Goal: Transaction & Acquisition: Purchase product/service

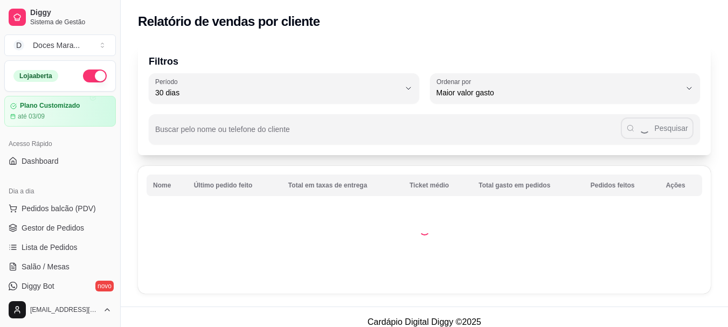
select select "30"
select select "HIGHEST_TOTAL_SPENT_WITH_ORDERS"
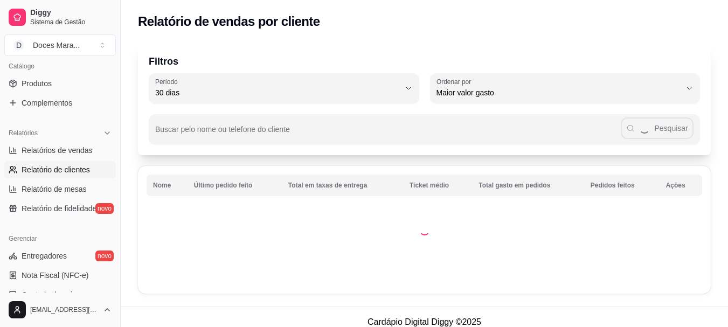
select select "ALL"
select select "0"
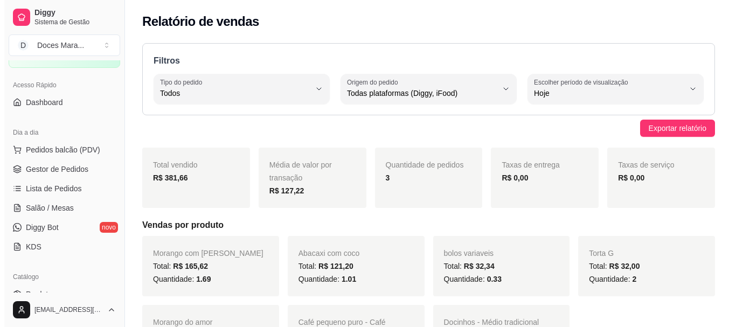
scroll to position [0, 0]
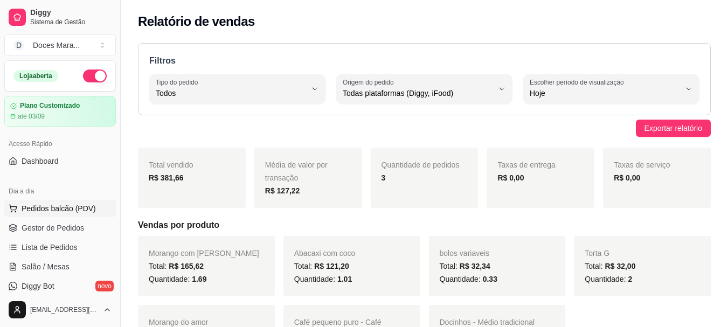
click at [60, 206] on span "Pedidos balcão (PDV)" at bounding box center [59, 208] width 74 height 11
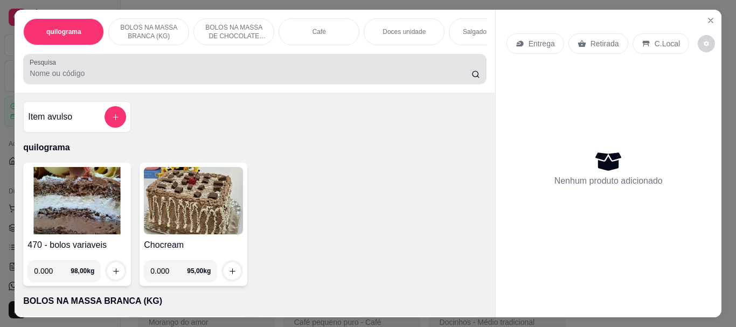
click at [39, 79] on input "Pesquisa" at bounding box center [251, 73] width 442 height 11
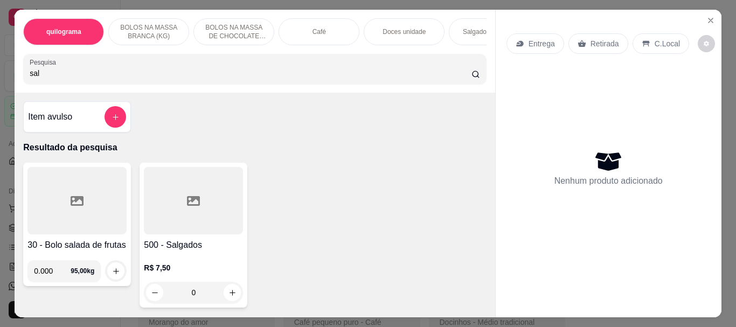
type input "sal"
click at [190, 205] on icon at bounding box center [193, 201] width 13 height 13
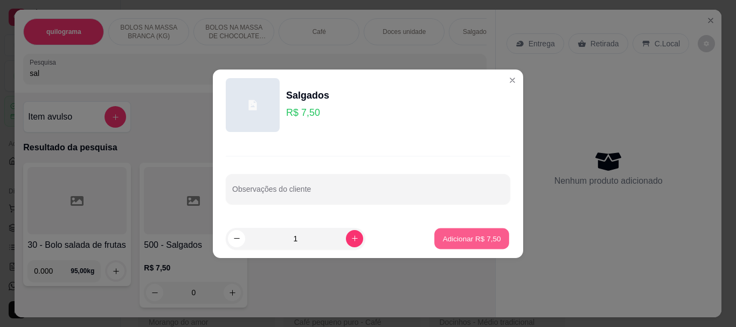
click at [456, 241] on p "Adicionar R$ 7,50" at bounding box center [471, 238] width 58 height 10
type input "1"
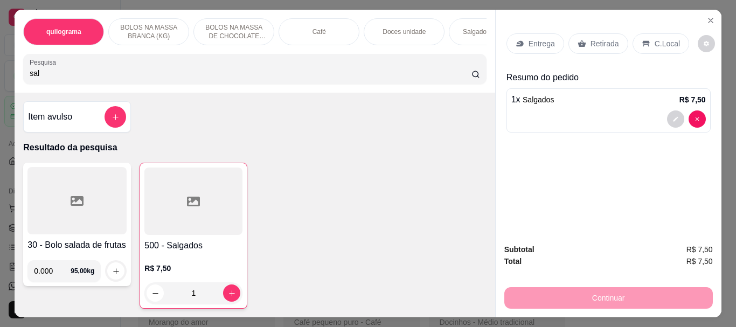
click at [309, 33] on div "Café" at bounding box center [319, 31] width 81 height 27
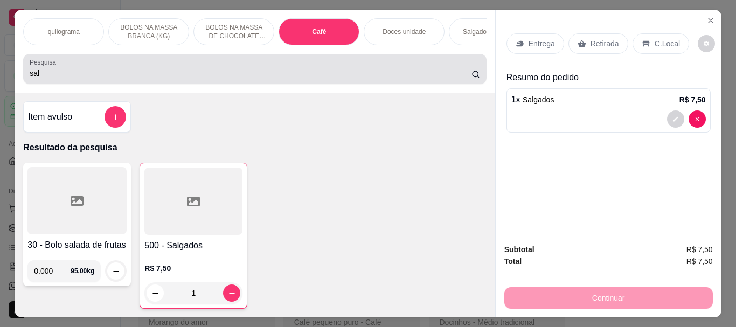
scroll to position [29, 0]
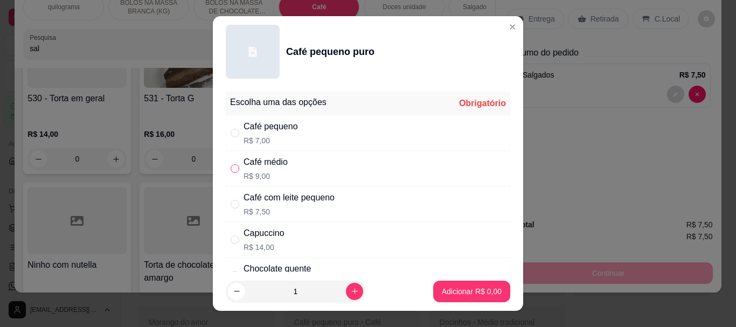
click at [232, 171] on input "" at bounding box center [235, 168] width 9 height 9
radio input "true"
click at [447, 289] on p "Adicionar R$ 9,00" at bounding box center [472, 291] width 60 height 11
type input "1"
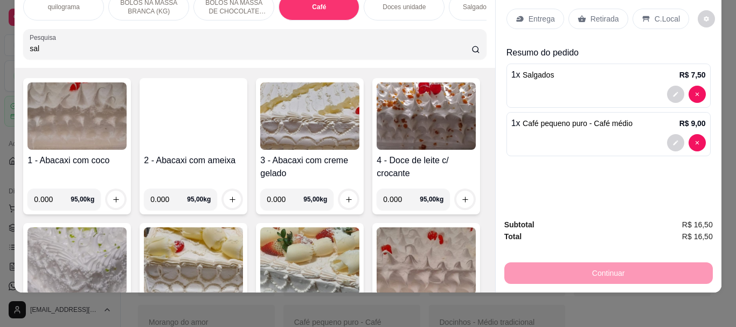
scroll to position [0, 0]
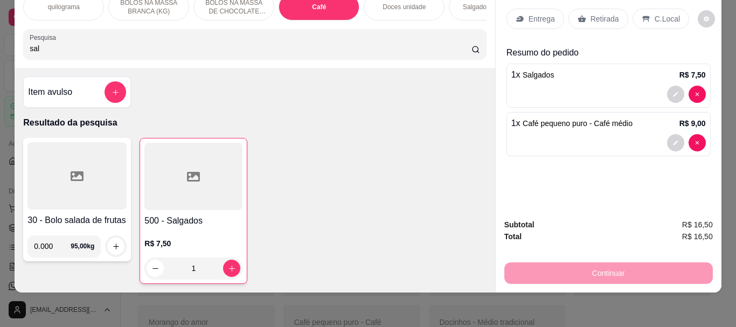
click at [608, 13] on p "Retirada" at bounding box center [605, 18] width 29 height 11
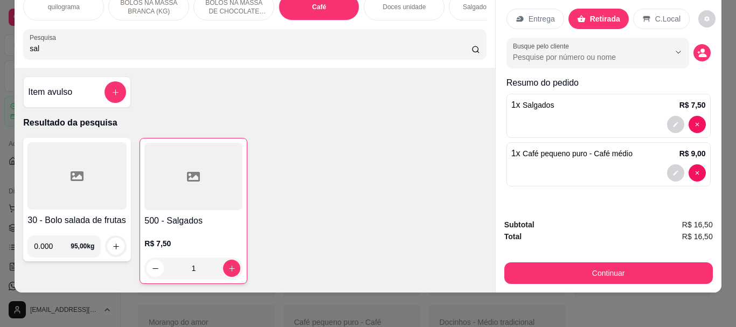
click at [656, 13] on p "C.Local" at bounding box center [667, 18] width 25 height 11
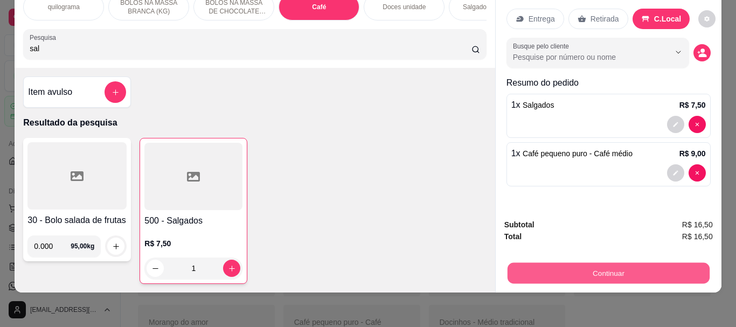
click at [601, 263] on button "Continuar" at bounding box center [608, 272] width 202 height 21
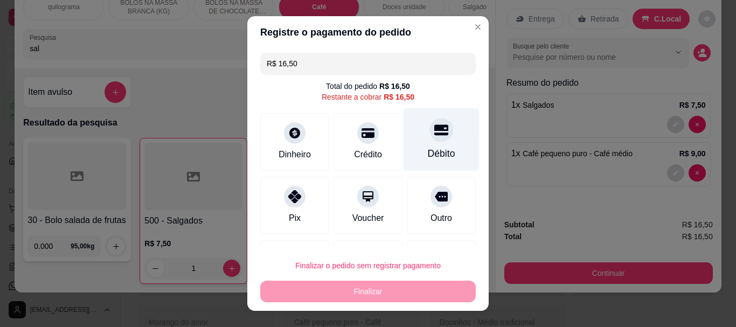
click at [428, 151] on div "Débito" at bounding box center [441, 154] width 27 height 14
type input "R$ 0,00"
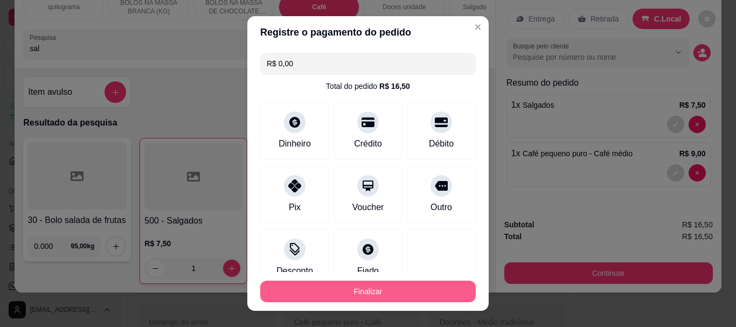
click at [378, 287] on button "Finalizar" at bounding box center [368, 292] width 216 height 22
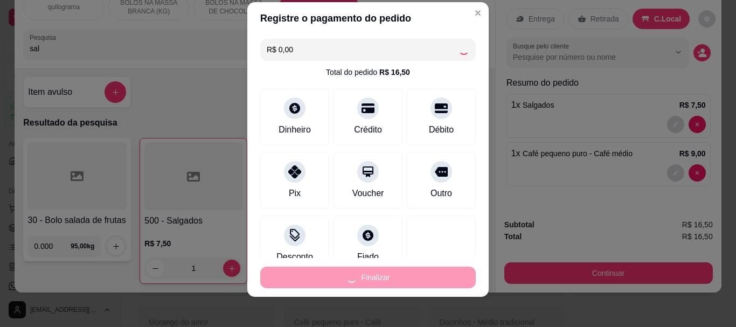
scroll to position [18, 0]
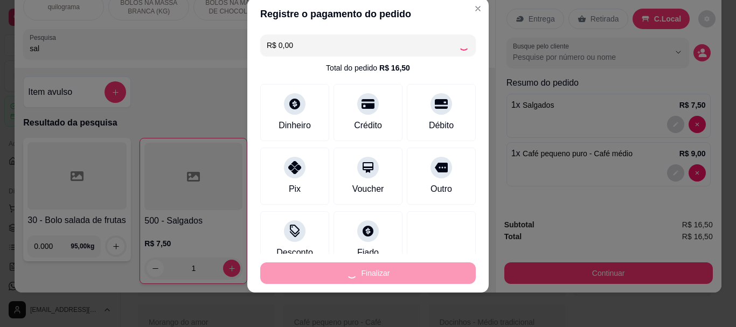
type input "0"
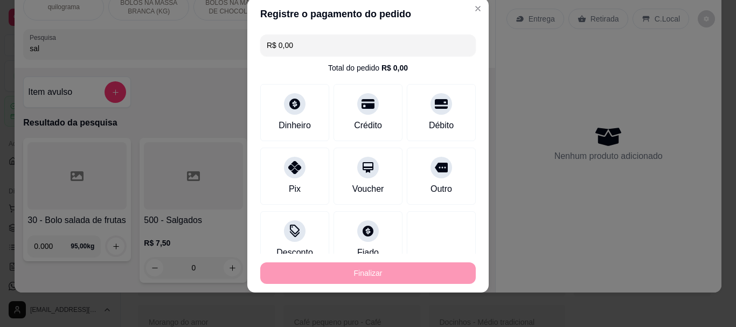
type input "-R$ 16,50"
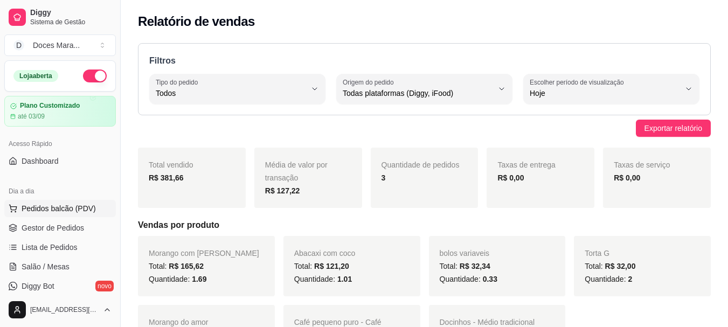
click at [66, 206] on span "Pedidos balcão (PDV)" at bounding box center [59, 208] width 74 height 11
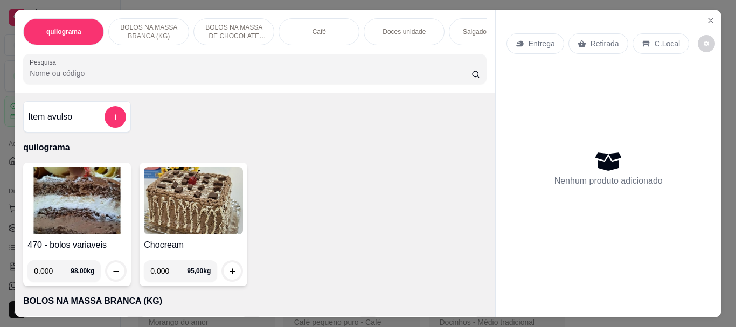
click at [338, 33] on div "Café" at bounding box center [319, 31] width 81 height 27
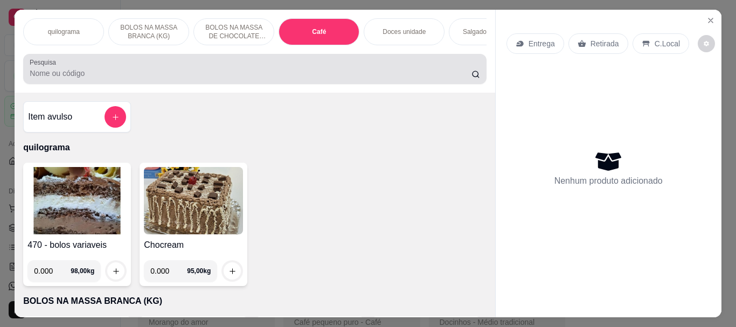
scroll to position [29, 0]
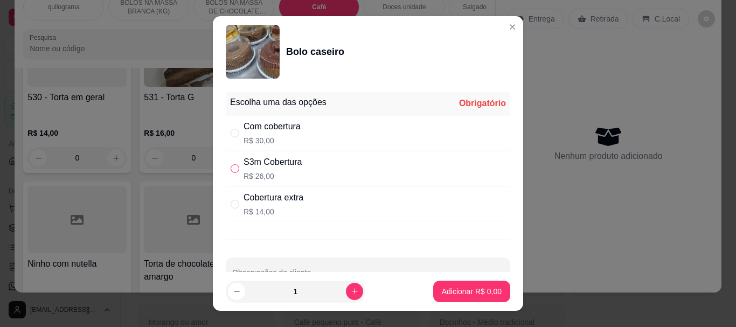
click at [231, 167] on input "" at bounding box center [235, 168] width 9 height 9
radio input "true"
click at [449, 293] on p "Adicionar R$ 26,00" at bounding box center [470, 291] width 64 height 11
type input "1"
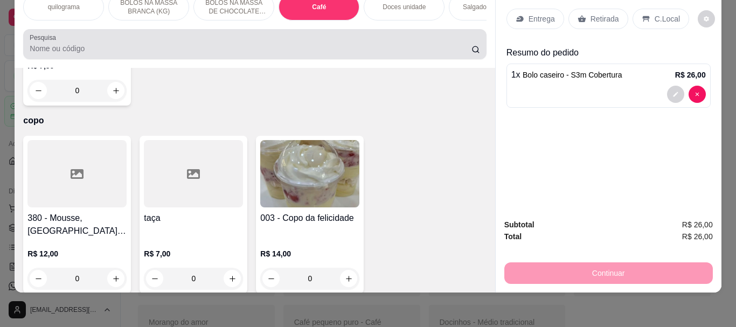
scroll to position [3279, 0]
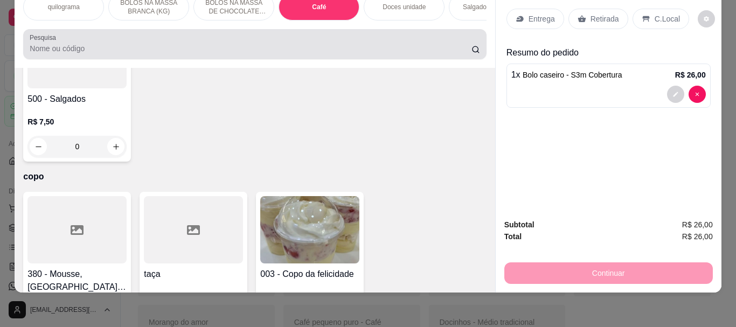
drag, startPoint x: 53, startPoint y: 44, endPoint x: 29, endPoint y: 32, distance: 27.0
click at [34, 34] on div "Pesquisa" at bounding box center [254, 44] width 463 height 30
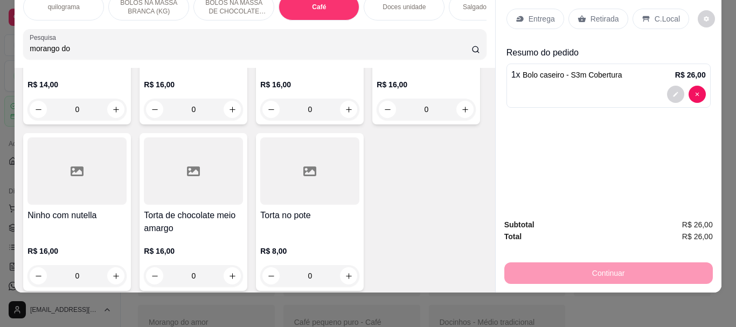
scroll to position [3454, 0]
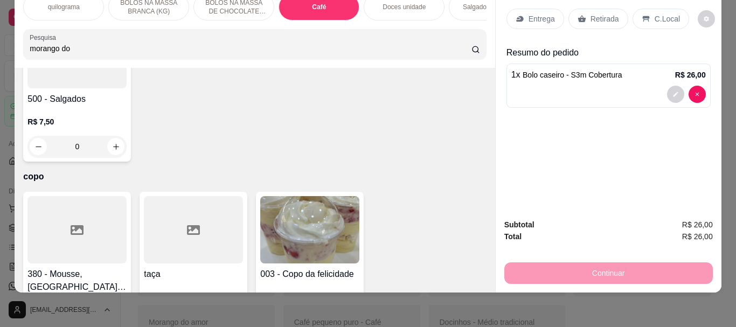
type input "morango do"
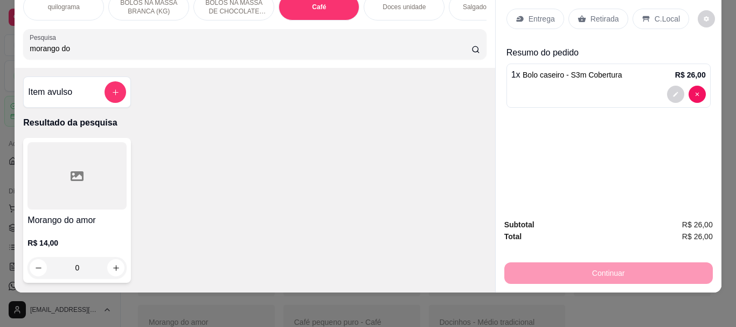
click at [27, 189] on div at bounding box center [76, 175] width 99 height 67
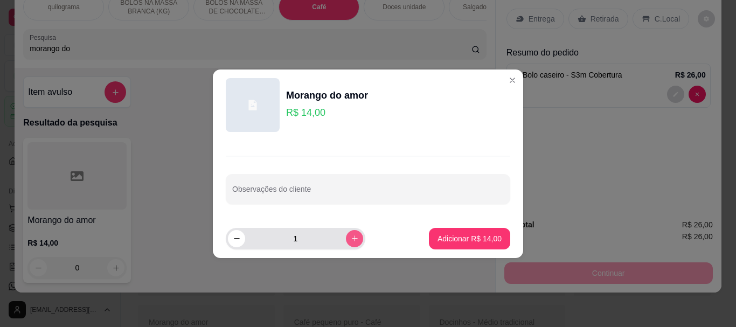
click at [351, 237] on icon "increase-product-quantity" at bounding box center [355, 238] width 8 height 8
type input "4"
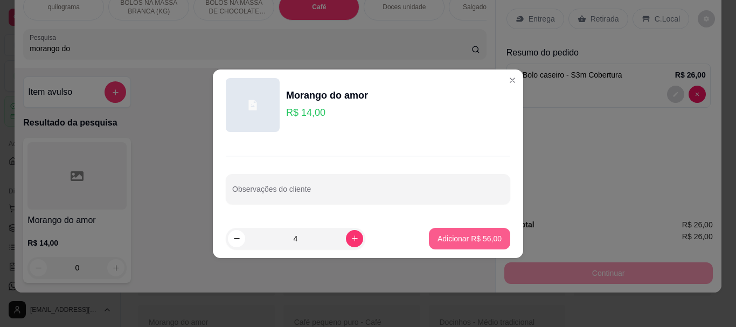
click at [468, 237] on p "Adicionar R$ 56,00" at bounding box center [470, 238] width 64 height 11
type input "4"
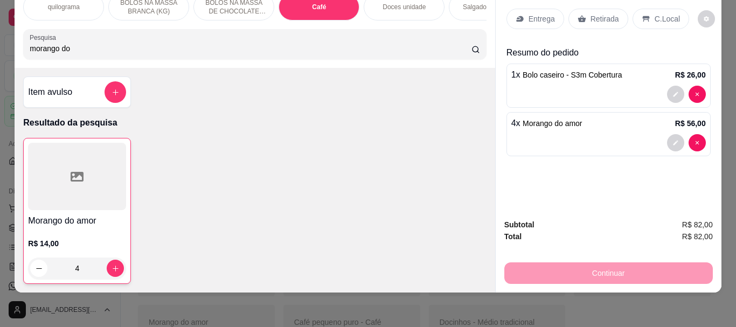
click at [598, 13] on p "Retirada" at bounding box center [605, 18] width 29 height 11
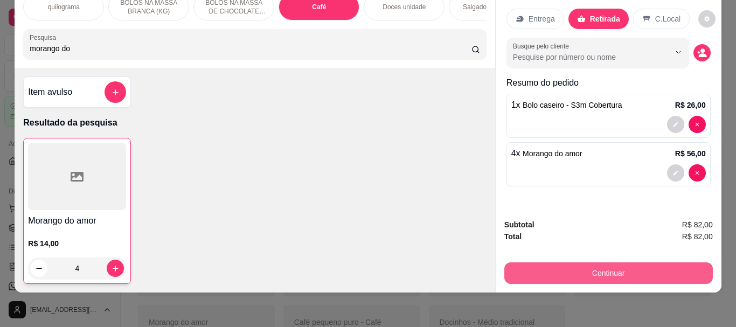
click at [587, 264] on button "Continuar" at bounding box center [608, 273] width 209 height 22
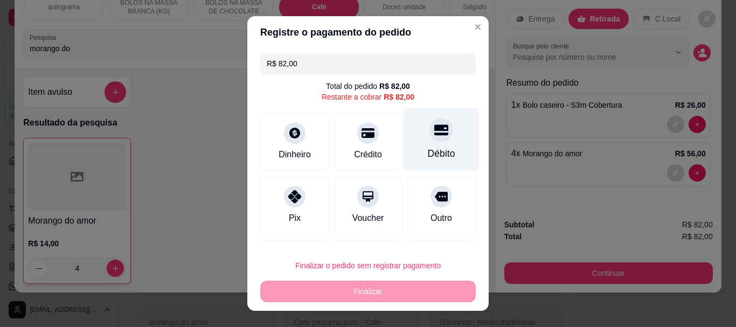
click at [431, 140] on div "Débito" at bounding box center [442, 139] width 76 height 63
type input "R$ 0,00"
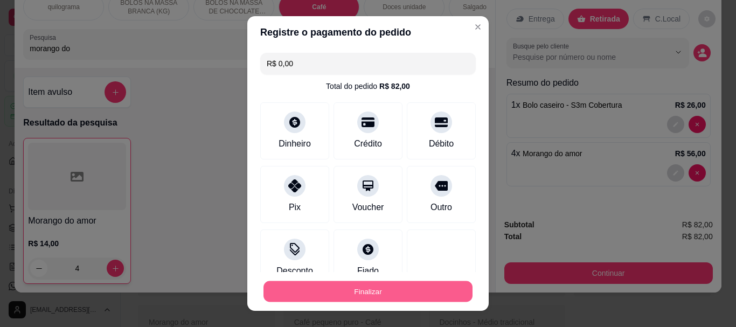
click at [367, 287] on button "Finalizar" at bounding box center [368, 291] width 209 height 21
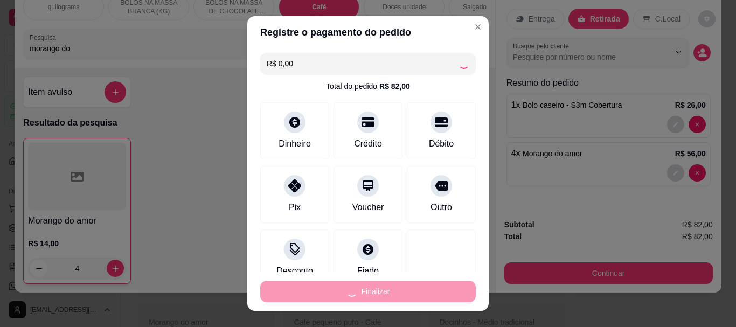
type input "0"
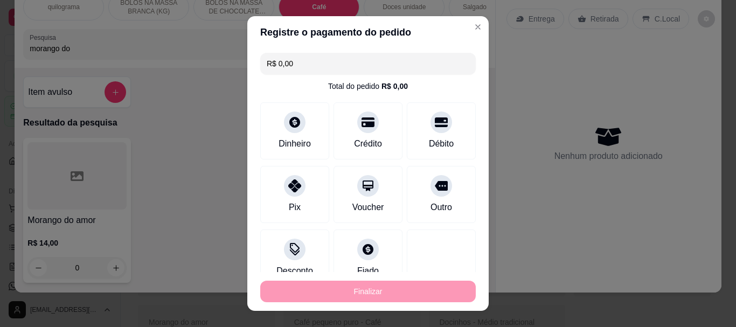
type input "-R$ 82,00"
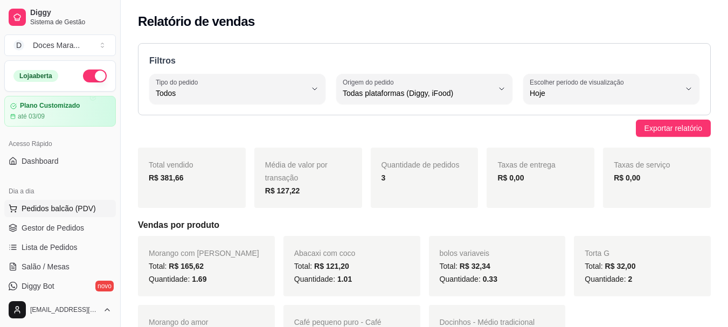
click at [57, 206] on span "Pedidos balcão (PDV)" at bounding box center [59, 208] width 74 height 11
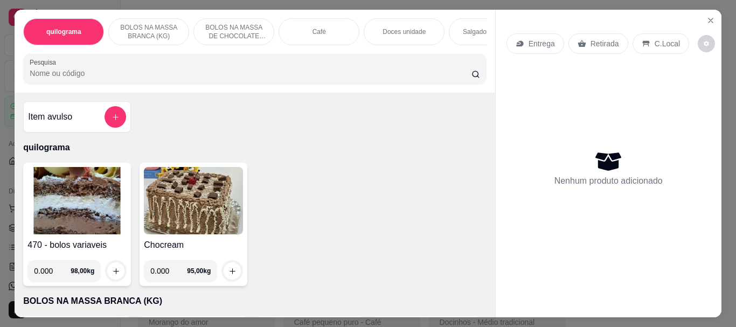
select select "30"
select select "HIGHEST_TOTAL_SPENT_WITH_ORDERS"
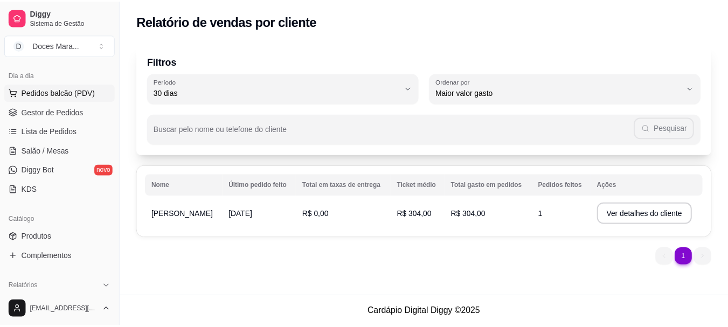
scroll to position [162, 0]
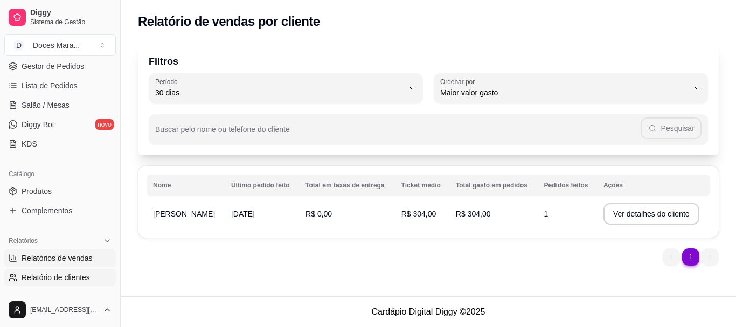
click at [64, 261] on span "Relatórios de vendas" at bounding box center [57, 258] width 71 height 11
select select "ALL"
select select "0"
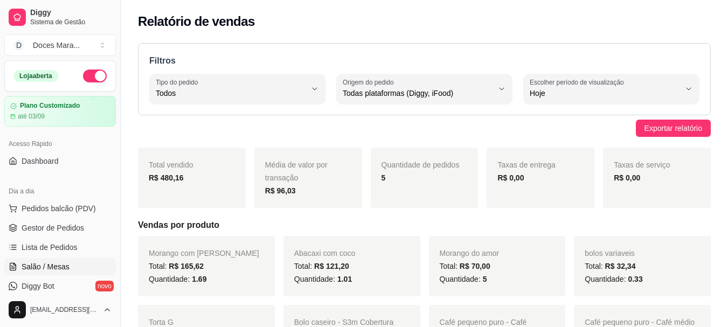
click at [54, 267] on span "Salão / Mesas" at bounding box center [46, 266] width 48 height 11
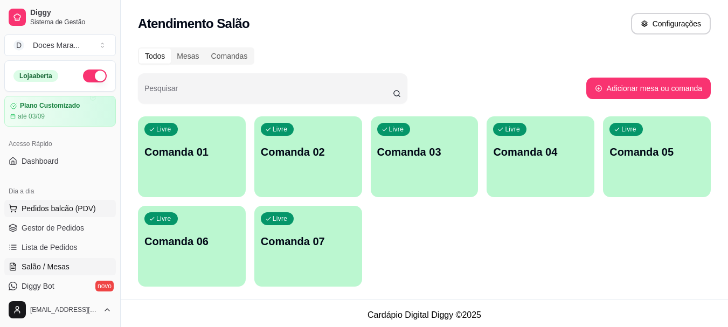
click at [59, 210] on span "Pedidos balcão (PDV)" at bounding box center [59, 208] width 74 height 11
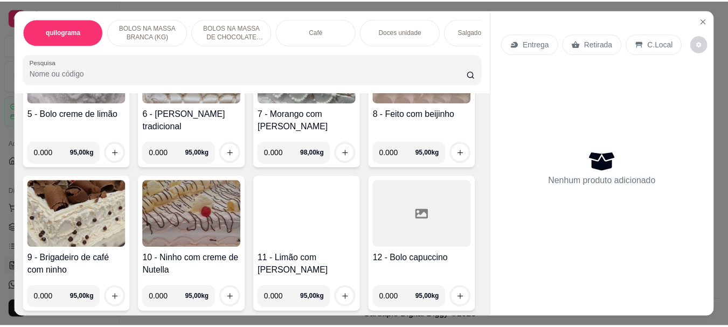
scroll to position [431, 0]
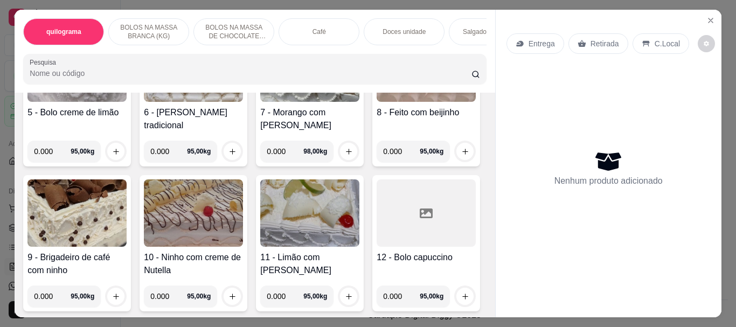
click at [260, 102] on img at bounding box center [309, 67] width 99 height 67
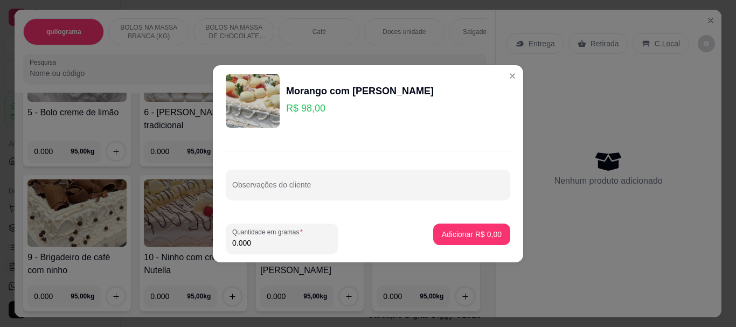
click at [280, 248] on input "0.000" at bounding box center [281, 243] width 99 height 11
type input "1.020"
click at [471, 232] on p "Adicionar R$ 99,96" at bounding box center [470, 234] width 64 height 11
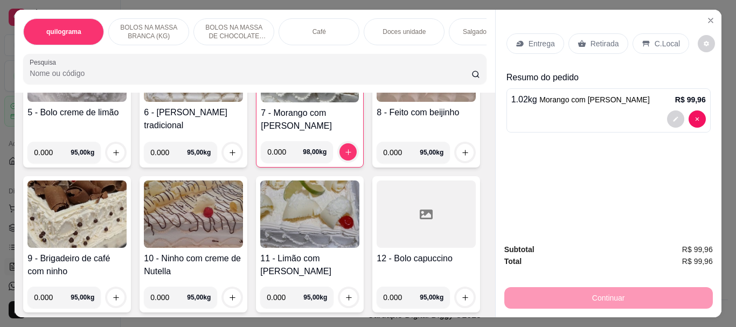
click at [593, 39] on p "Retirada" at bounding box center [605, 43] width 29 height 11
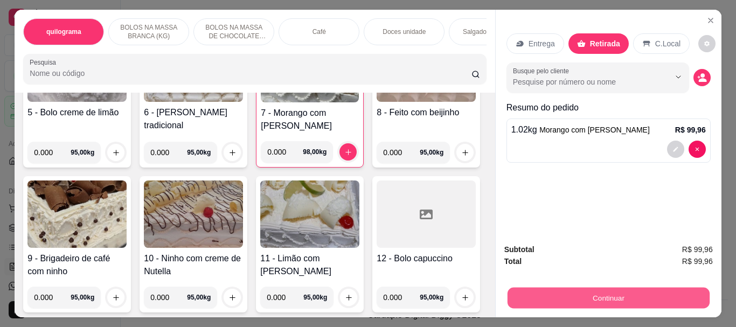
click at [597, 293] on button "Continuar" at bounding box center [608, 297] width 202 height 21
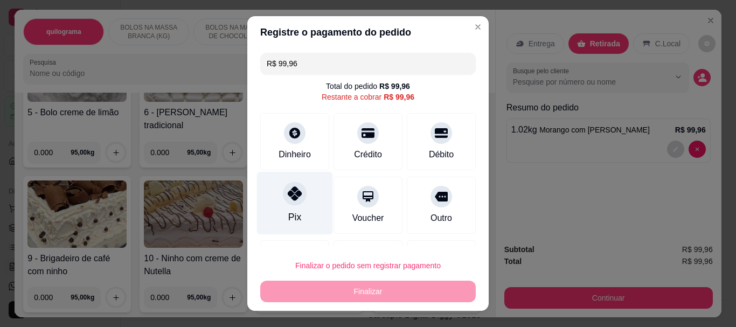
click at [290, 197] on icon at bounding box center [295, 194] width 14 height 14
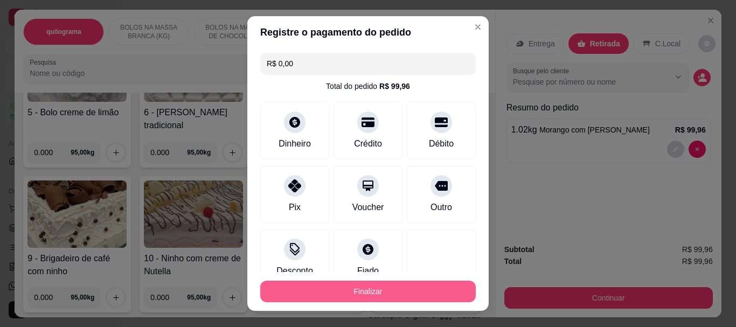
click at [337, 292] on button "Finalizar" at bounding box center [368, 292] width 216 height 22
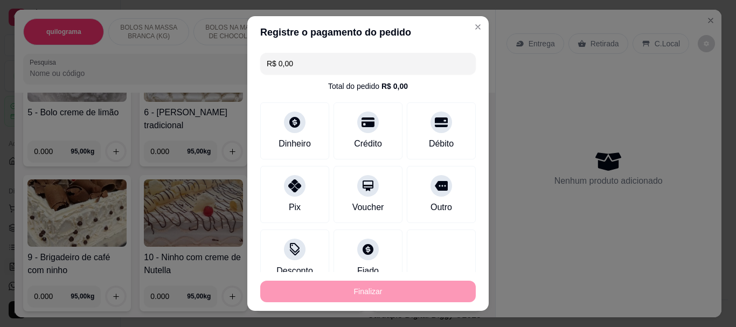
type input "-R$ 99,96"
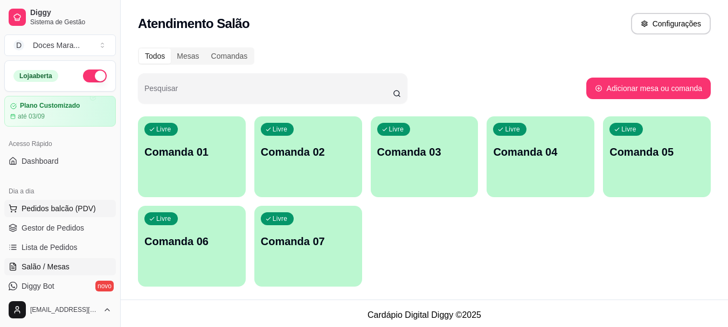
click at [68, 211] on span "Pedidos balcão (PDV)" at bounding box center [59, 208] width 74 height 11
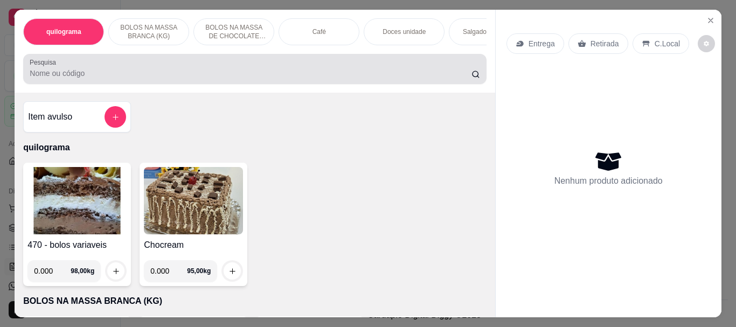
click at [31, 75] on input "Pesquisa" at bounding box center [251, 73] width 442 height 11
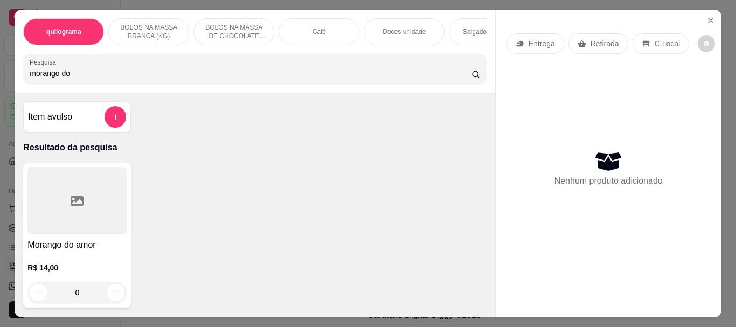
type input "morango do"
click at [109, 213] on div at bounding box center [76, 200] width 99 height 67
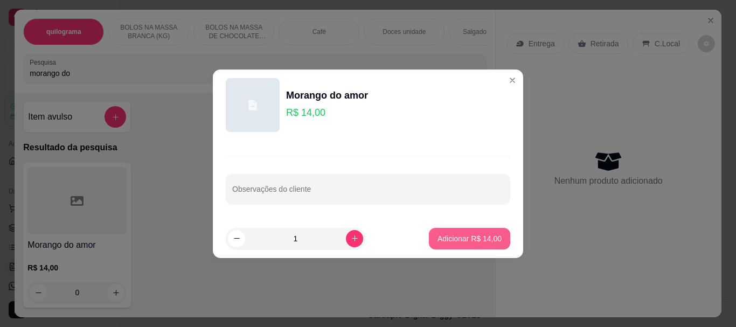
click at [430, 237] on button "Adicionar R$ 14,00" at bounding box center [469, 239] width 81 height 22
type input "1"
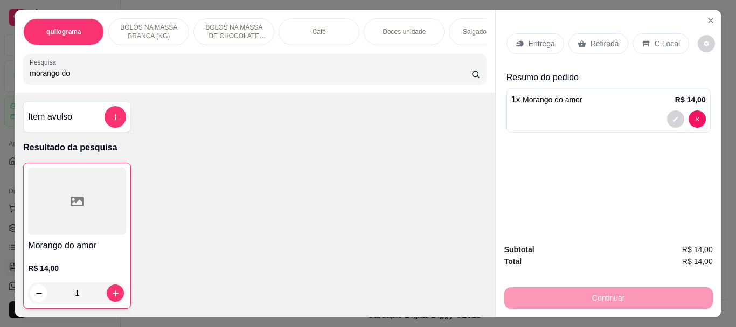
click at [593, 41] on p "Retirada" at bounding box center [605, 43] width 29 height 11
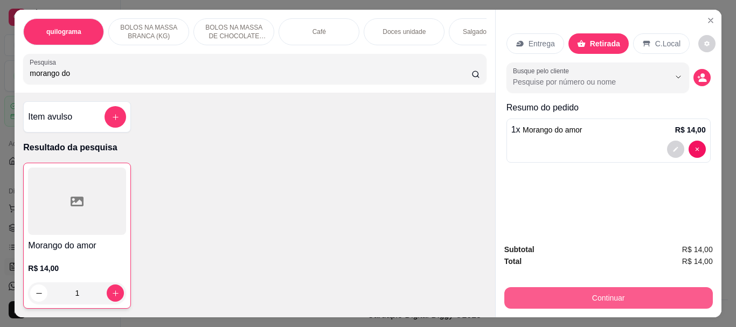
click at [593, 296] on button "Continuar" at bounding box center [608, 298] width 209 height 22
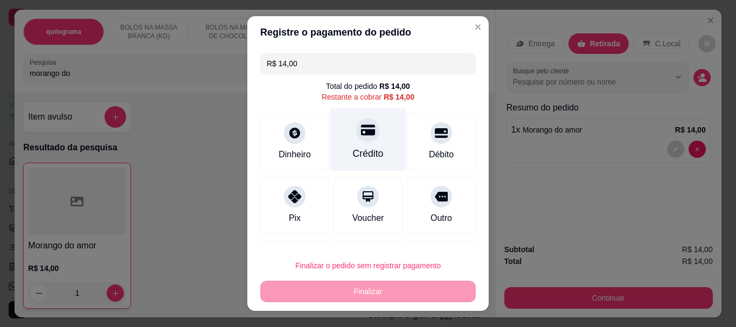
click at [352, 142] on div "Crédito" at bounding box center [368, 139] width 76 height 63
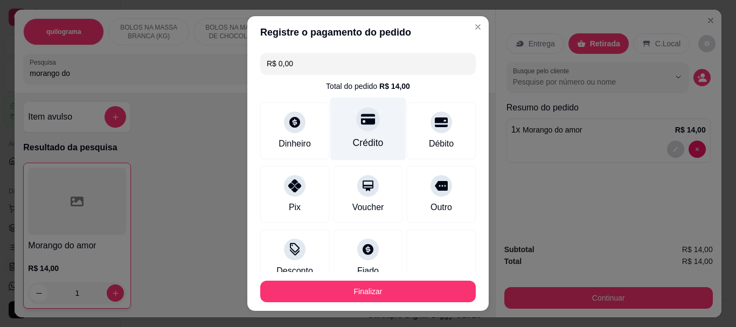
type input "R$ 0,00"
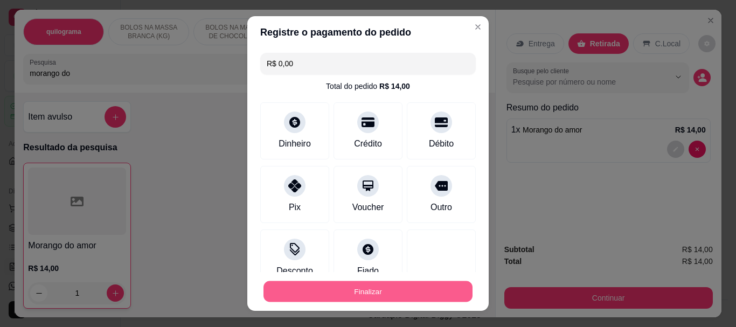
click at [349, 288] on button "Finalizar" at bounding box center [368, 291] width 209 height 21
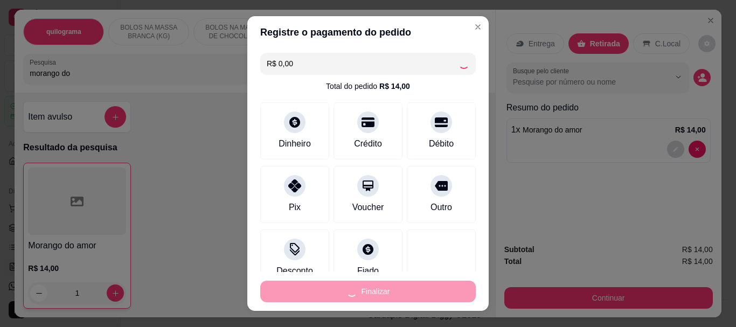
type input "0"
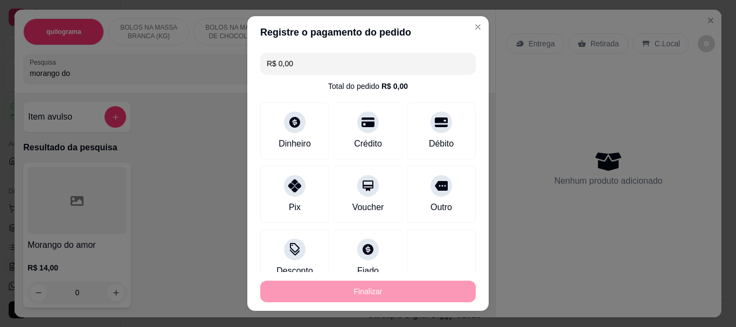
type input "-R$ 14,00"
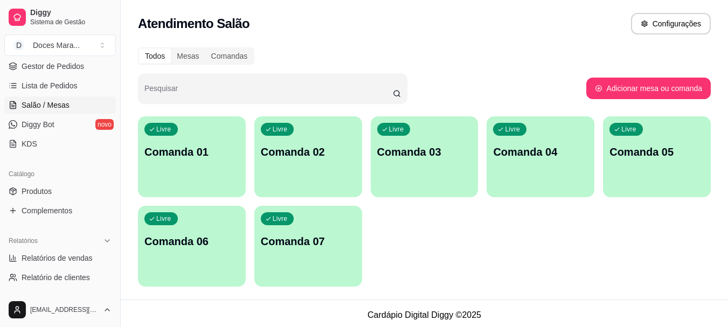
scroll to position [216, 0]
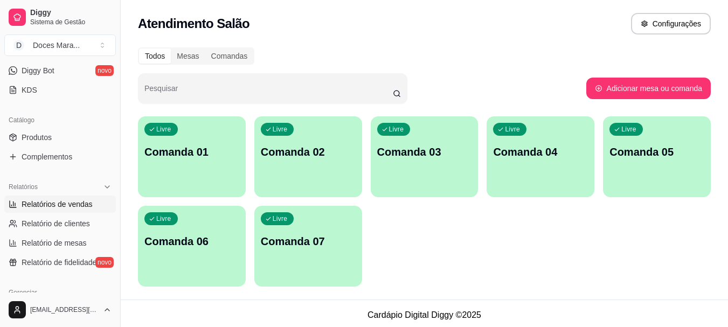
click at [67, 203] on span "Relatórios de vendas" at bounding box center [57, 204] width 71 height 11
select select "ALL"
select select "0"
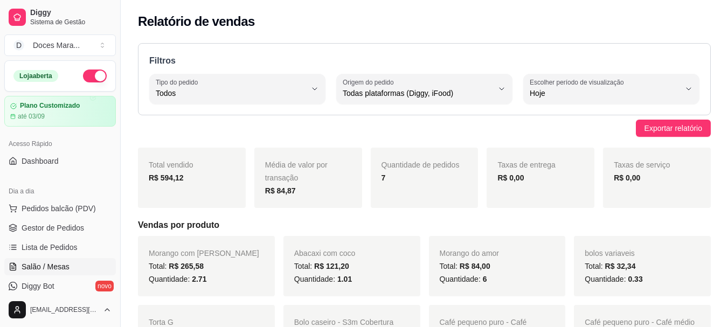
click at [54, 266] on span "Salão / Mesas" at bounding box center [46, 266] width 48 height 11
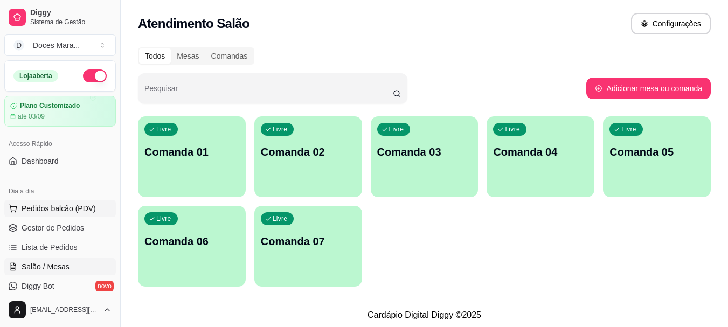
click at [61, 207] on span "Pedidos balcão (PDV)" at bounding box center [59, 208] width 74 height 11
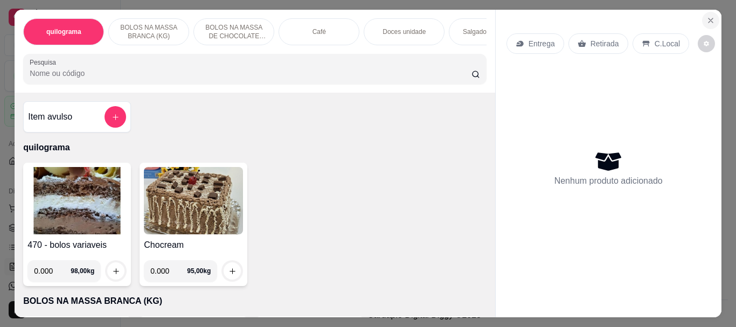
click at [707, 19] on icon "Close" at bounding box center [711, 20] width 9 height 9
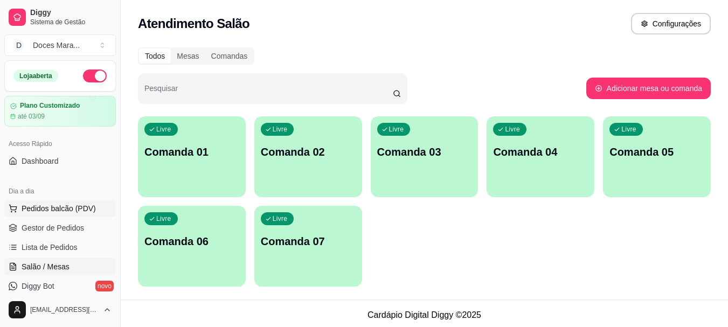
click at [72, 206] on span "Pedidos balcão (PDV)" at bounding box center [59, 208] width 74 height 11
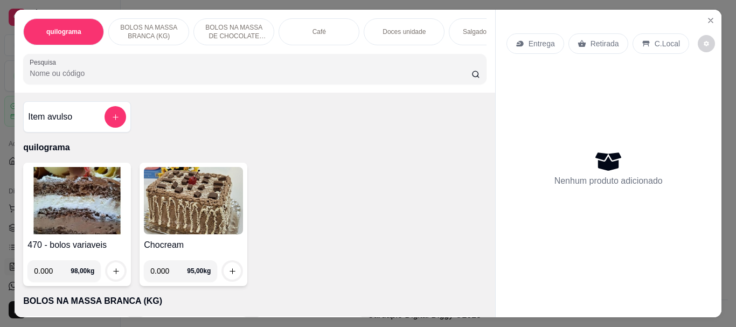
click at [465, 27] on p "Salgados variados" at bounding box center [489, 31] width 53 height 9
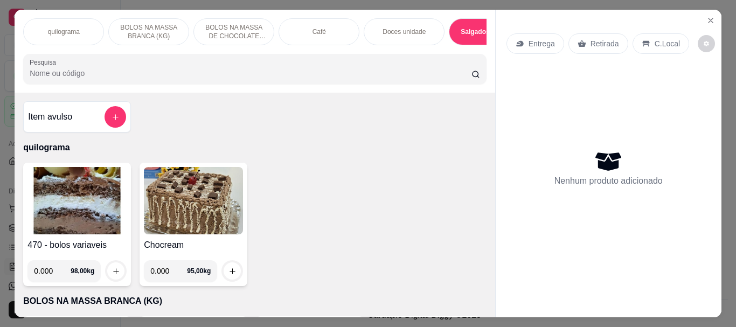
scroll to position [29, 0]
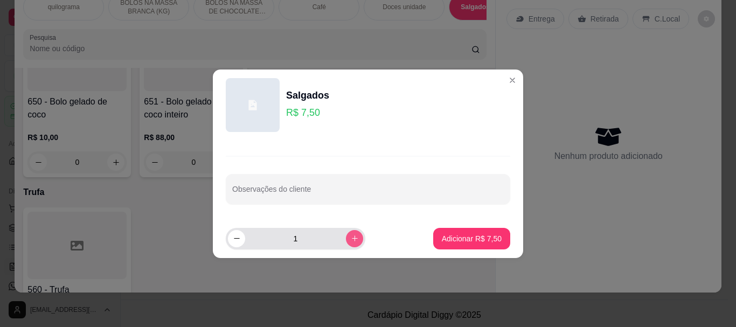
click at [351, 240] on icon "increase-product-quantity" at bounding box center [355, 238] width 8 height 8
type input "2"
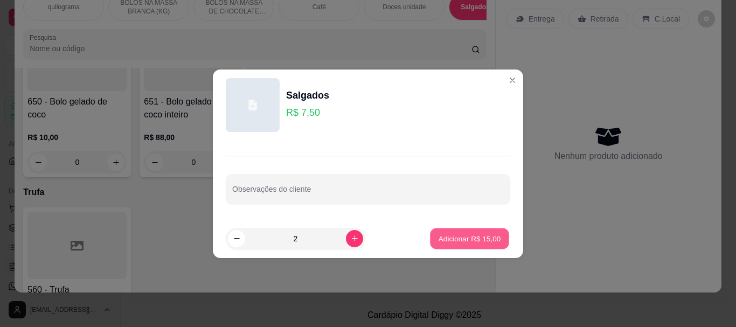
click at [483, 237] on p "Adicionar R$ 15,00" at bounding box center [470, 238] width 63 height 10
type input "2"
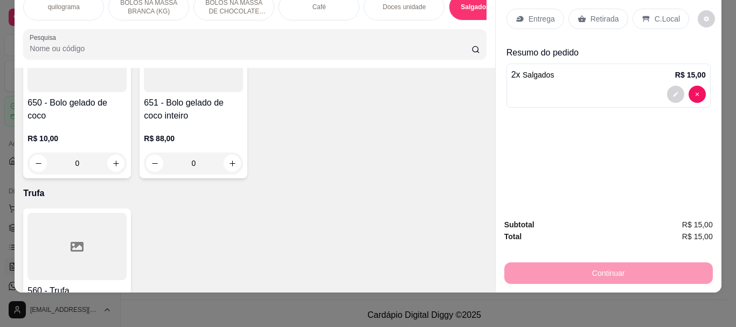
click at [600, 13] on p "Retirada" at bounding box center [605, 18] width 29 height 11
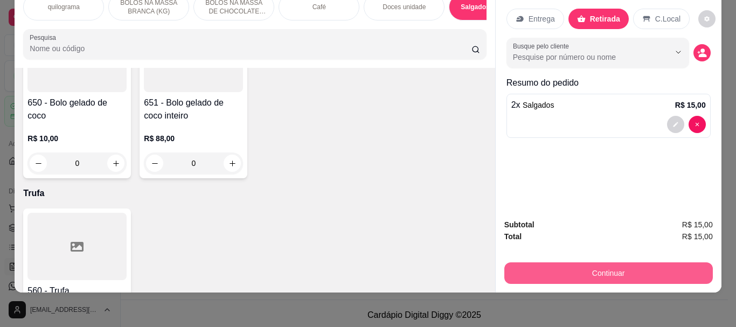
click at [610, 262] on button "Continuar" at bounding box center [608, 273] width 209 height 22
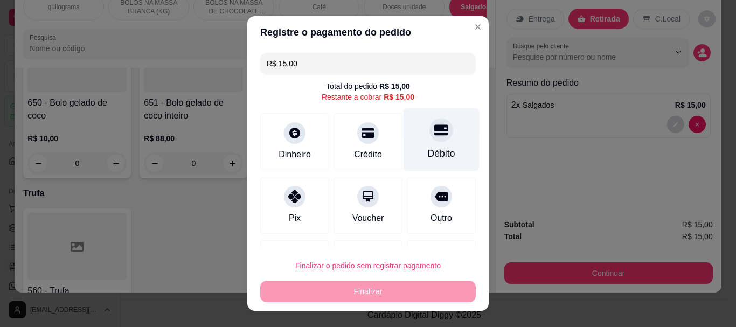
click at [430, 141] on div "Débito" at bounding box center [442, 139] width 76 height 63
type input "R$ 0,00"
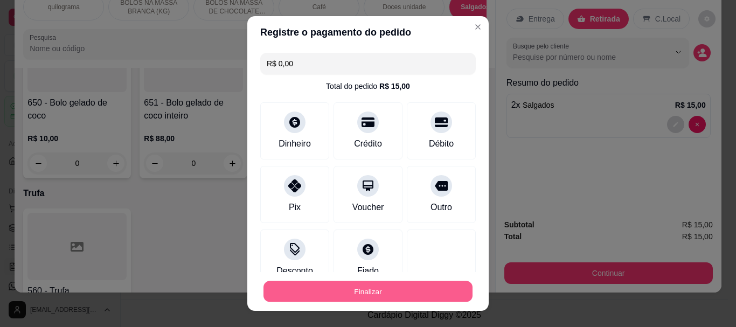
click at [422, 293] on button "Finalizar" at bounding box center [368, 291] width 209 height 21
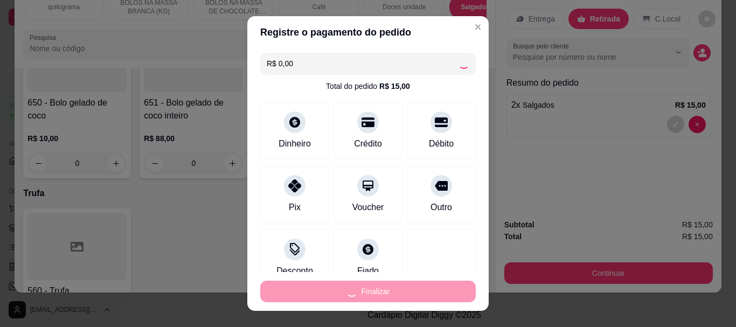
type input "0"
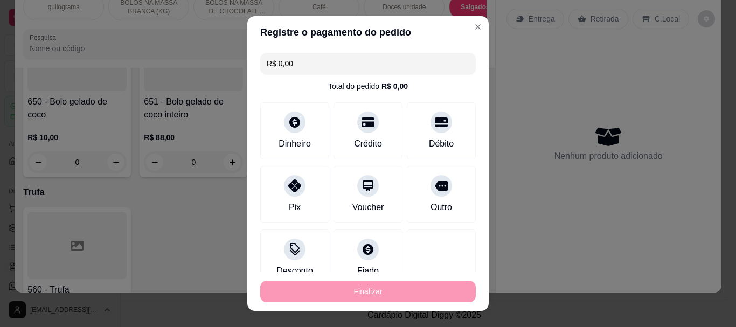
type input "-R$ 15,00"
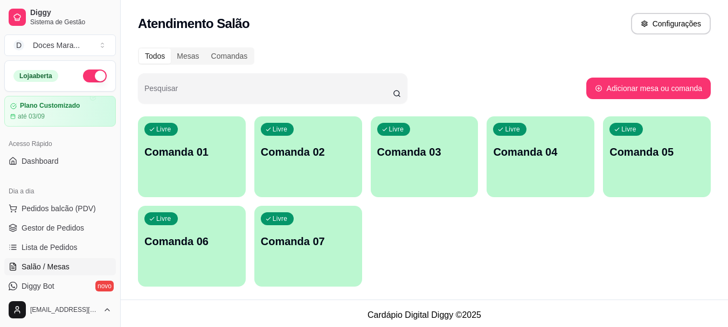
click at [227, 145] on p "Comanda 01" at bounding box center [191, 151] width 95 height 15
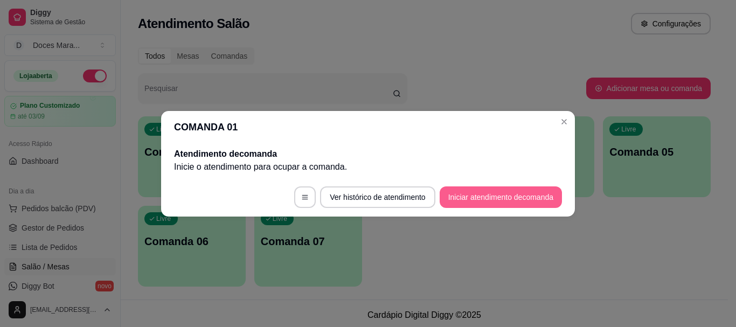
click at [461, 193] on button "Iniciar atendimento de comanda" at bounding box center [501, 197] width 122 height 22
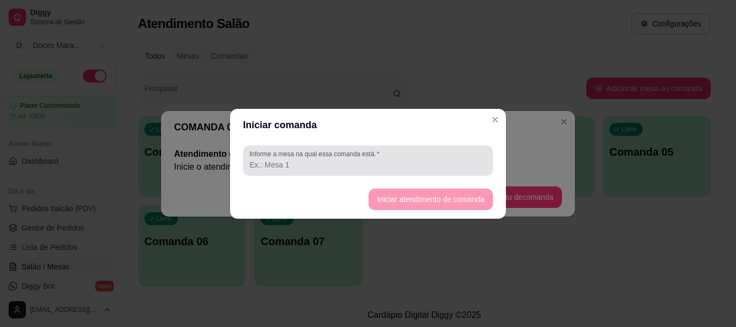
click at [456, 156] on div at bounding box center [368, 161] width 237 height 22
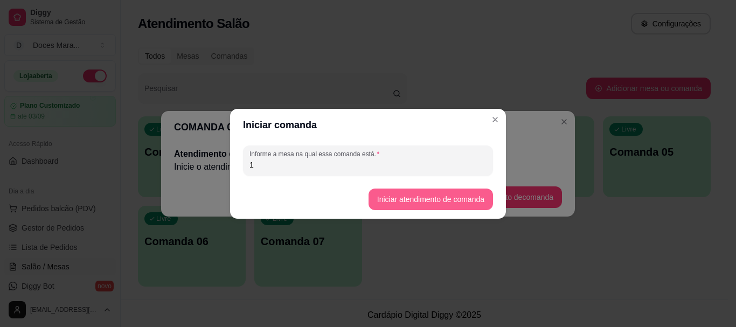
type input "1"
click at [454, 202] on button "Iniciar atendimento de comanda" at bounding box center [431, 200] width 124 height 22
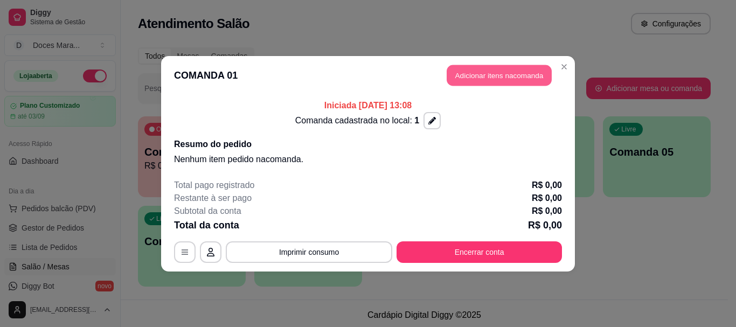
click at [515, 79] on button "Adicionar itens na comanda" at bounding box center [499, 75] width 105 height 21
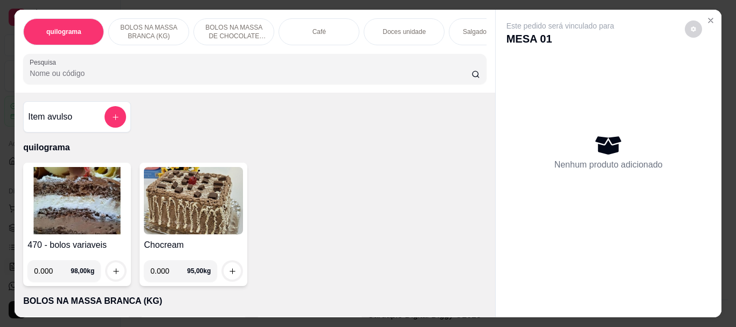
click at [404, 29] on p "Doces unidade" at bounding box center [404, 31] width 43 height 9
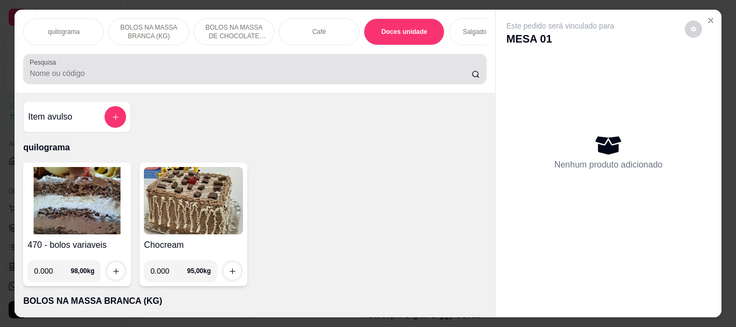
scroll to position [29, 0]
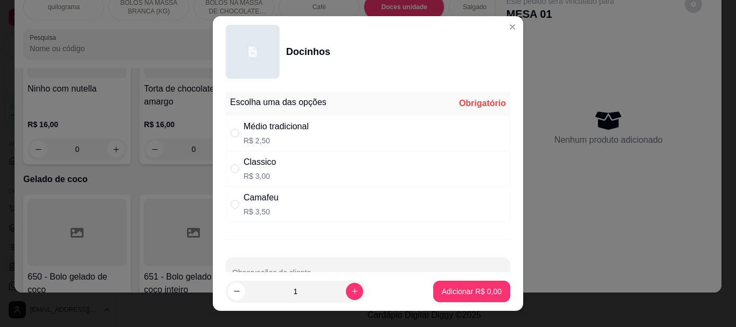
click at [245, 127] on div "Médio tradicional" at bounding box center [276, 126] width 65 height 13
radio input "true"
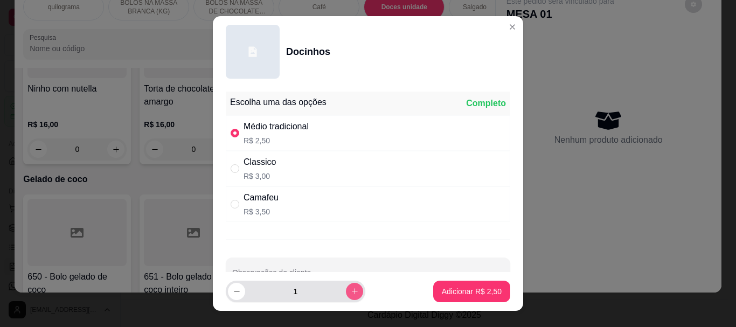
click at [351, 290] on icon "increase-product-quantity" at bounding box center [355, 291] width 8 height 8
type input "2"
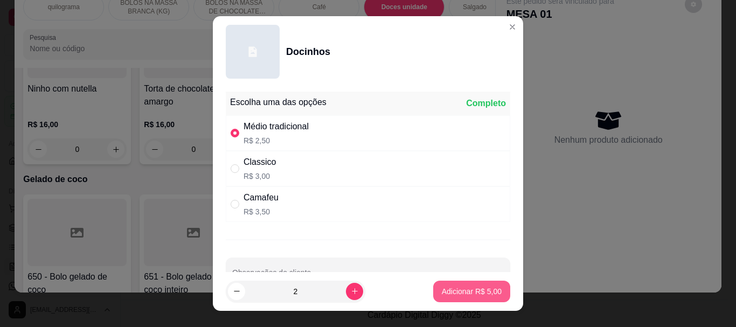
click at [456, 285] on button "Adicionar R$ 5,00" at bounding box center [471, 292] width 77 height 22
type input "2"
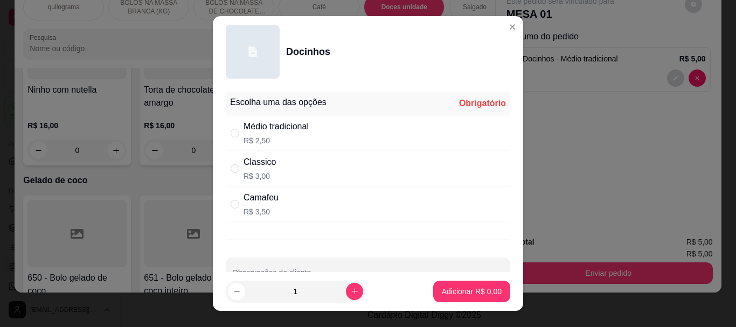
click at [253, 168] on div "Classico" at bounding box center [260, 162] width 32 height 13
radio input "true"
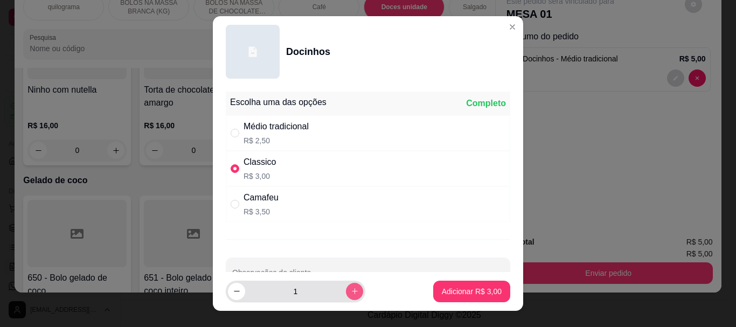
click at [351, 289] on icon "increase-product-quantity" at bounding box center [355, 291] width 8 height 8
type input "2"
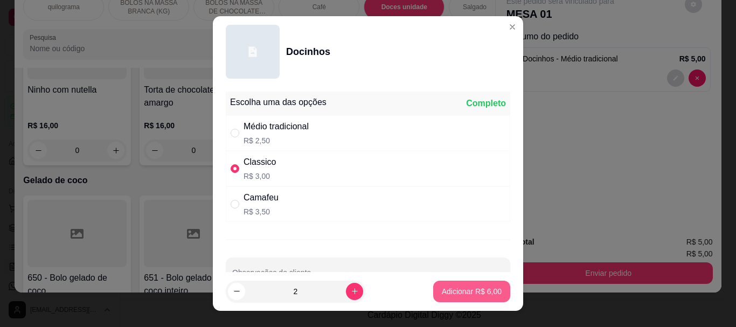
click at [447, 290] on p "Adicionar R$ 6,00" at bounding box center [472, 291] width 60 height 11
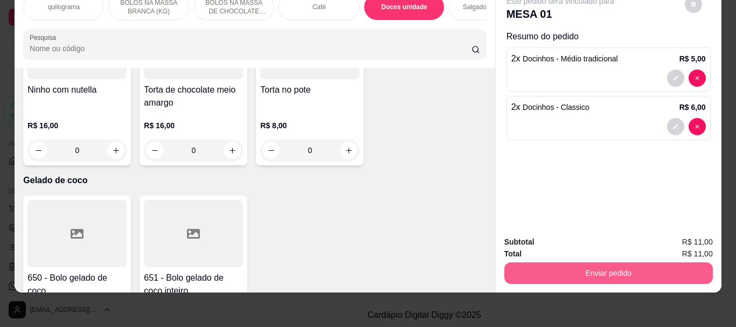
click at [595, 263] on button "Enviar pedido" at bounding box center [608, 273] width 209 height 22
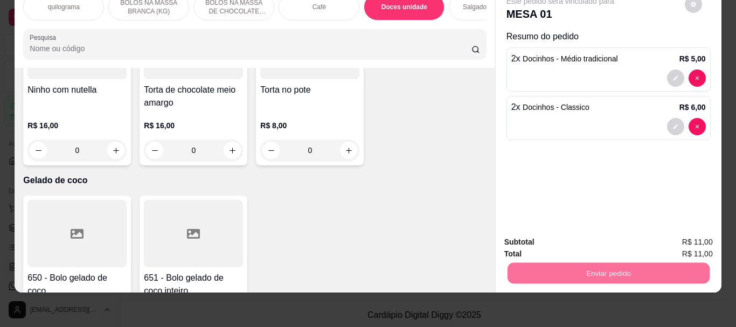
click at [572, 236] on button "Não registrar e enviar pedido" at bounding box center [573, 239] width 112 height 20
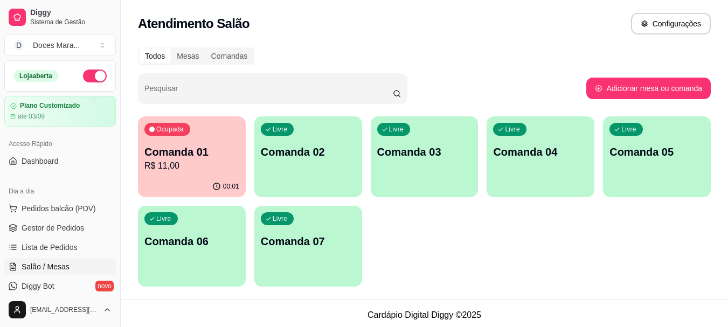
click at [194, 154] on p "Comanda 01" at bounding box center [191, 151] width 95 height 15
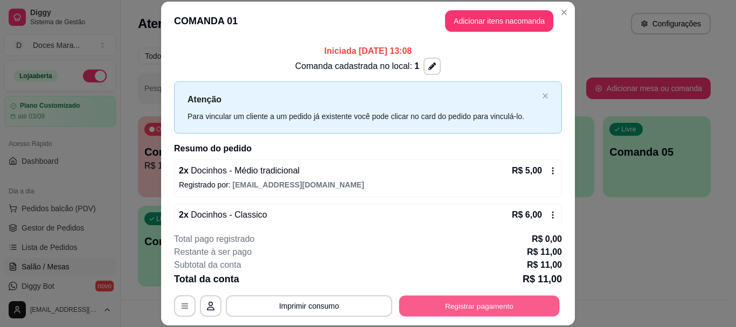
click at [468, 305] on button "Registrar pagamento" at bounding box center [479, 306] width 161 height 21
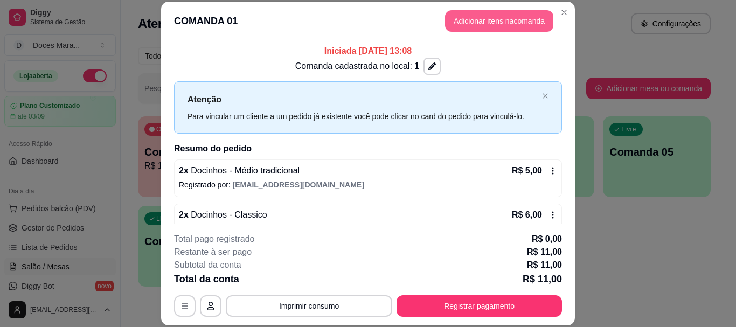
click at [485, 16] on button "Adicionar itens na comanda" at bounding box center [499, 21] width 108 height 22
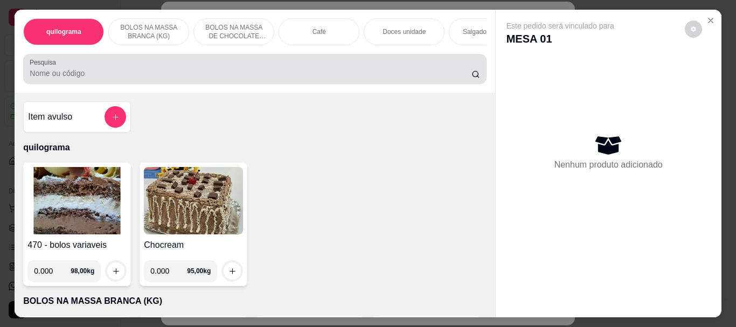
drag, startPoint x: 232, startPoint y: 67, endPoint x: 238, endPoint y: 49, distance: 18.7
click at [234, 64] on div at bounding box center [255, 69] width 450 height 22
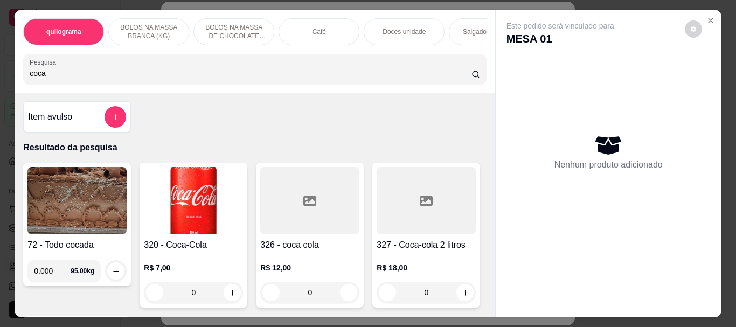
type input "coca"
click at [193, 204] on img at bounding box center [193, 200] width 99 height 67
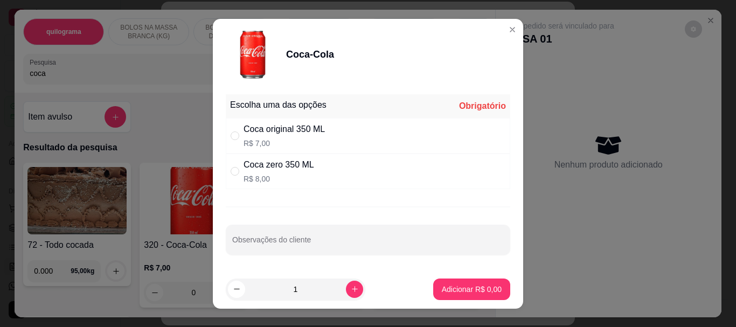
drag, startPoint x: 264, startPoint y: 122, endPoint x: 274, endPoint y: 146, distance: 25.8
click at [265, 124] on div "Coca original 350 ML" at bounding box center [284, 129] width 81 height 13
radio input "true"
click at [467, 290] on p "Adicionar R$ 7,00" at bounding box center [471, 289] width 58 height 10
type input "1"
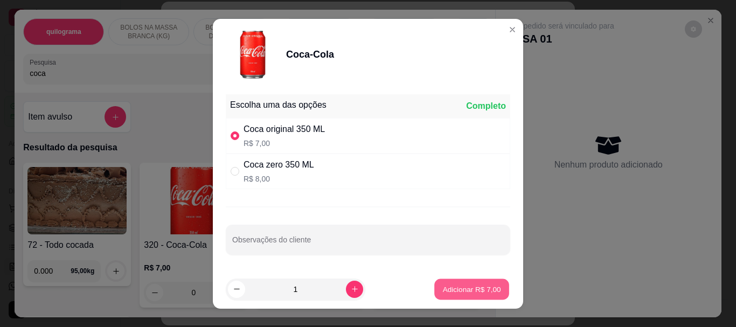
type input "1"
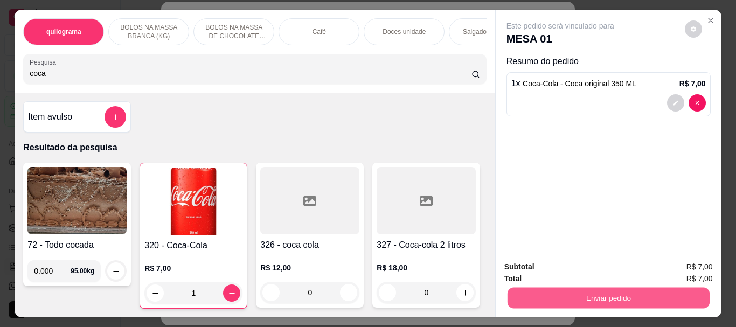
click at [601, 293] on button "Enviar pedido" at bounding box center [608, 297] width 202 height 21
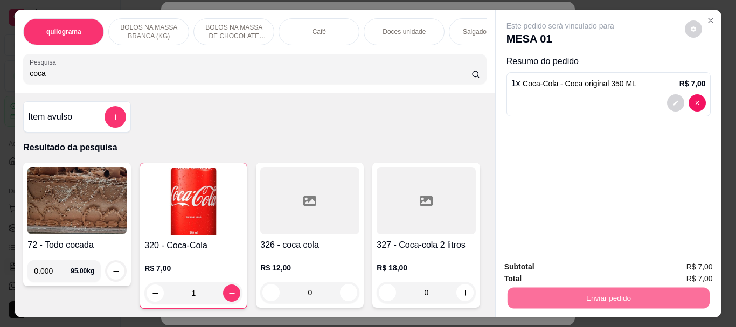
click at [604, 266] on button "Não registrar e enviar pedido" at bounding box center [573, 267] width 112 height 20
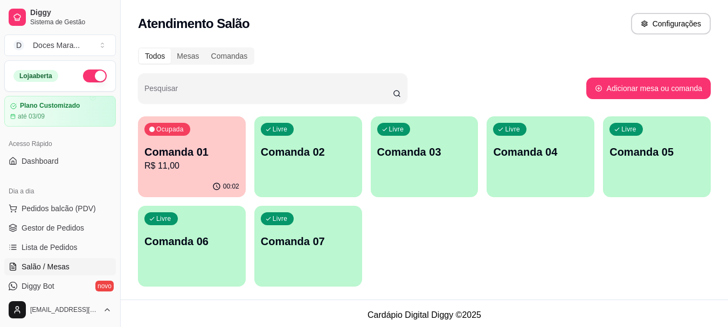
click at [190, 171] on p "R$ 11,00" at bounding box center [191, 166] width 95 height 13
click at [212, 162] on p "R$ 18,00" at bounding box center [192, 166] width 92 height 12
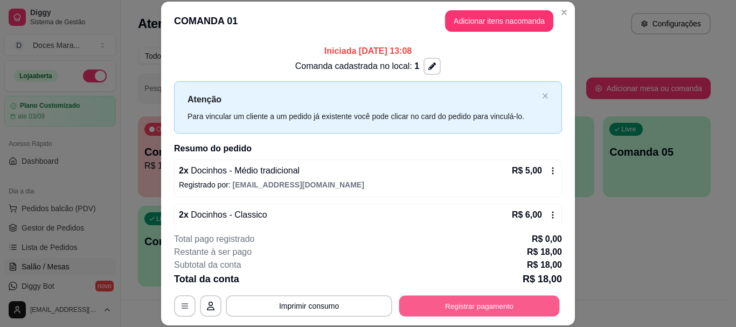
click at [463, 301] on button "Registrar pagamento" at bounding box center [479, 306] width 161 height 21
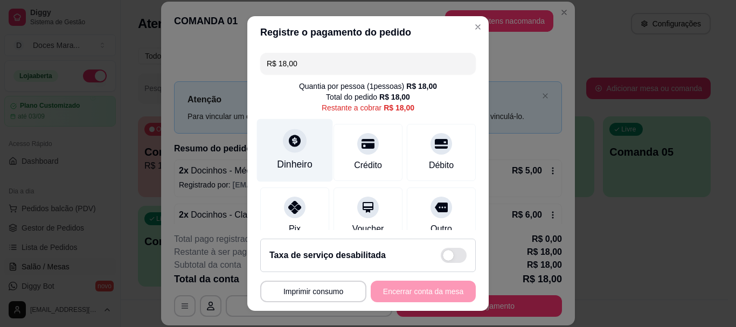
click at [285, 149] on div at bounding box center [295, 141] width 24 height 24
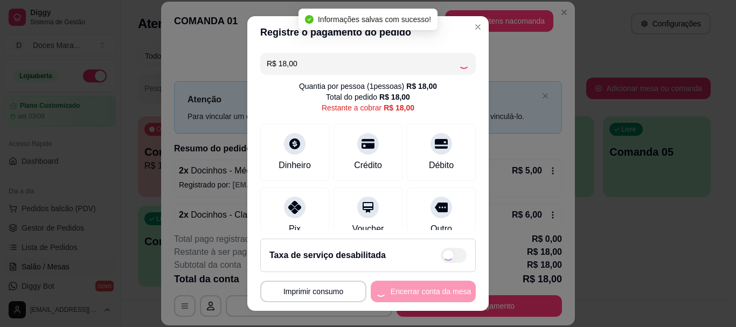
type input "R$ 0,00"
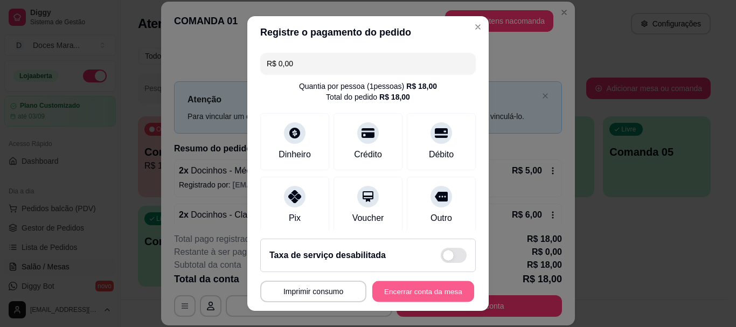
click at [438, 284] on button "Encerrar conta da mesa" at bounding box center [423, 291] width 102 height 21
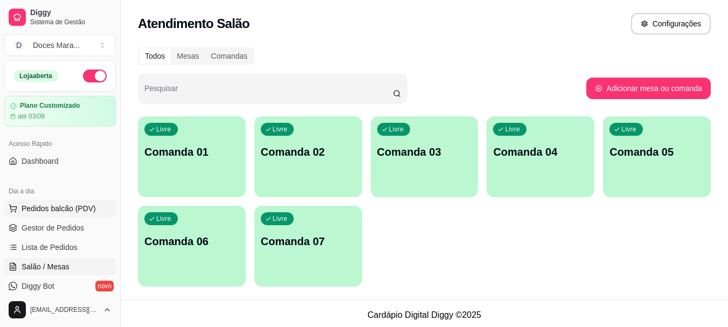
click at [63, 204] on span "Pedidos balcão (PDV)" at bounding box center [59, 208] width 74 height 11
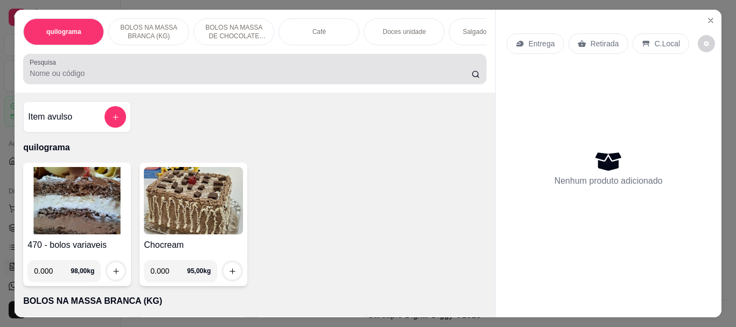
click at [301, 74] on input "Pesquisa" at bounding box center [251, 73] width 442 height 11
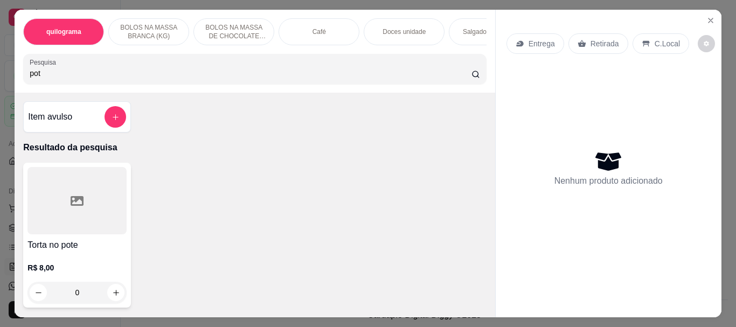
click at [37, 240] on div "Torta no pote R$ 8,00 0" at bounding box center [77, 235] width 108 height 145
click at [318, 74] on input "pot" at bounding box center [251, 73] width 442 height 11
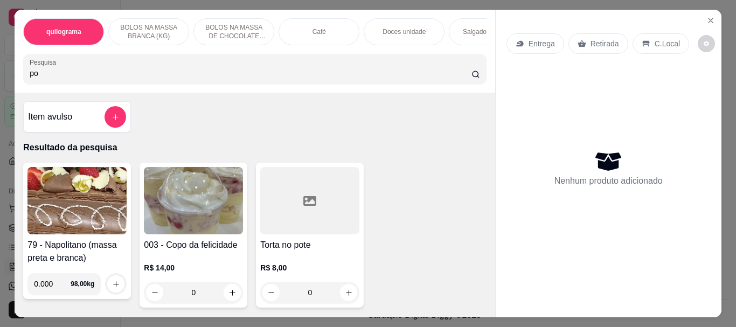
type input "po"
click at [190, 207] on img at bounding box center [193, 200] width 99 height 67
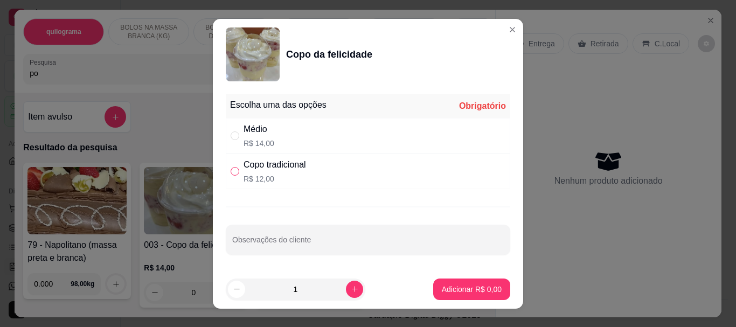
click at [232, 170] on input "" at bounding box center [235, 171] width 9 height 9
radio input "true"
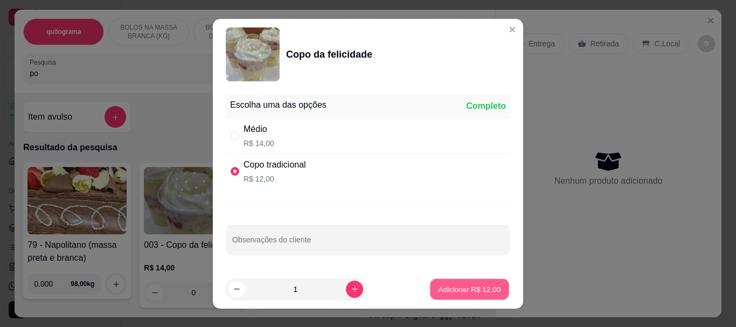
click at [463, 285] on p "Adicionar R$ 12,00" at bounding box center [470, 289] width 63 height 10
type input "1"
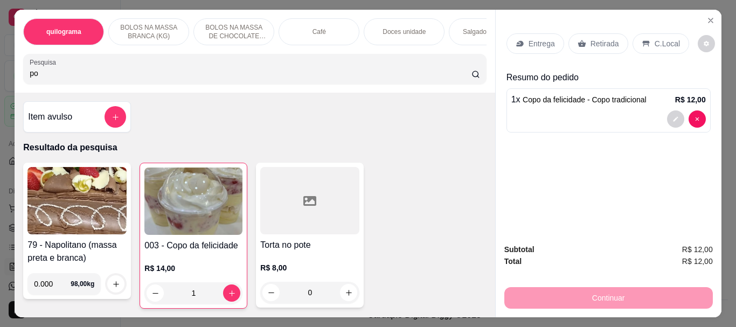
click at [660, 40] on p "C.Local" at bounding box center [667, 43] width 25 height 11
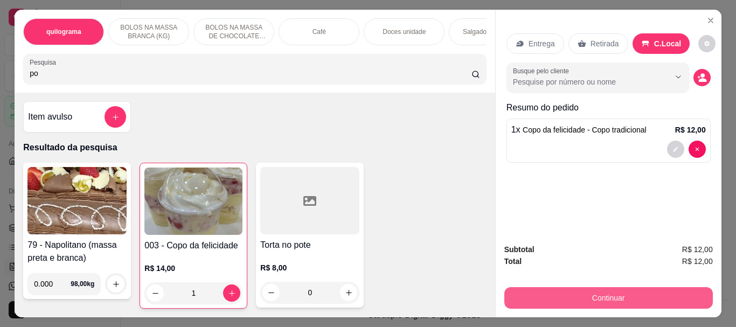
click at [611, 287] on button "Continuar" at bounding box center [608, 298] width 209 height 22
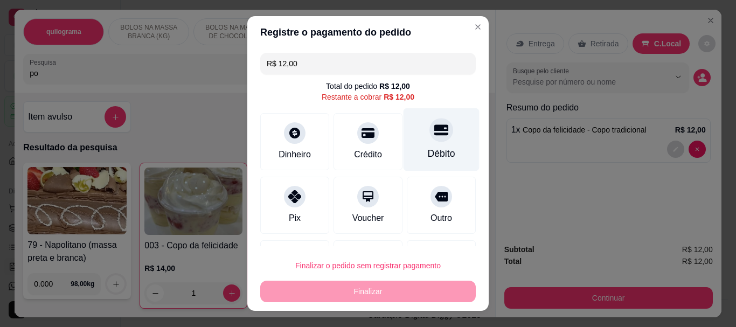
click at [430, 139] on div at bounding box center [442, 131] width 24 height 24
type input "R$ 0,00"
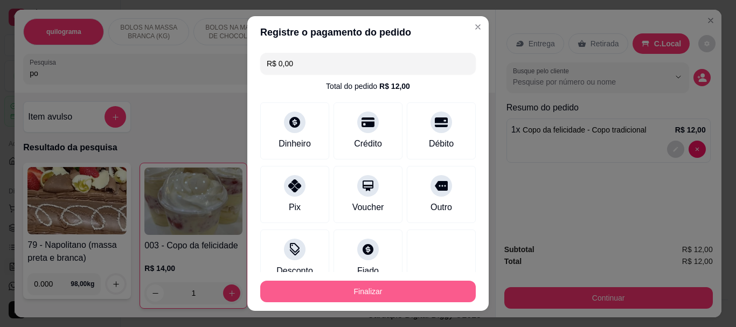
click at [409, 288] on button "Finalizar" at bounding box center [368, 292] width 216 height 22
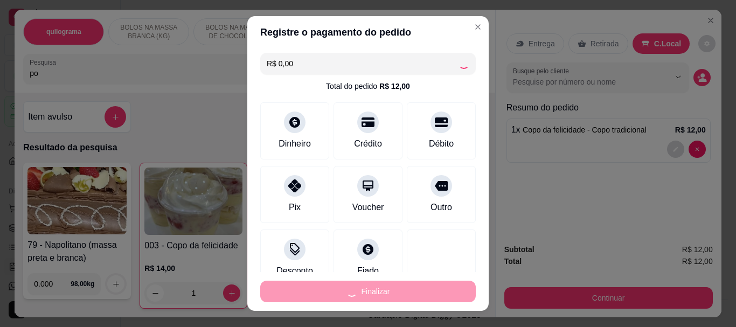
type input "0"
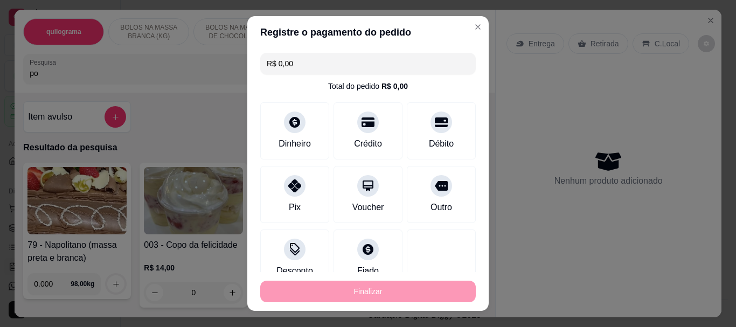
type input "-R$ 12,00"
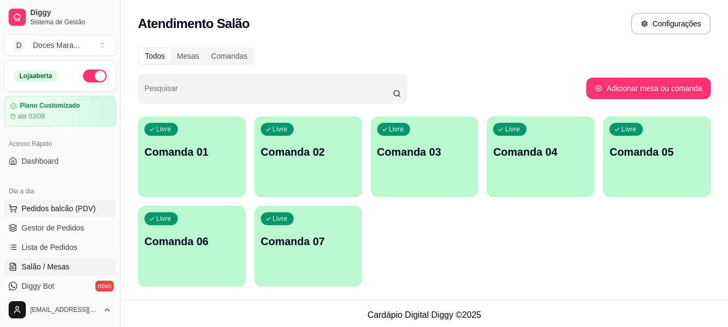
click at [53, 206] on span "Pedidos balcão (PDV)" at bounding box center [59, 208] width 74 height 11
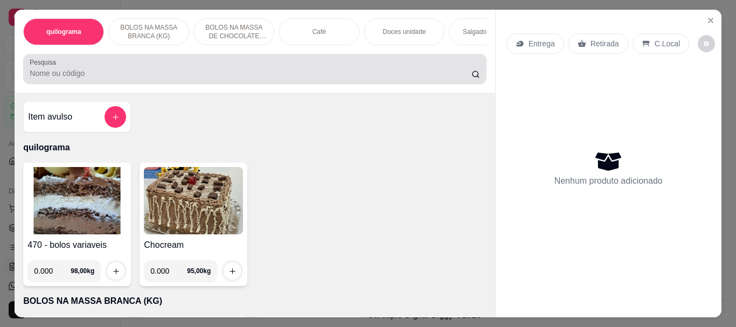
click at [23, 75] on div "Pesquisa" at bounding box center [254, 69] width 463 height 30
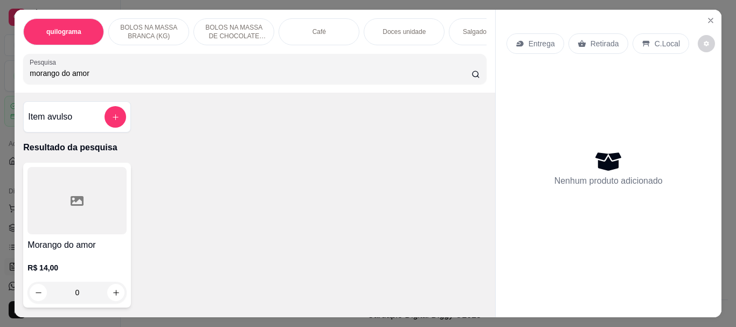
type input "morango do amor"
click at [85, 203] on div at bounding box center [76, 200] width 99 height 67
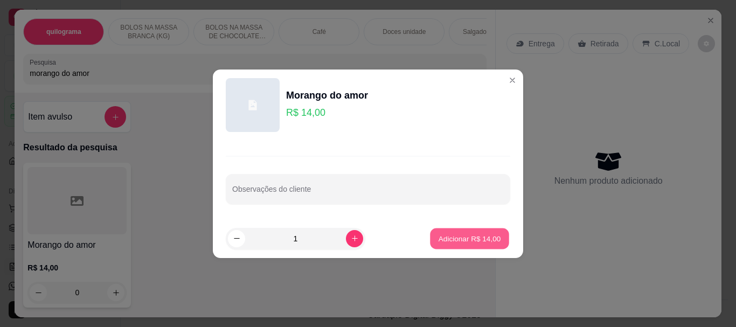
click at [452, 238] on p "Adicionar R$ 14,00" at bounding box center [470, 238] width 63 height 10
type input "1"
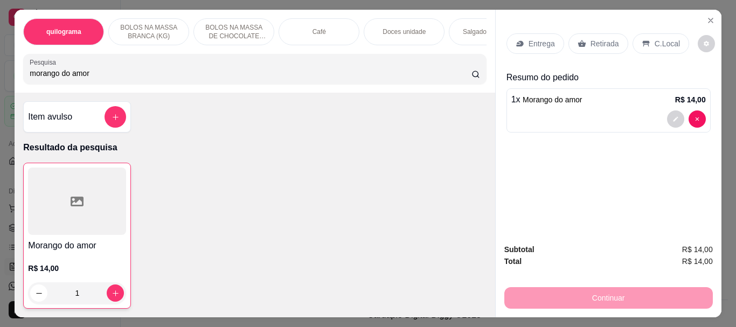
click at [96, 78] on input "morango do amor" at bounding box center [251, 73] width 442 height 11
type input "m"
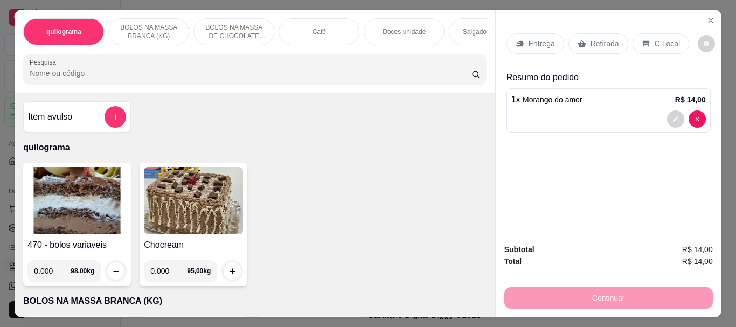
click at [30, 75] on input "Pesquisa" at bounding box center [251, 73] width 442 height 11
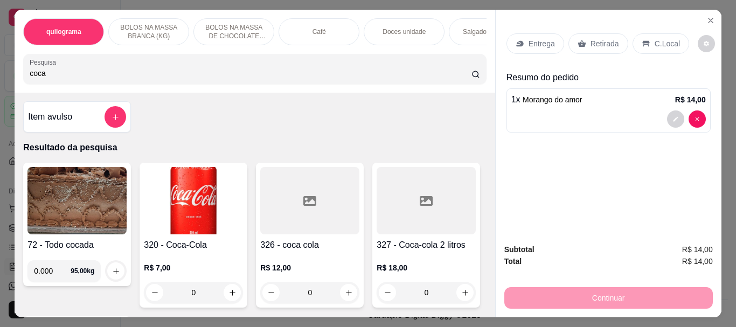
type input "coca"
click at [223, 204] on img at bounding box center [193, 200] width 99 height 67
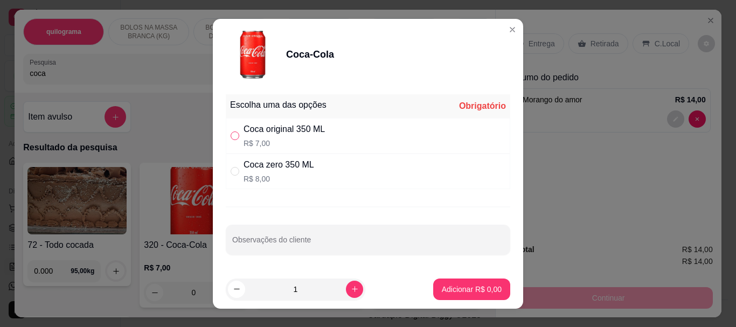
click at [232, 133] on input "" at bounding box center [235, 136] width 9 height 9
radio input "true"
click at [448, 287] on p "Adicionar R$ 7,00" at bounding box center [471, 289] width 58 height 10
type input "1"
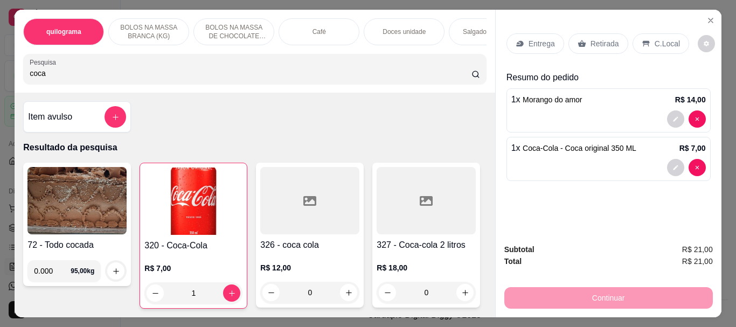
click at [600, 39] on p "Retirada" at bounding box center [605, 43] width 29 height 11
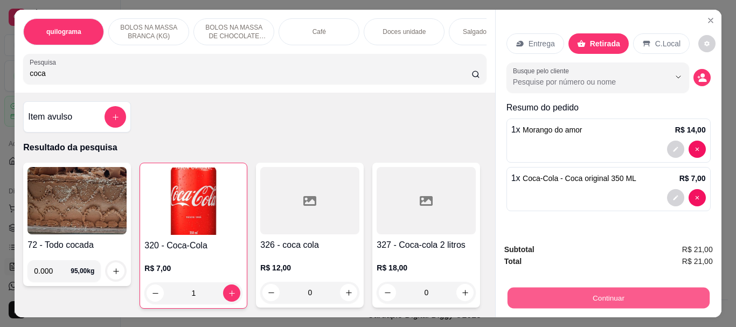
click at [615, 291] on button "Continuar" at bounding box center [608, 297] width 202 height 21
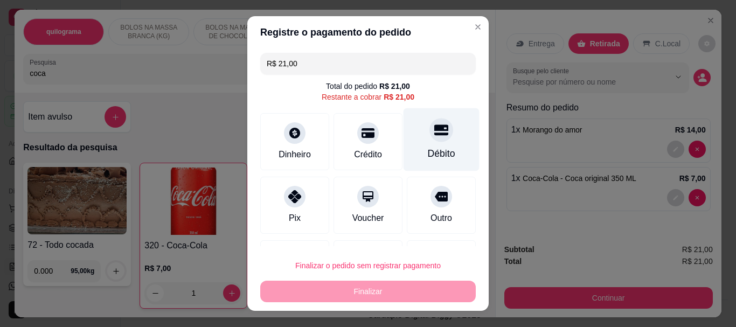
click at [428, 149] on div "Débito" at bounding box center [441, 154] width 27 height 14
type input "R$ 0,00"
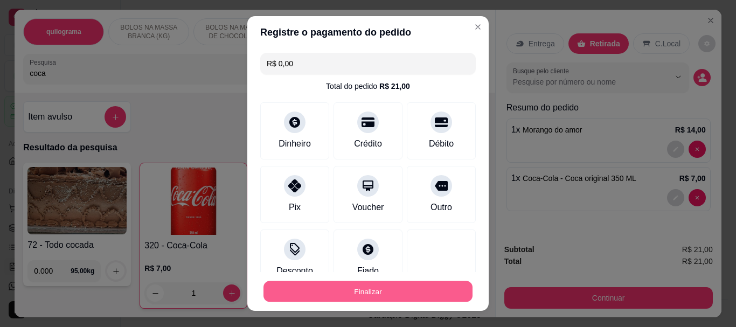
click at [350, 289] on button "Finalizar" at bounding box center [368, 291] width 209 height 21
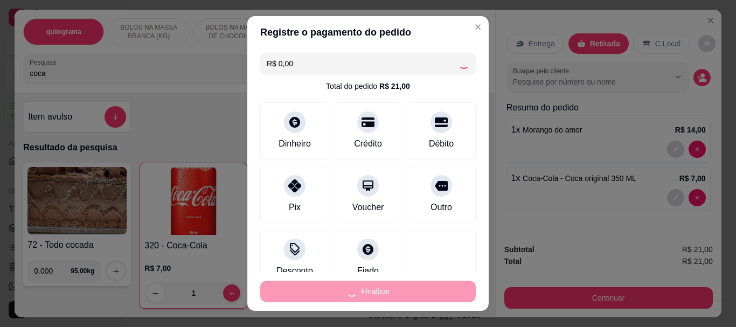
type input "0"
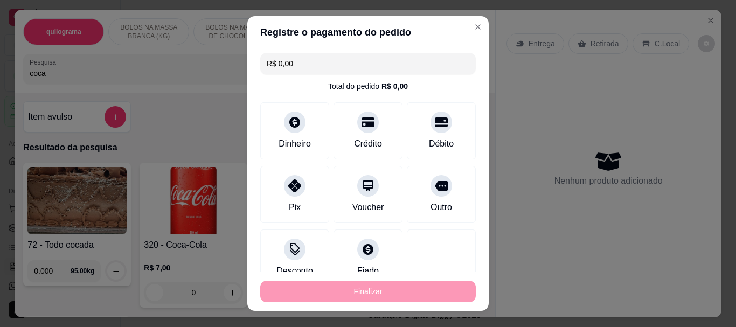
type input "-R$ 21,00"
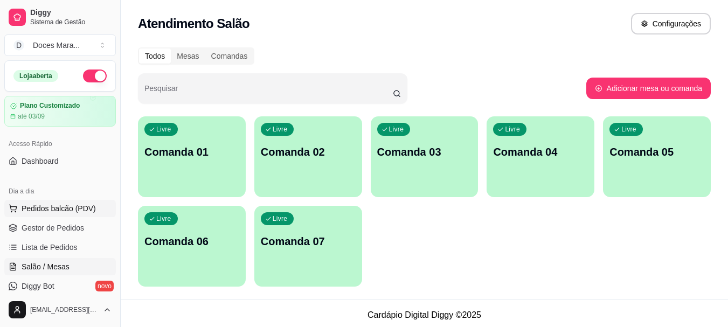
click at [43, 207] on span "Pedidos balcão (PDV)" at bounding box center [59, 208] width 74 height 11
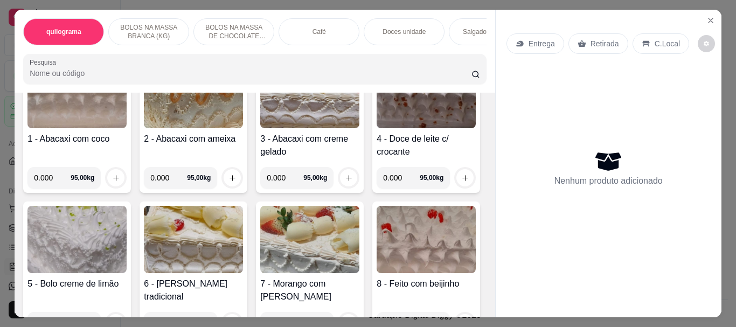
scroll to position [269, 0]
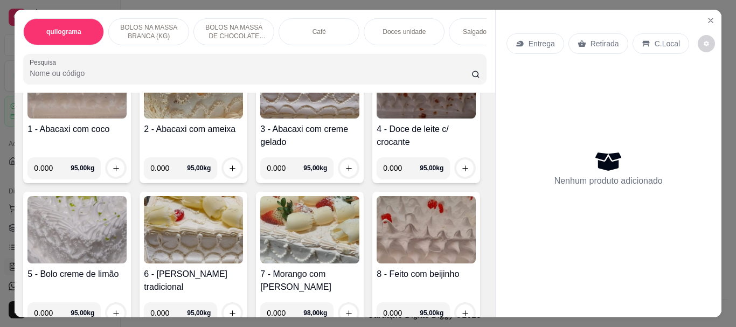
click at [243, 227] on img at bounding box center [193, 229] width 99 height 67
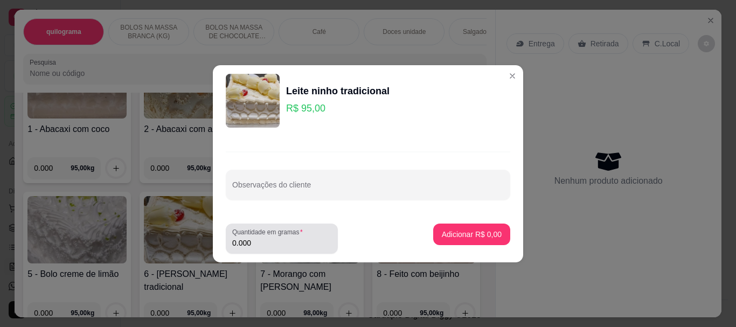
click at [276, 249] on div "0.000" at bounding box center [281, 239] width 99 height 22
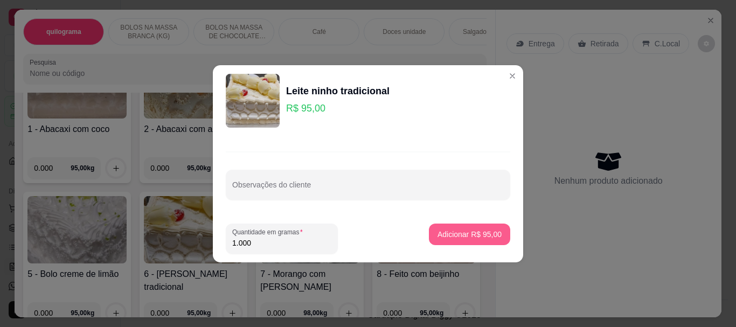
type input "1.000"
click at [461, 238] on p "Adicionar R$ 95,00" at bounding box center [470, 234] width 64 height 11
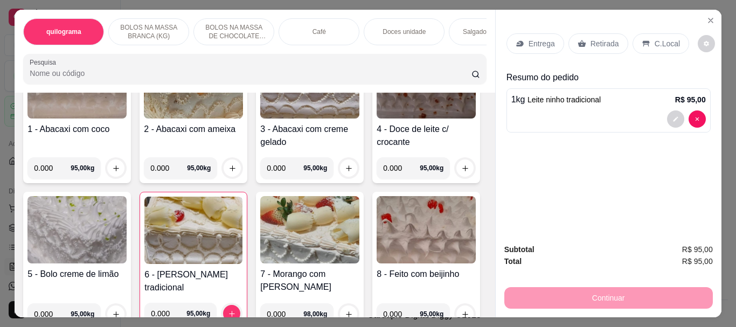
click at [592, 41] on p "Retirada" at bounding box center [605, 43] width 29 height 11
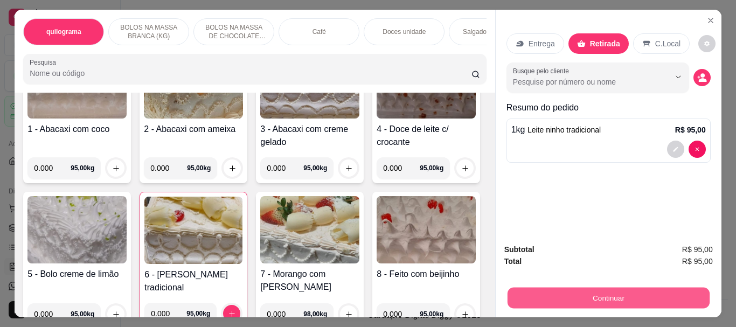
click at [608, 290] on button "Continuar" at bounding box center [608, 297] width 202 height 21
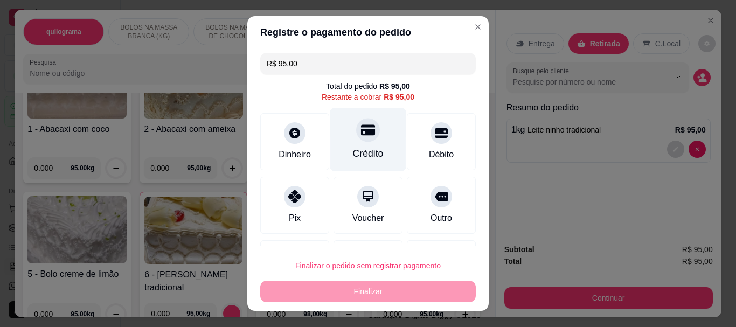
click at [359, 146] on div "Crédito" at bounding box center [368, 139] width 76 height 63
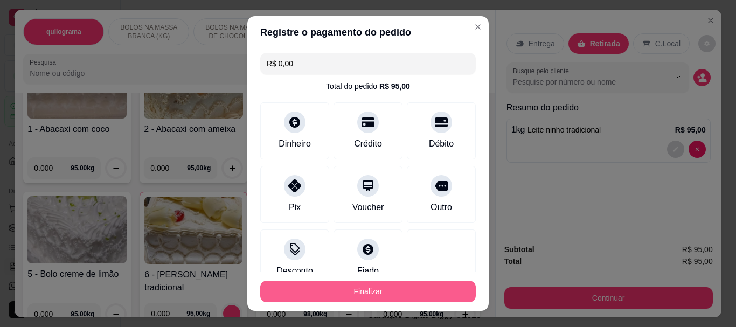
click at [366, 293] on button "Finalizar" at bounding box center [368, 292] width 216 height 22
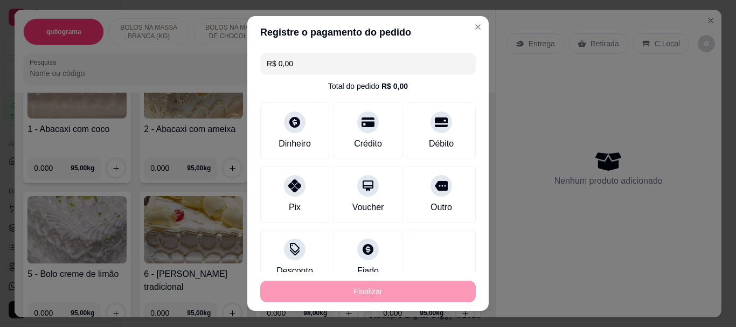
type input "-R$ 95,00"
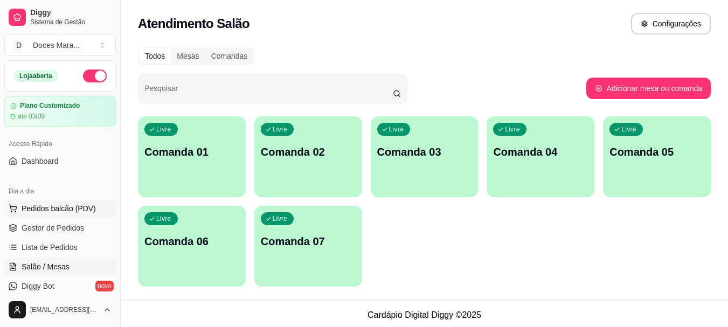
click at [33, 204] on span "Pedidos balcão (PDV)" at bounding box center [59, 208] width 74 height 11
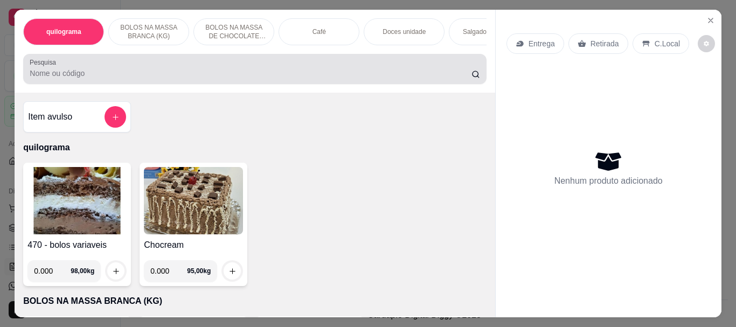
drag, startPoint x: 23, startPoint y: 71, endPoint x: 18, endPoint y: 77, distance: 7.7
click at [18, 77] on div "quilograma BOLOS NA MASSA BRANCA (KG) BOLOS NA MASSA DE CHOCOLATE preço por (KG…" at bounding box center [255, 51] width 480 height 83
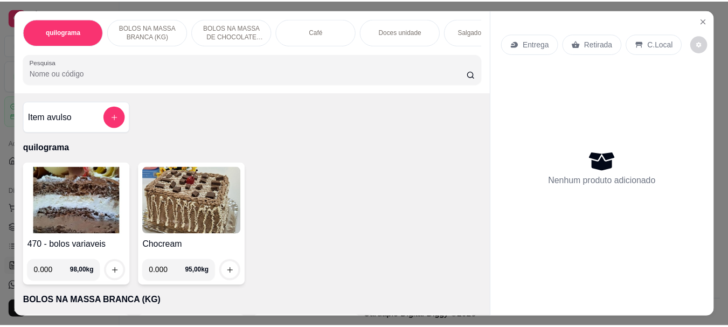
scroll to position [29, 0]
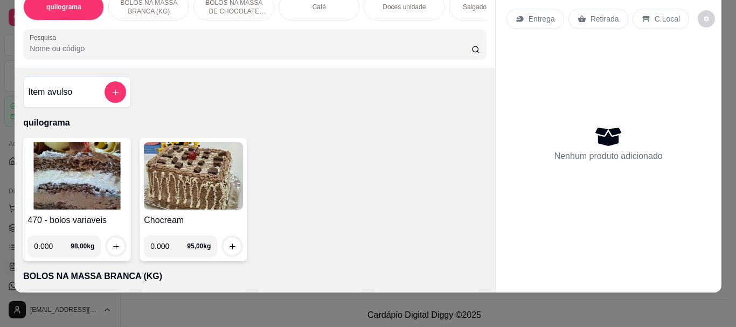
click at [39, 43] on input "Pesquisa" at bounding box center [251, 48] width 442 height 11
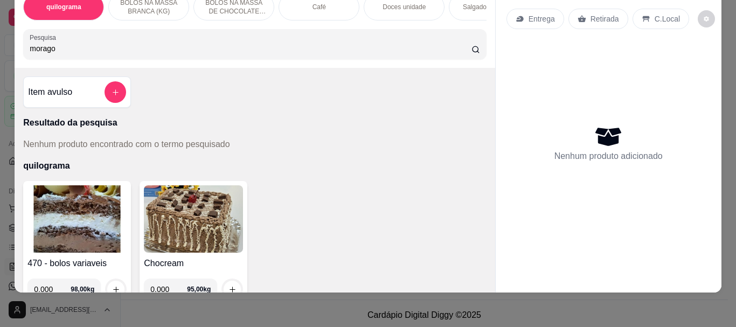
click at [41, 50] on input "morago" at bounding box center [251, 48] width 442 height 11
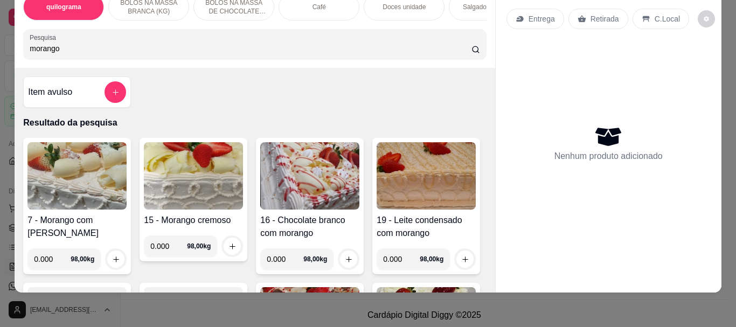
click at [63, 51] on input "morango" at bounding box center [251, 48] width 442 height 11
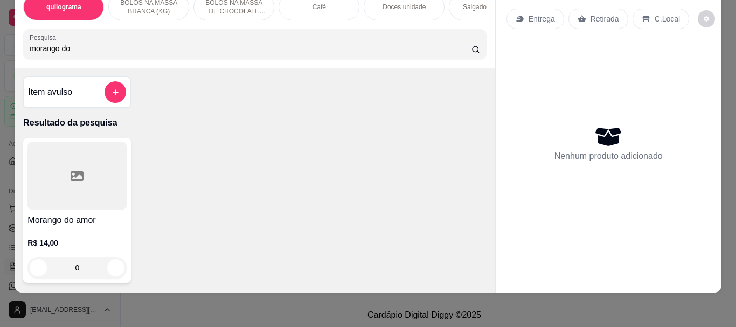
type input "morango do"
click at [93, 202] on div at bounding box center [76, 175] width 99 height 67
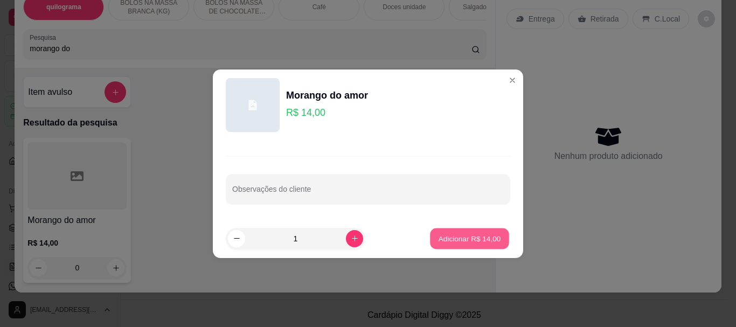
click at [467, 239] on p "Adicionar R$ 14,00" at bounding box center [470, 238] width 63 height 10
type input "1"
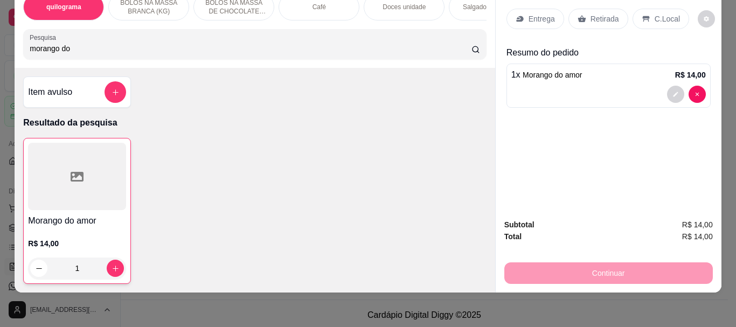
click at [67, 45] on input "morango do" at bounding box center [251, 48] width 442 height 11
type input "m"
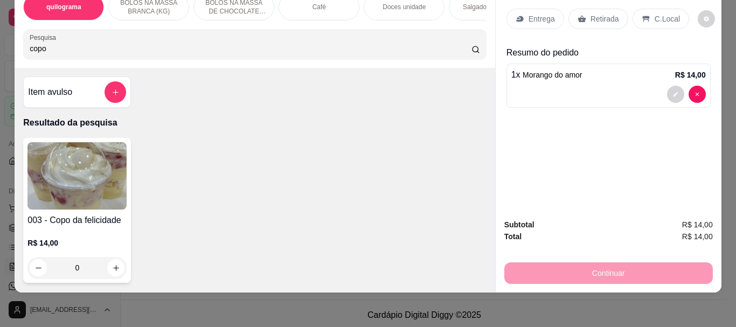
type input "copo"
click at [69, 160] on img at bounding box center [76, 175] width 99 height 67
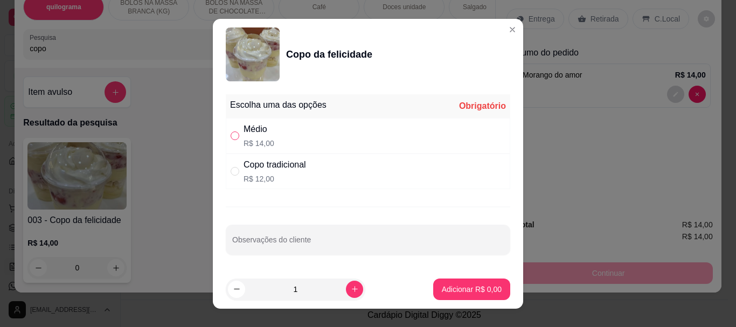
click at [231, 134] on input "" at bounding box center [235, 136] width 9 height 9
radio input "true"
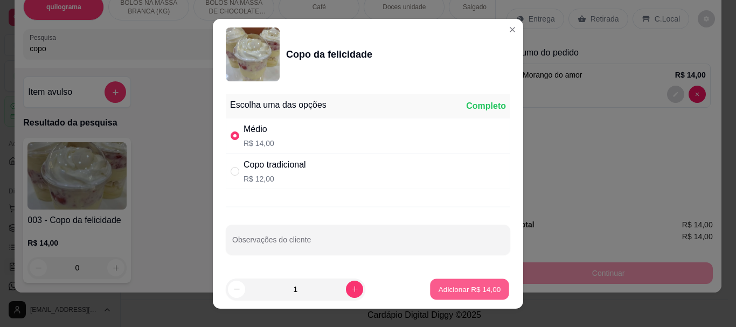
click at [442, 283] on button "Adicionar R$ 14,00" at bounding box center [469, 289] width 79 height 21
type input "1"
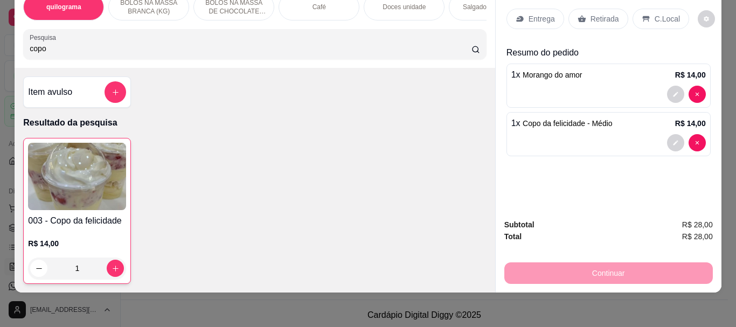
click at [603, 14] on p "Retirada" at bounding box center [605, 18] width 29 height 11
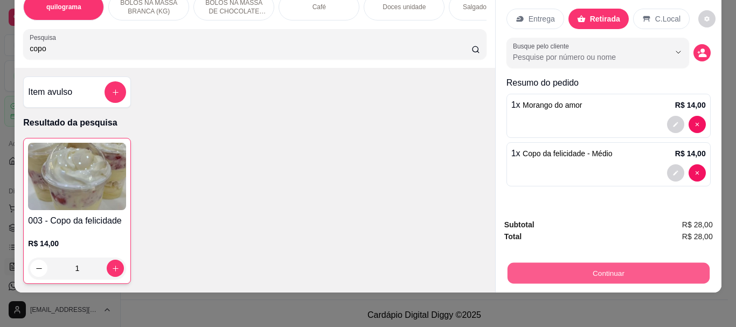
click at [600, 266] on button "Continuar" at bounding box center [608, 272] width 202 height 21
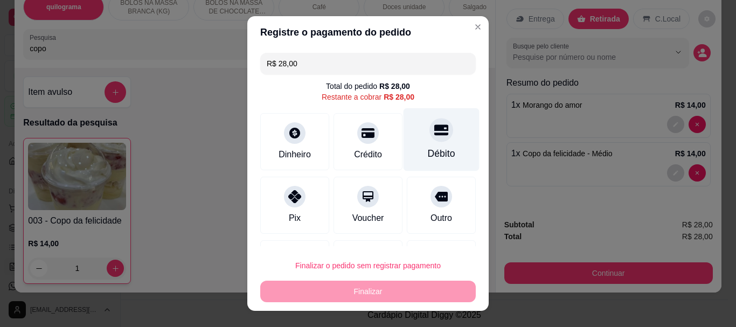
click at [428, 155] on div "Débito" at bounding box center [441, 154] width 27 height 14
type input "R$ 0,00"
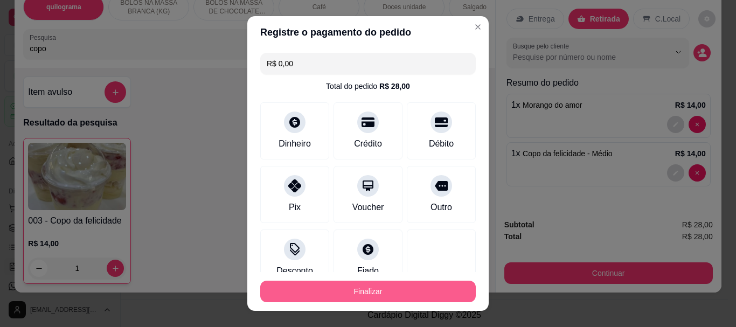
click at [376, 294] on button "Finalizar" at bounding box center [368, 292] width 216 height 22
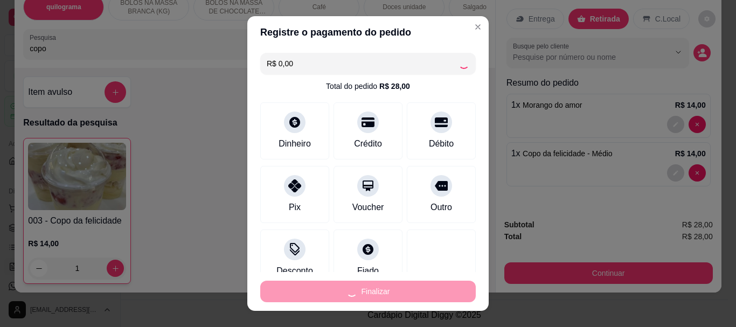
type input "0"
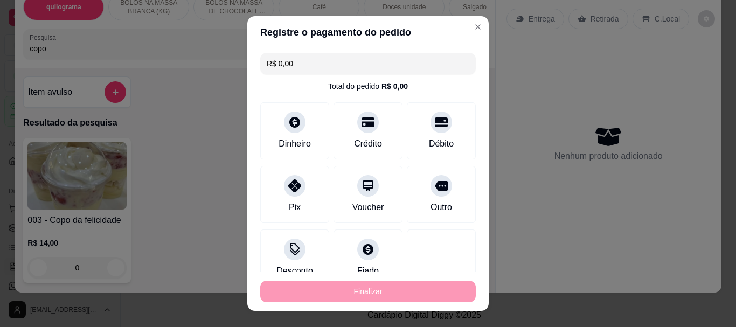
type input "-R$ 28,00"
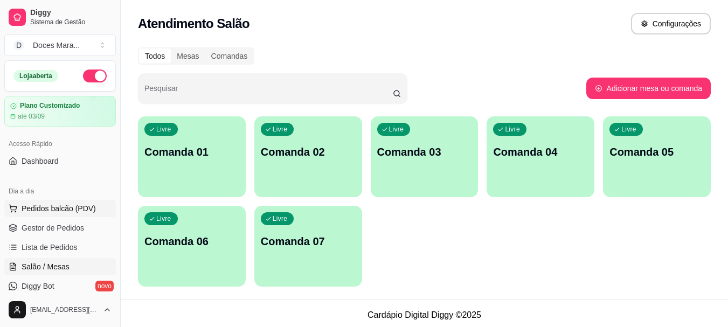
click at [52, 205] on span "Pedidos balcão (PDV)" at bounding box center [59, 208] width 74 height 11
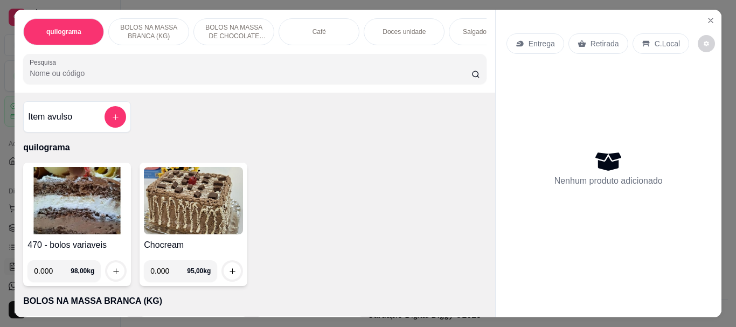
click at [84, 220] on img at bounding box center [76, 200] width 99 height 67
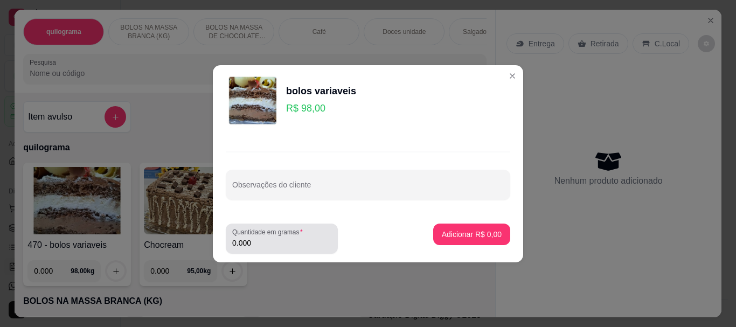
click at [271, 243] on input "0.000" at bounding box center [281, 243] width 99 height 11
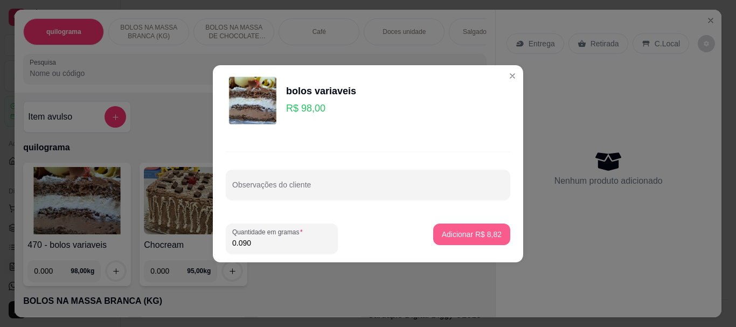
type input "0.090"
click at [447, 225] on button "Adicionar R$ 8,82" at bounding box center [471, 235] width 77 height 22
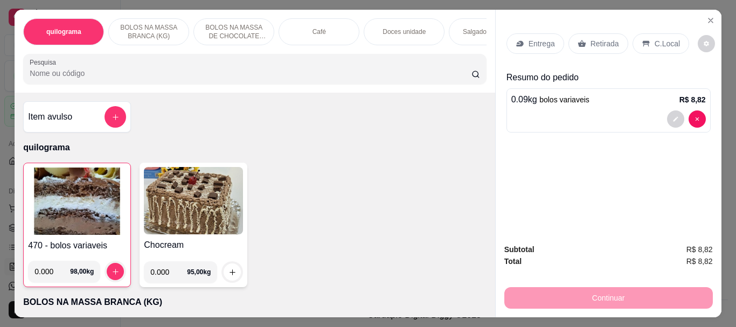
click at [585, 36] on div "Retirada" at bounding box center [599, 43] width 60 height 20
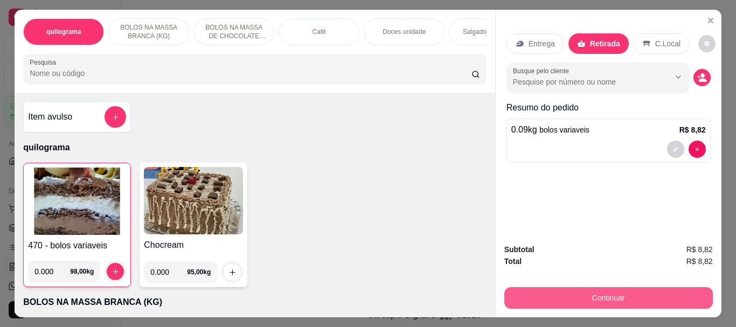
click at [600, 293] on button "Continuar" at bounding box center [608, 298] width 209 height 22
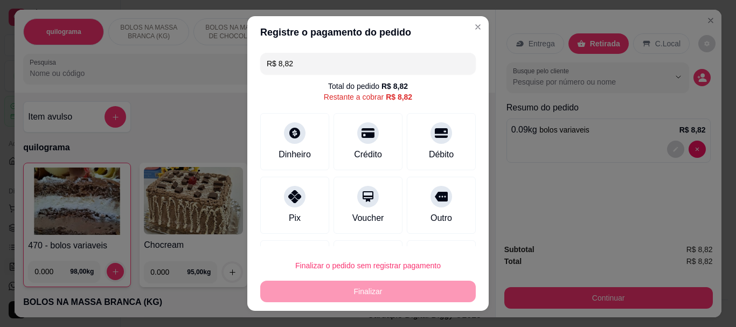
click at [427, 81] on div "R$ 8,82 Total do pedido R$ 8,82 Restante a cobrar R$ 8,82 Dinheiro Crédito Débi…" at bounding box center [367, 147] width 241 height 197
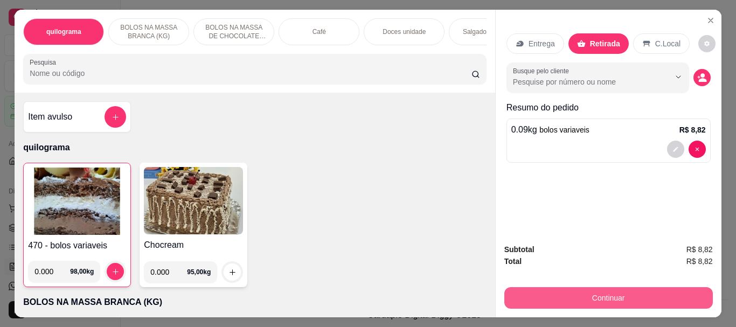
click at [621, 292] on button "Continuar" at bounding box center [608, 298] width 209 height 22
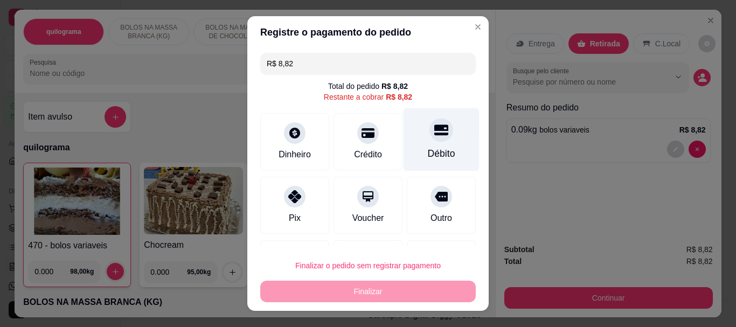
click at [434, 136] on icon at bounding box center [441, 130] width 14 height 14
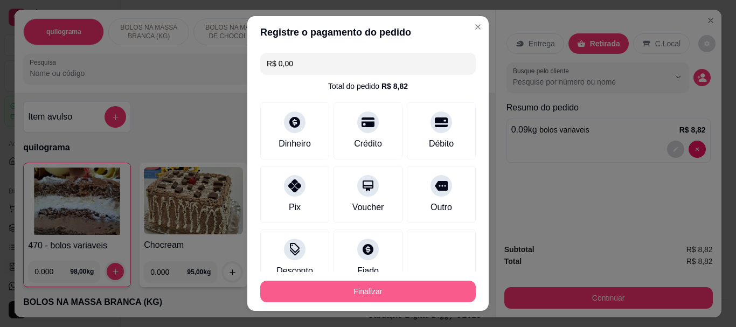
click at [448, 296] on button "Finalizar" at bounding box center [368, 292] width 216 height 22
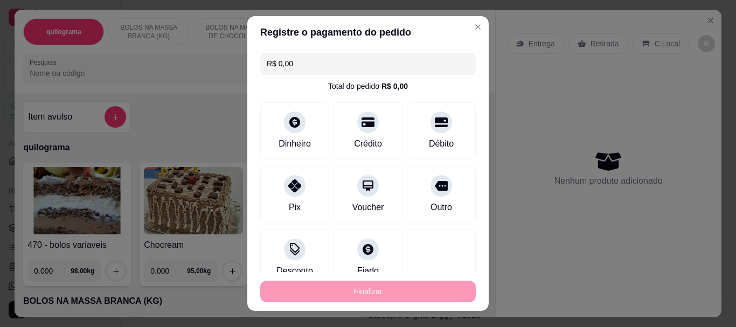
type input "-R$ 8,82"
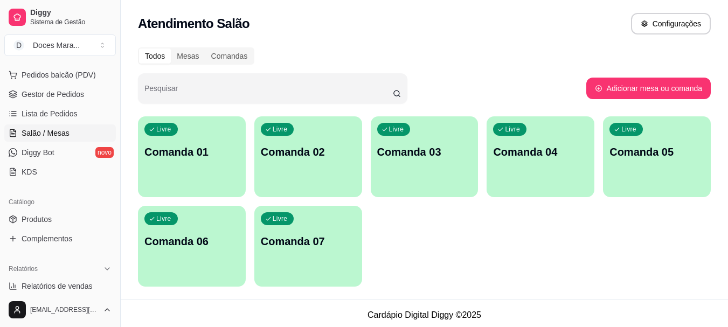
scroll to position [269, 0]
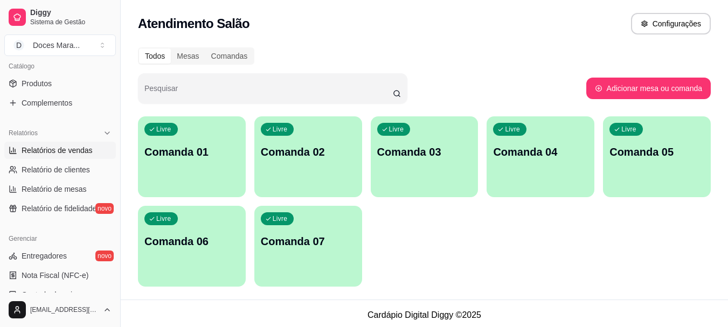
click at [49, 150] on span "Relatórios de vendas" at bounding box center [57, 150] width 71 height 11
click at [49, 154] on span "Relatórios de vendas" at bounding box center [57, 150] width 71 height 11
select select "ALL"
select select "0"
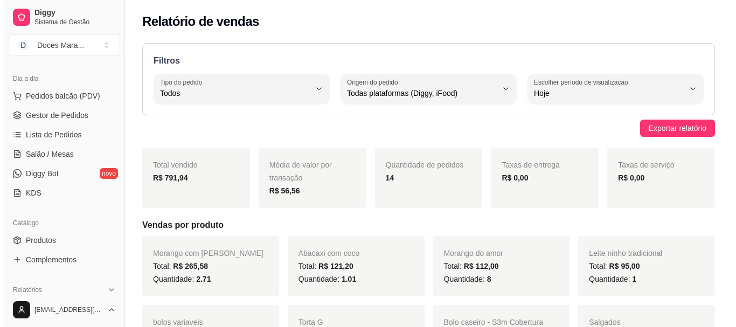
scroll to position [108, 0]
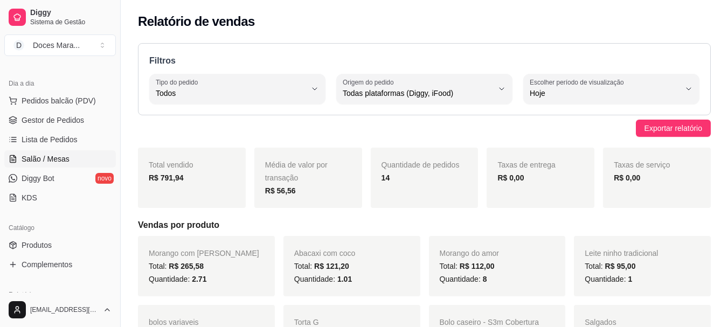
click at [66, 157] on span "Salão / Mesas" at bounding box center [46, 159] width 48 height 11
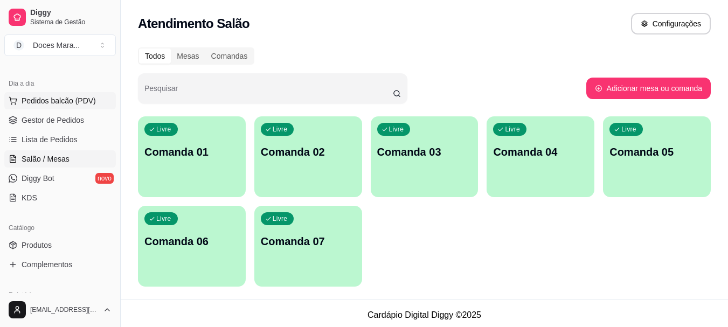
click at [71, 102] on span "Pedidos balcão (PDV)" at bounding box center [59, 100] width 74 height 11
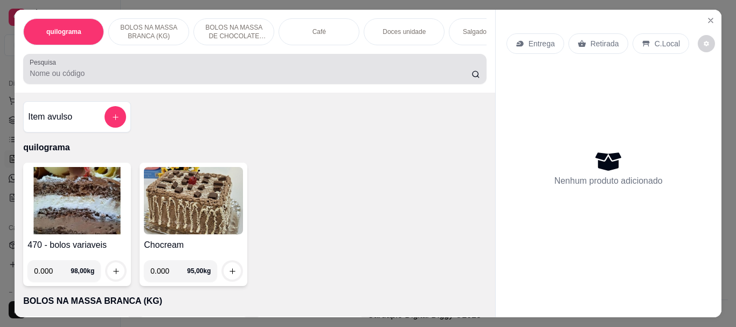
click at [38, 73] on input "Pesquisa" at bounding box center [251, 73] width 442 height 11
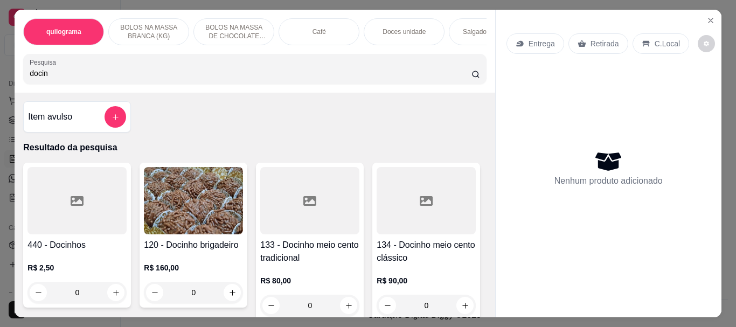
type input "docin"
click at [65, 211] on div at bounding box center [76, 200] width 99 height 67
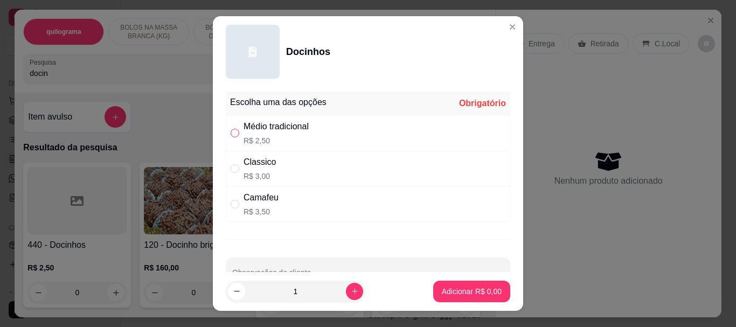
click at [231, 135] on input "" at bounding box center [235, 133] width 9 height 9
radio input "true"
click at [452, 288] on p "Adicionar R$ 2,50" at bounding box center [472, 291] width 60 height 11
type input "1"
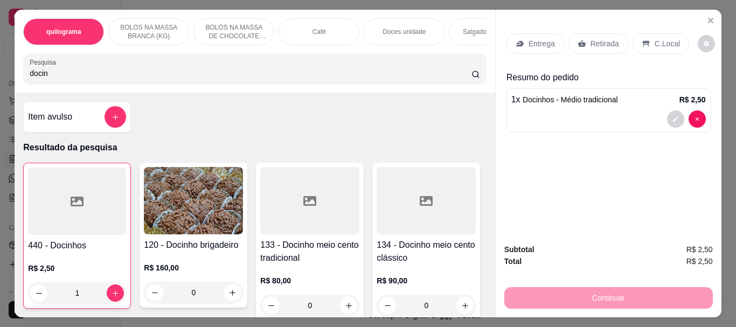
click at [58, 196] on div at bounding box center [77, 201] width 98 height 67
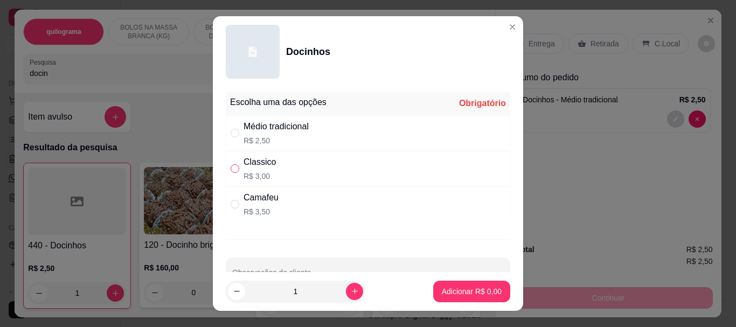
click at [232, 170] on input "" at bounding box center [235, 168] width 9 height 9
radio input "true"
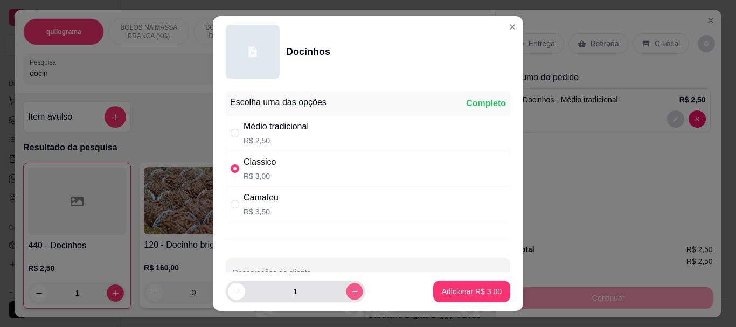
click at [346, 287] on button "increase-product-quantity" at bounding box center [354, 291] width 17 height 17
type input "2"
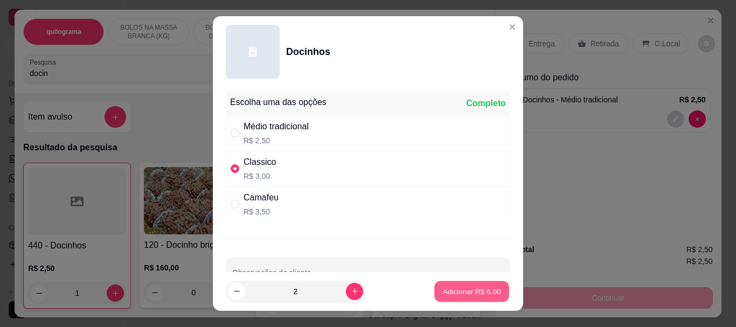
click at [440, 285] on button "Adicionar R$ 6,00" at bounding box center [471, 291] width 75 height 21
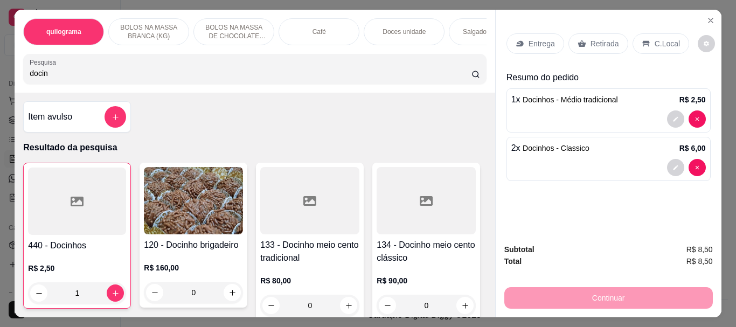
click at [59, 79] on input "docin" at bounding box center [251, 73] width 442 height 11
type input "d"
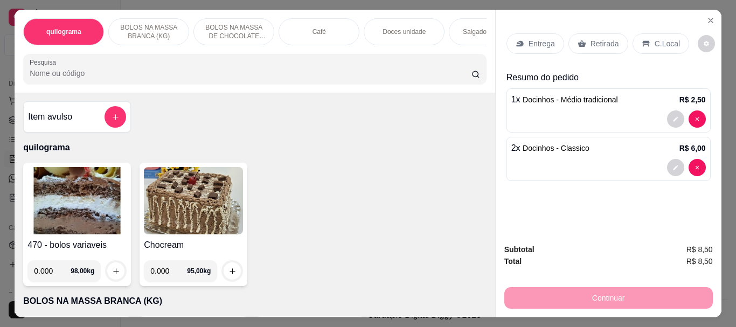
click at [600, 39] on p "Retirada" at bounding box center [605, 43] width 29 height 11
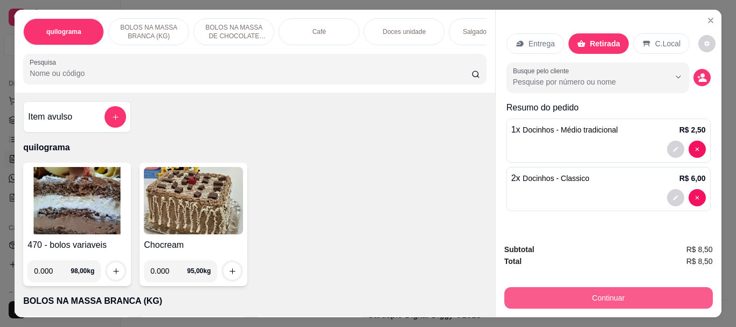
click at [601, 295] on button "Continuar" at bounding box center [608, 298] width 209 height 22
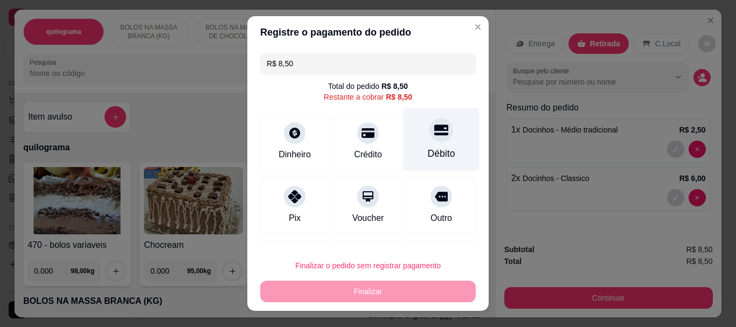
click at [416, 139] on div "Débito" at bounding box center [442, 139] width 76 height 63
type input "R$ 0,00"
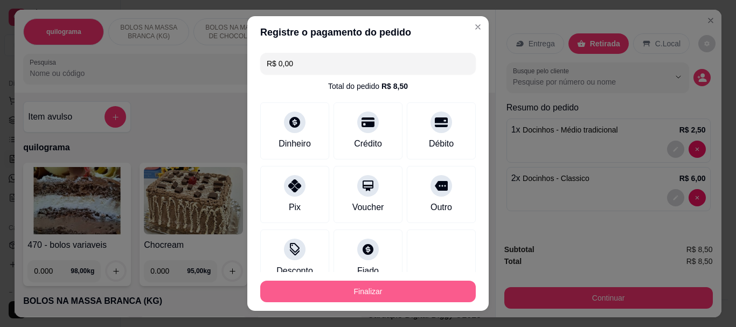
click at [349, 294] on button "Finalizar" at bounding box center [368, 292] width 216 height 22
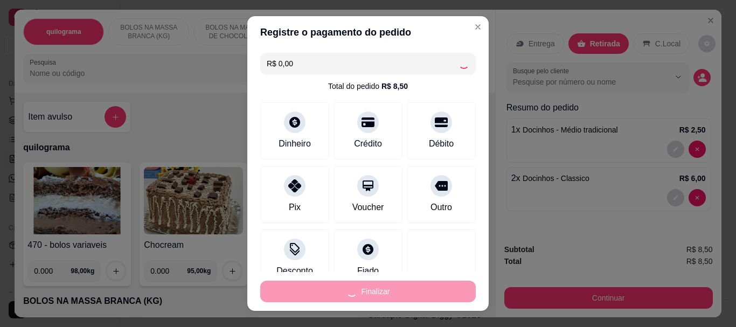
type input "0"
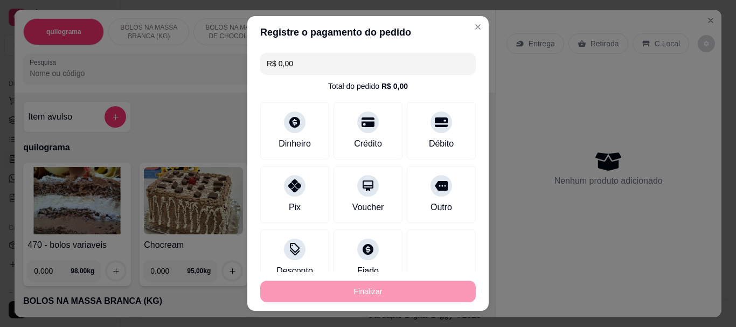
type input "-R$ 8,50"
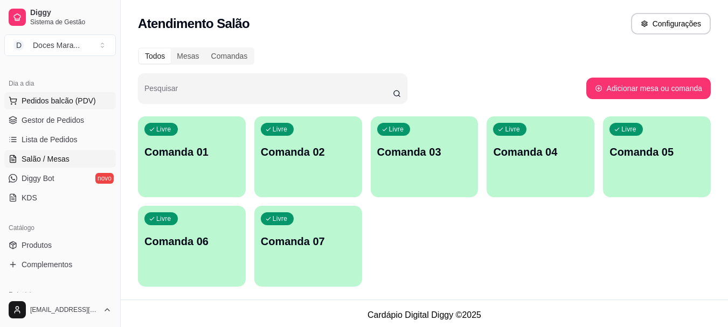
click at [45, 98] on span "Pedidos balcão (PDV)" at bounding box center [59, 100] width 74 height 11
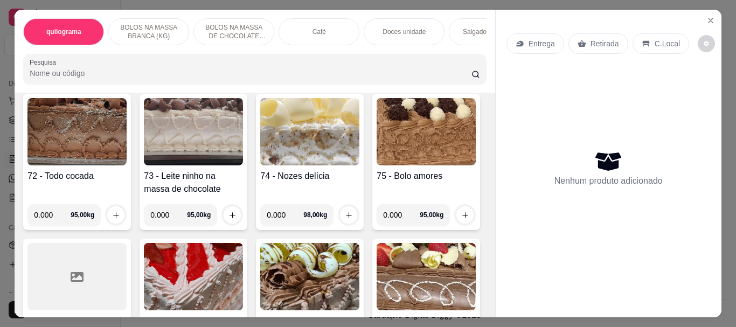
scroll to position [2264, 0]
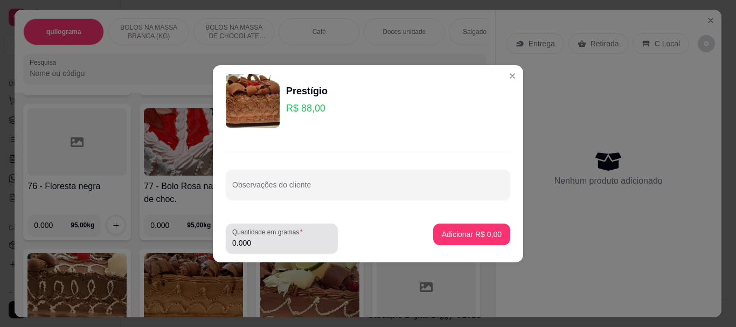
click at [259, 242] on input "0.000" at bounding box center [281, 243] width 99 height 11
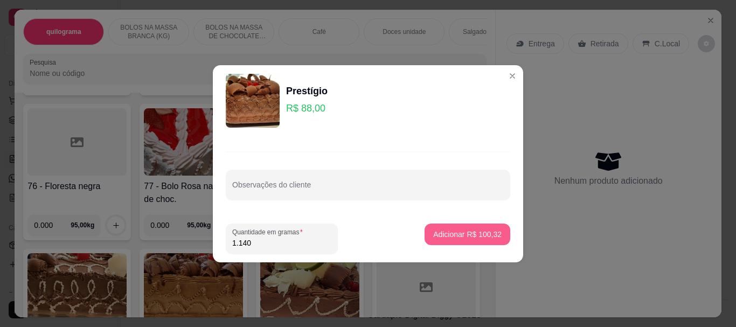
type input "1.140"
click at [459, 236] on p "Adicionar R$ 100,32" at bounding box center [467, 234] width 68 height 11
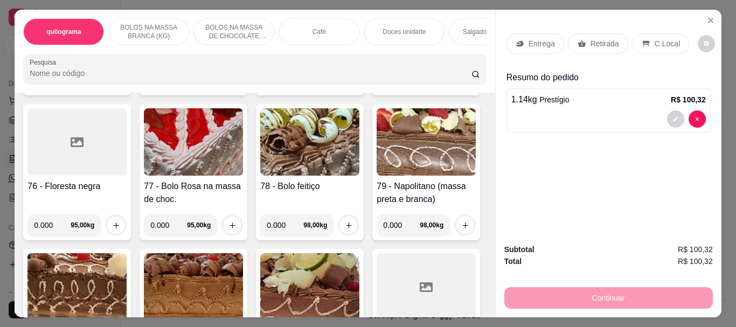
click at [598, 40] on p "Retirada" at bounding box center [605, 43] width 29 height 11
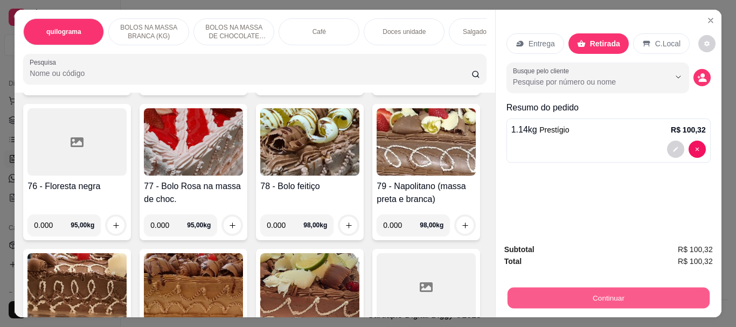
click at [595, 290] on button "Continuar" at bounding box center [608, 297] width 202 height 21
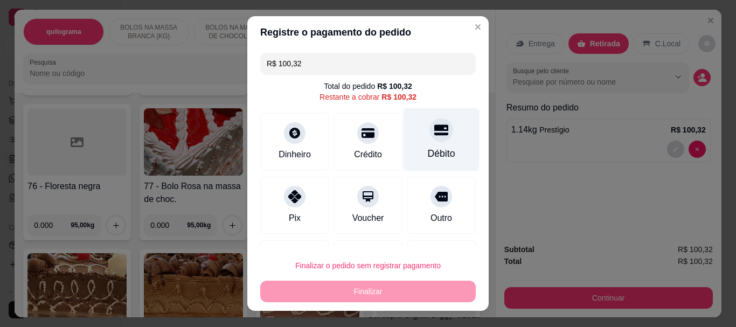
click at [431, 147] on div "Débito" at bounding box center [441, 154] width 27 height 14
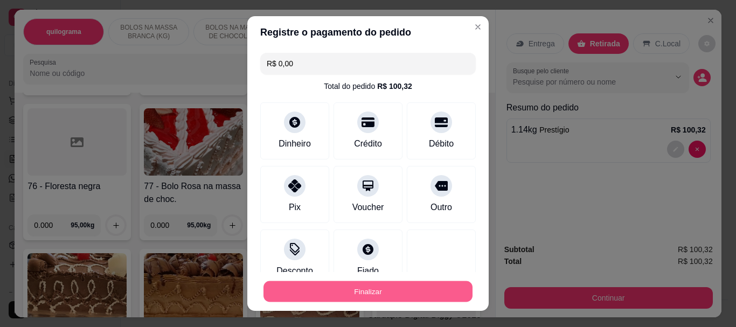
click at [387, 291] on button "Finalizar" at bounding box center [368, 291] width 209 height 21
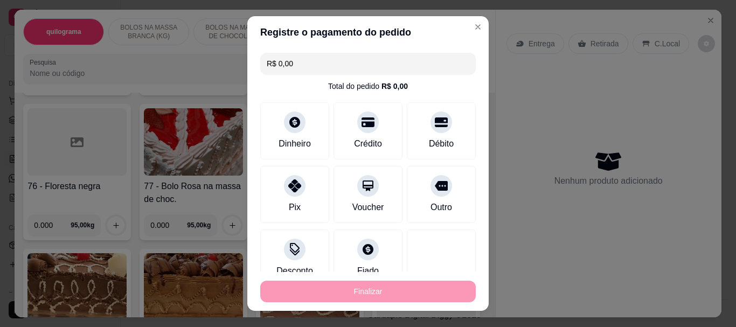
type input "-R$ 100,32"
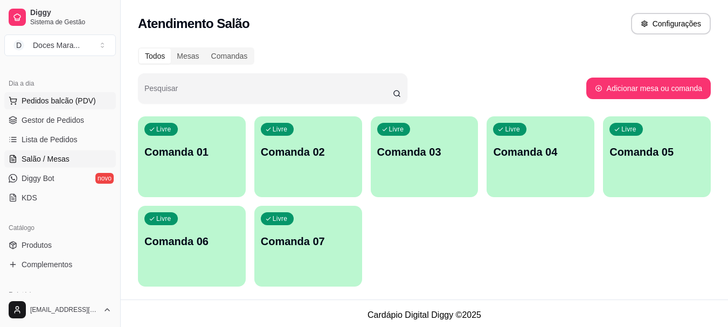
click at [38, 103] on span "Pedidos balcão (PDV)" at bounding box center [59, 100] width 74 height 11
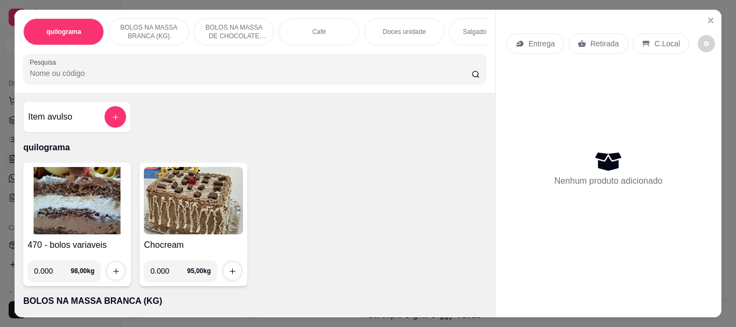
click at [65, 219] on img at bounding box center [76, 200] width 99 height 67
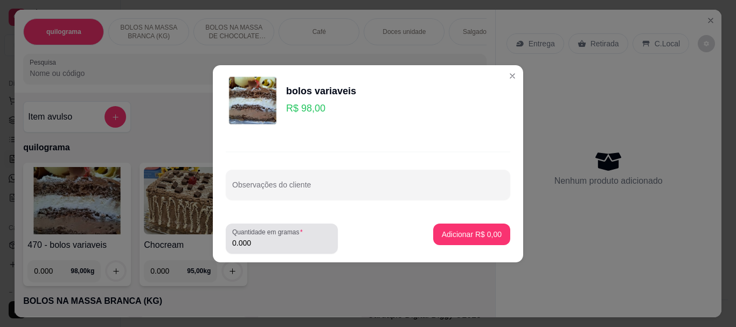
click at [259, 244] on input "0.000" at bounding box center [281, 243] width 99 height 11
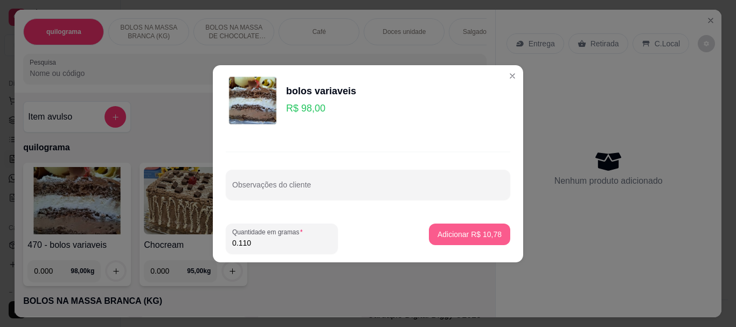
type input "0.110"
click at [459, 233] on p "Adicionar R$ 10,78" at bounding box center [470, 234] width 63 height 10
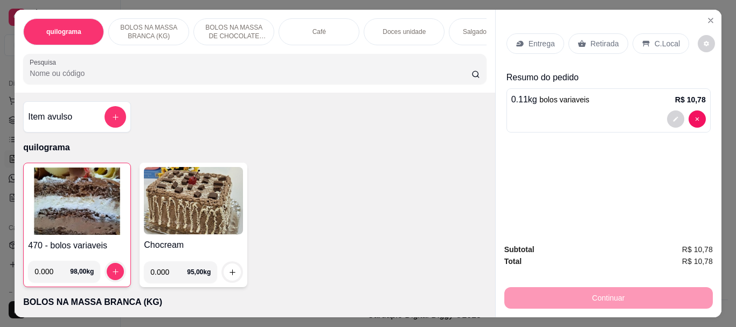
click at [313, 28] on p "Café" at bounding box center [319, 31] width 13 height 9
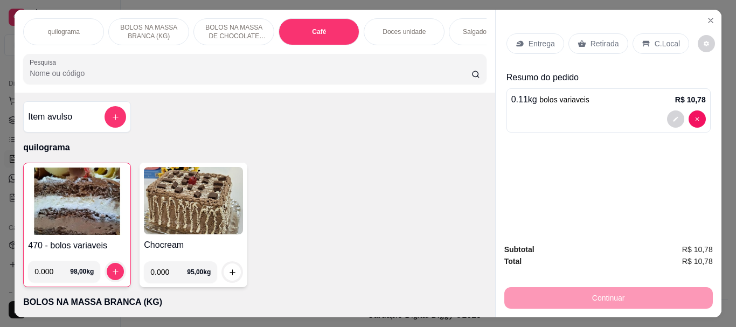
scroll to position [29, 0]
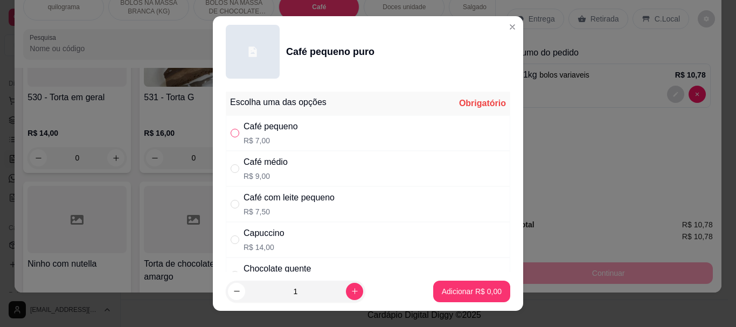
click at [233, 132] on input "" at bounding box center [235, 133] width 9 height 9
radio input "true"
click at [448, 285] on button "Adicionar R$ 7,00" at bounding box center [471, 292] width 77 height 22
type input "1"
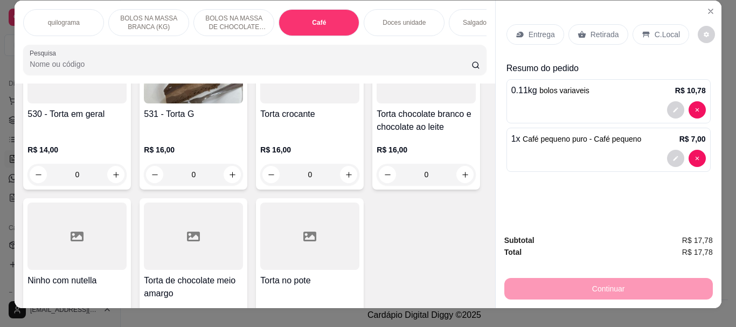
scroll to position [0, 0]
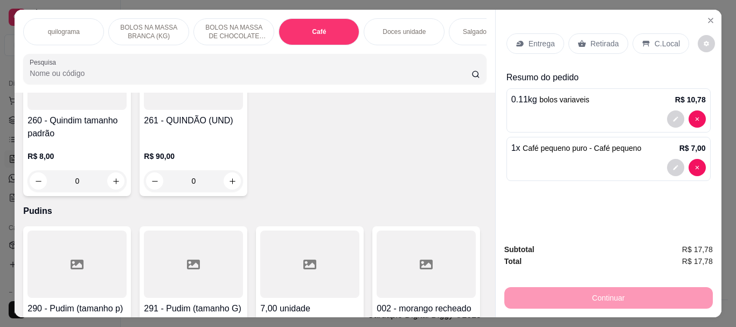
scroll to position [6406, 0]
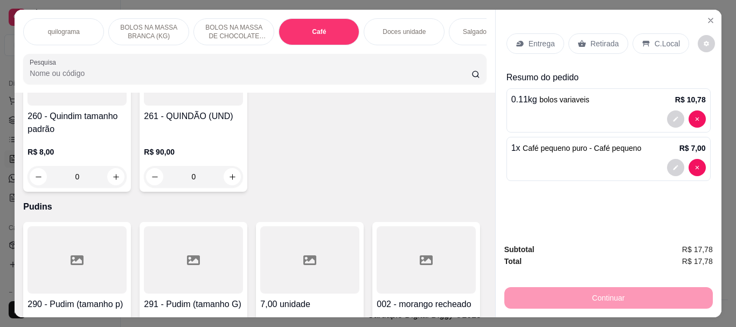
click at [658, 43] on p "C.Local" at bounding box center [667, 43] width 25 height 11
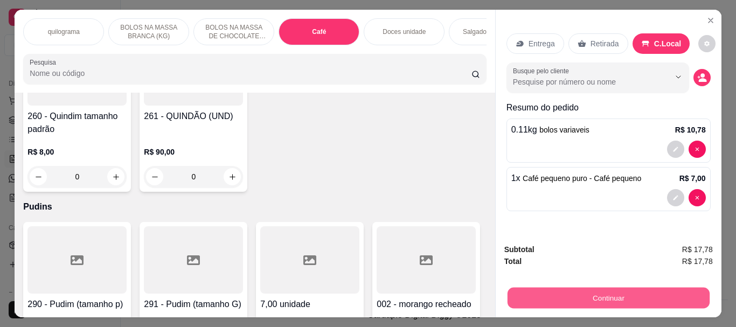
click at [622, 287] on button "Continuar" at bounding box center [608, 297] width 202 height 21
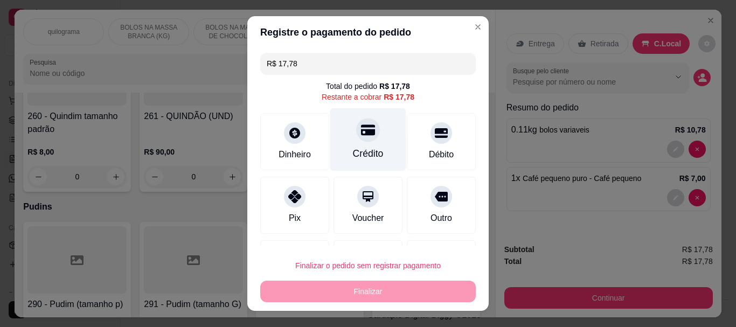
click at [362, 143] on div "Crédito" at bounding box center [368, 139] width 76 height 63
type input "R$ 0,00"
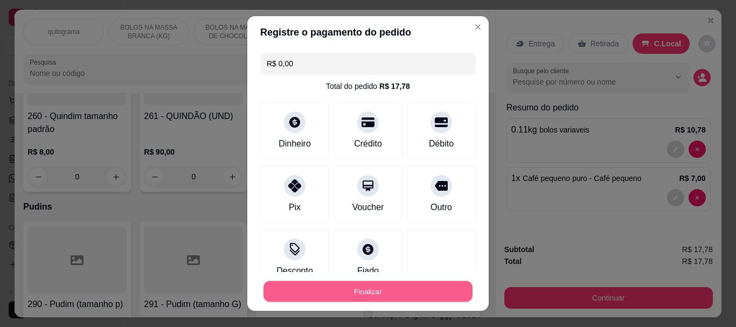
click at [350, 290] on button "Finalizar" at bounding box center [368, 291] width 209 height 21
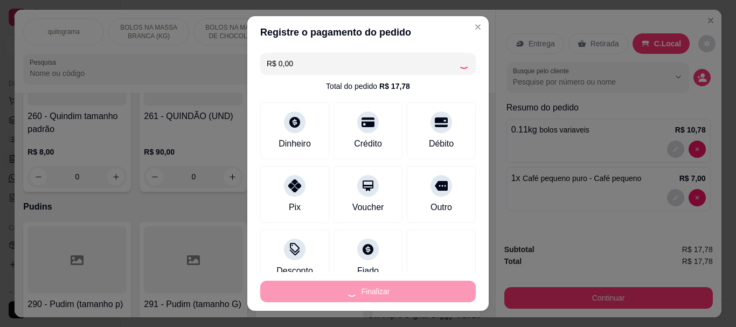
type input "0"
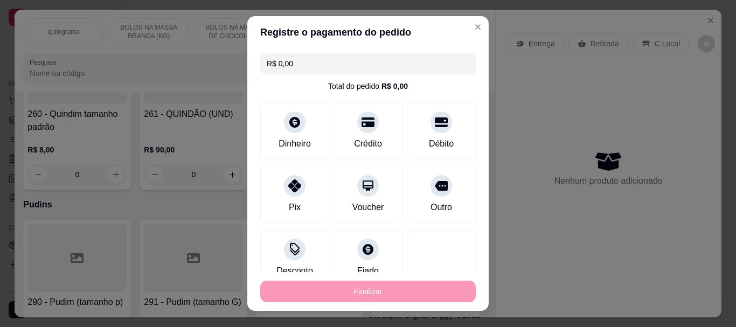
type input "-R$ 17,78"
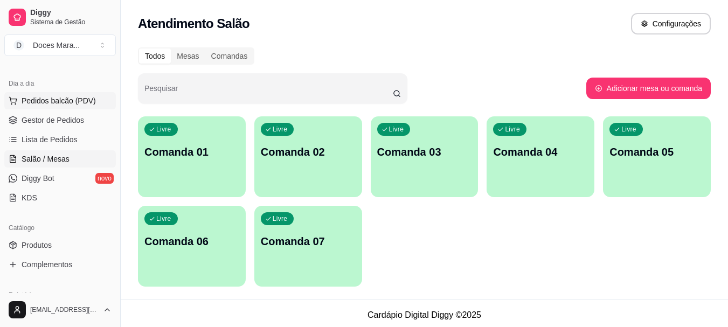
click at [59, 102] on span "Pedidos balcão (PDV)" at bounding box center [59, 100] width 74 height 11
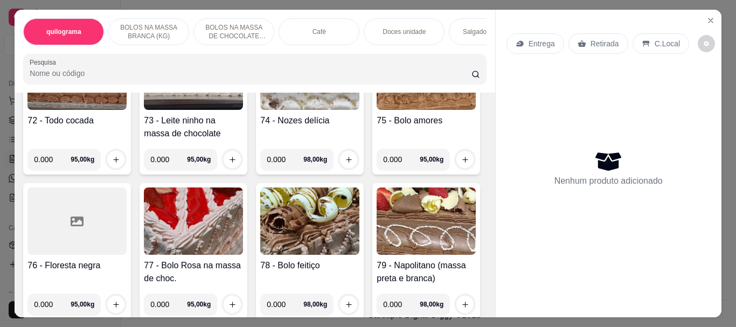
scroll to position [2156, 0]
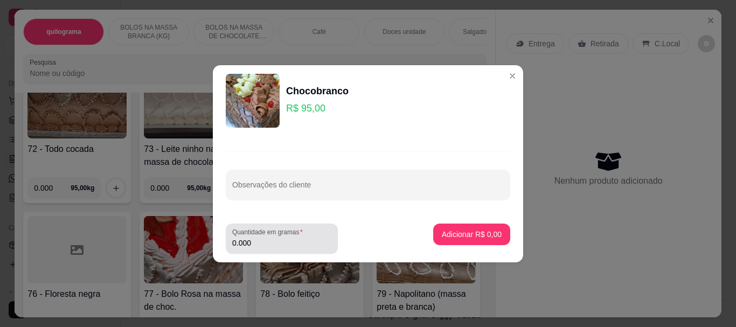
click at [275, 247] on input "0.000" at bounding box center [281, 243] width 99 height 11
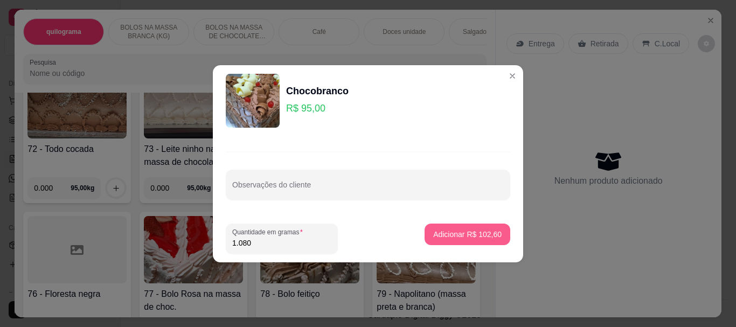
type input "1.080"
click at [456, 230] on p "Adicionar R$ 102,60" at bounding box center [467, 234] width 68 height 11
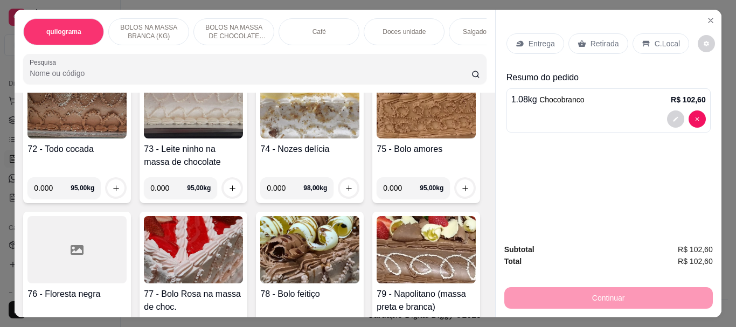
click at [600, 38] on p "Retirada" at bounding box center [605, 43] width 29 height 11
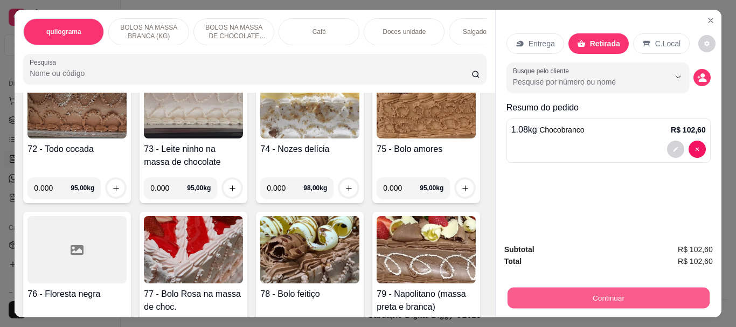
click at [595, 293] on button "Continuar" at bounding box center [608, 297] width 202 height 21
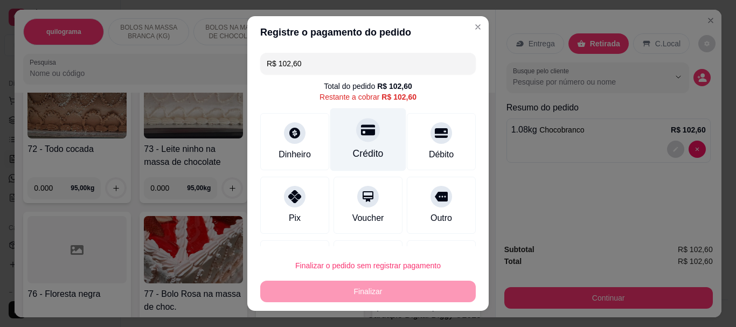
click at [359, 147] on div "Crédito" at bounding box center [368, 154] width 31 height 14
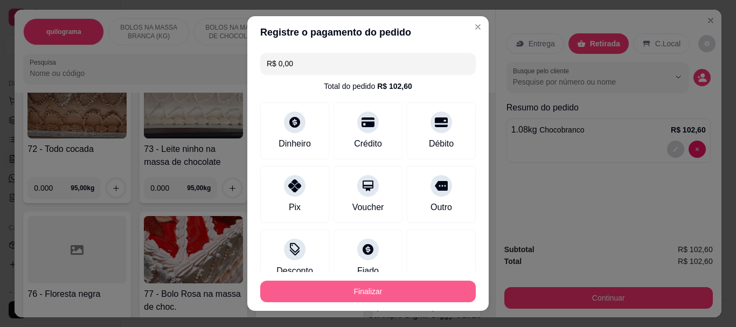
click at [360, 294] on button "Finalizar" at bounding box center [368, 292] width 216 height 22
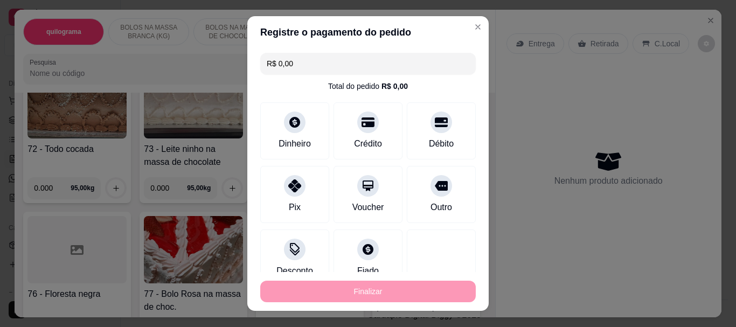
type input "-R$ 102,60"
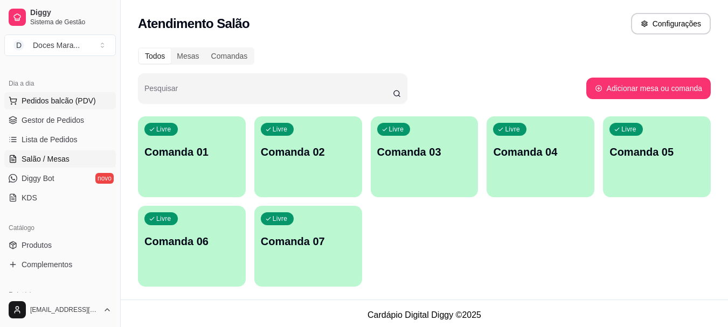
click at [30, 102] on span "Pedidos balcão (PDV)" at bounding box center [59, 100] width 74 height 11
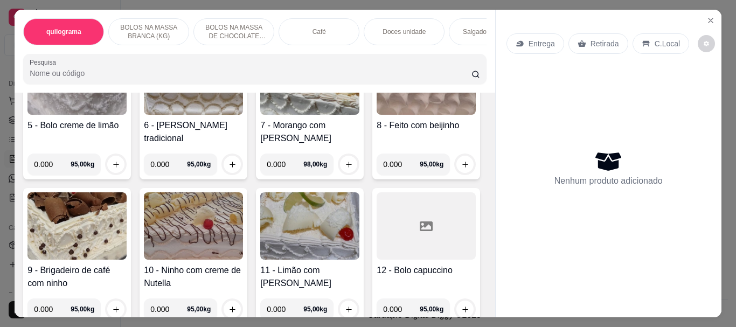
scroll to position [431, 0]
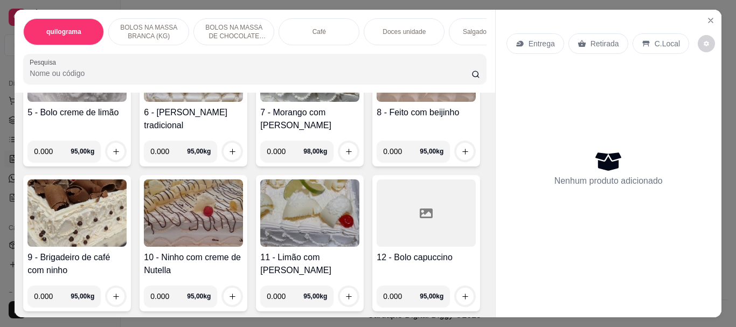
click at [260, 102] on img at bounding box center [309, 67] width 99 height 67
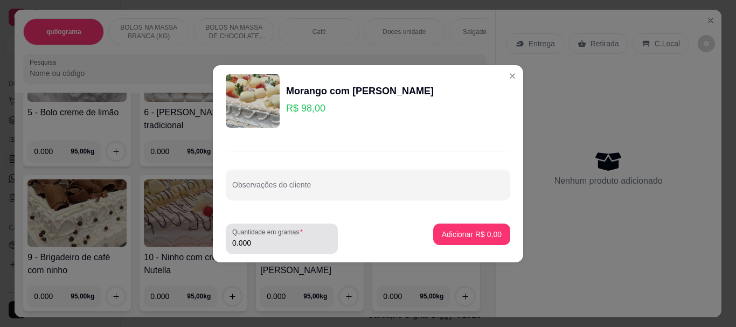
click at [266, 241] on input "0.000" at bounding box center [281, 243] width 99 height 11
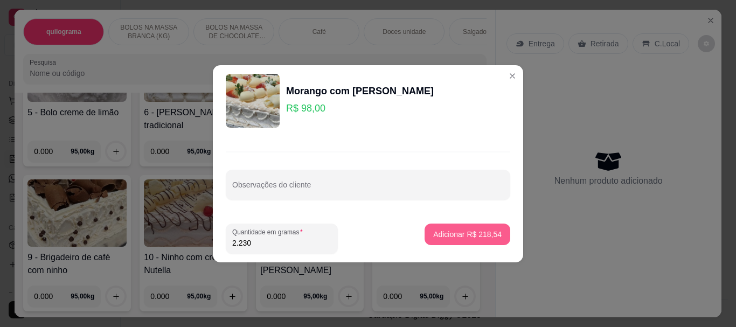
type input "2.230"
click at [453, 237] on p "Adicionar R$ 218,54" at bounding box center [467, 234] width 66 height 10
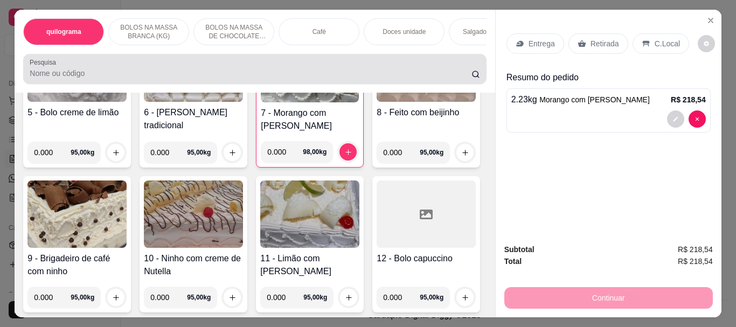
click at [67, 73] on input "Pesquisa" at bounding box center [251, 73] width 442 height 11
click at [72, 71] on div at bounding box center [255, 69] width 450 height 22
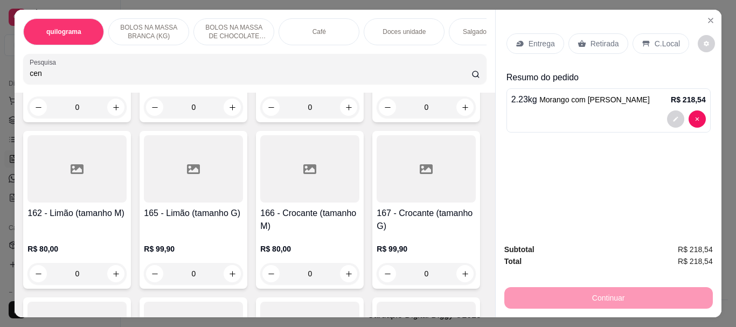
scroll to position [619, 0]
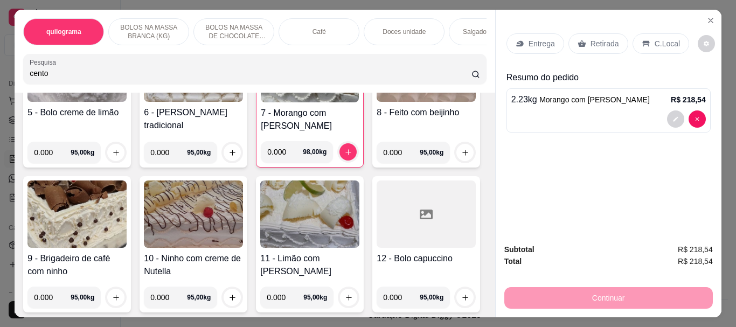
type input "cento"
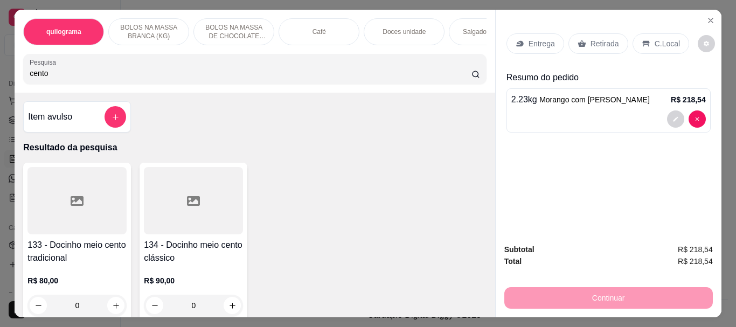
click at [91, 219] on div at bounding box center [76, 200] width 99 height 67
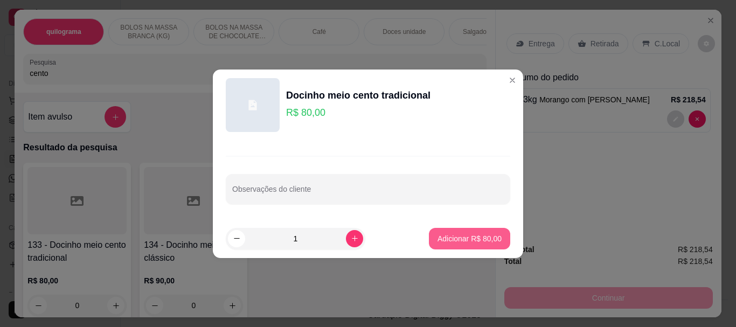
click at [462, 235] on p "Adicionar R$ 80,00" at bounding box center [470, 238] width 64 height 11
type input "1"
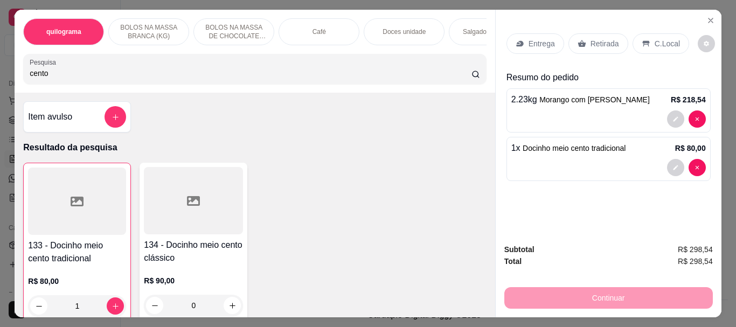
click at [597, 43] on p "Retirada" at bounding box center [605, 43] width 29 height 11
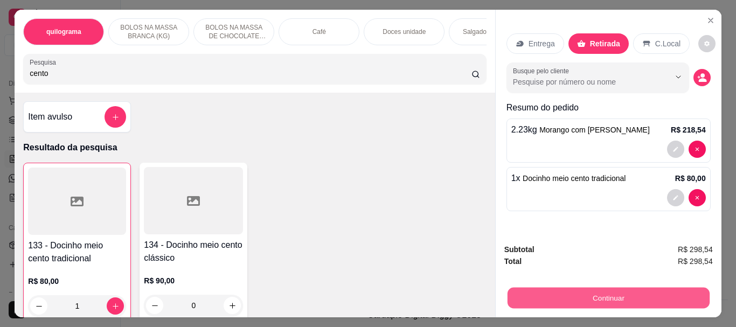
click at [594, 296] on button "Continuar" at bounding box center [608, 297] width 202 height 21
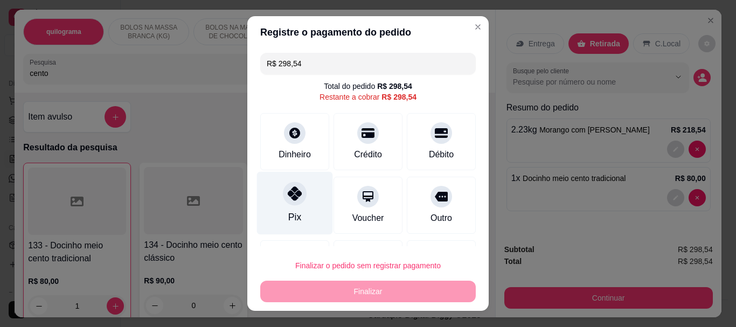
click at [281, 204] on div "Pix" at bounding box center [295, 203] width 76 height 63
type input "R$ 0,00"
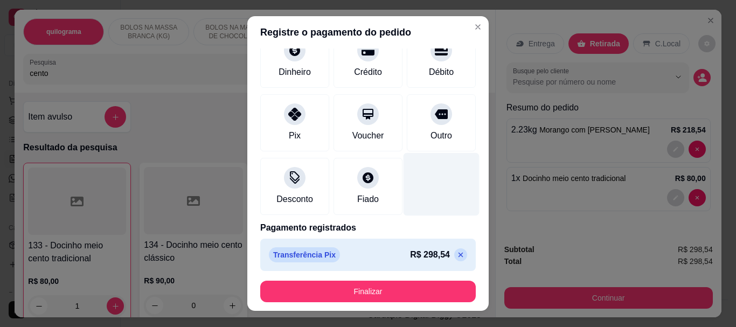
scroll to position [75, 0]
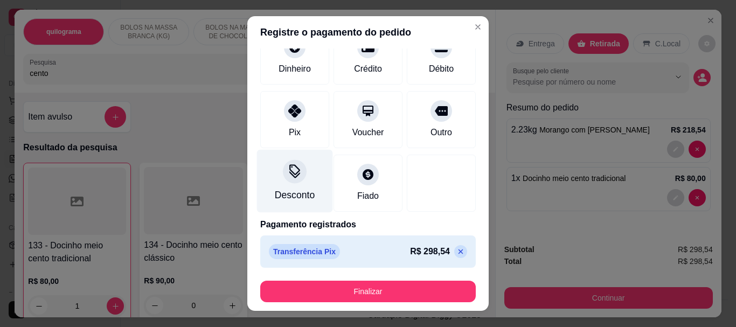
click at [294, 180] on div at bounding box center [295, 172] width 24 height 24
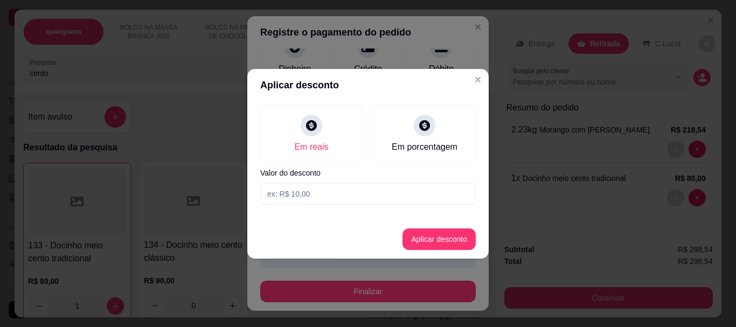
click at [303, 192] on input at bounding box center [368, 194] width 216 height 22
type input "8,54"
click at [450, 238] on button "Aplicar desconto" at bounding box center [439, 239] width 71 height 21
type input "-R$ 8,54"
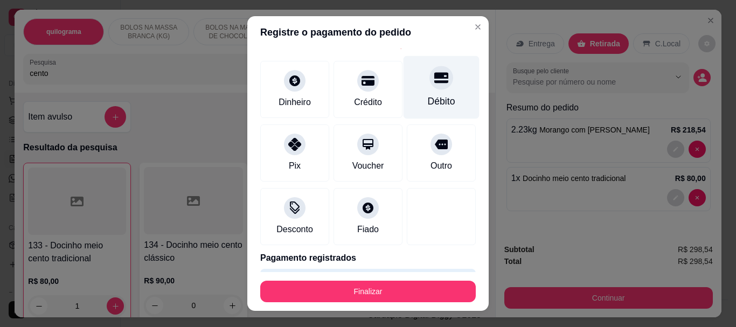
scroll to position [0, 0]
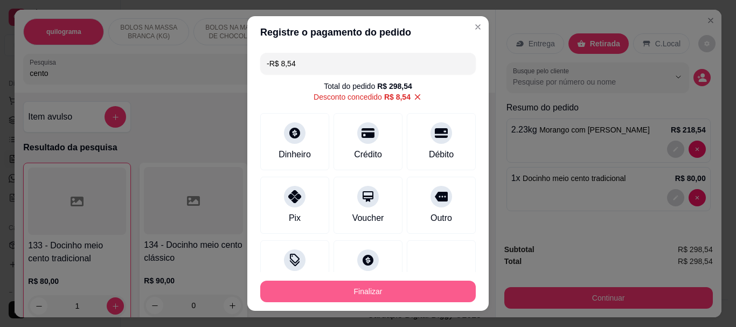
click at [369, 289] on button "Finalizar" at bounding box center [368, 292] width 216 height 22
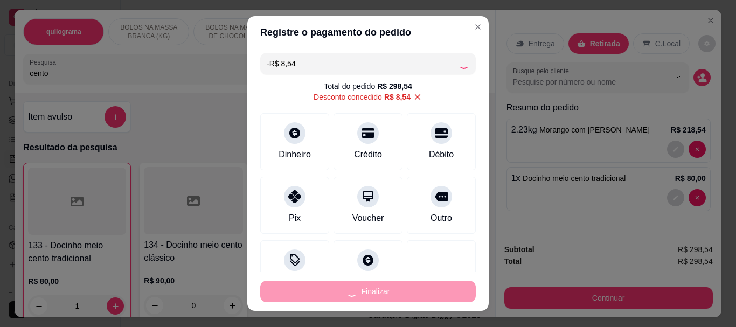
type input "0"
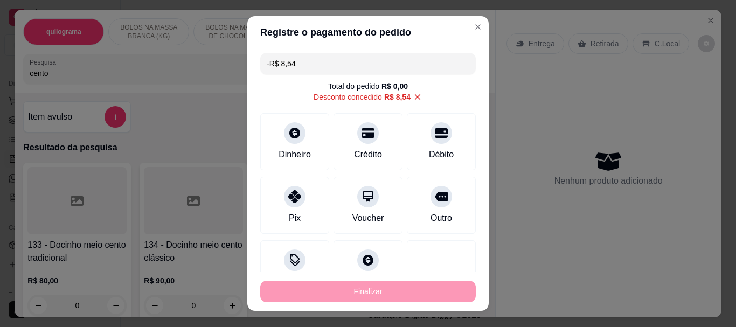
type input "-R$ 307,08"
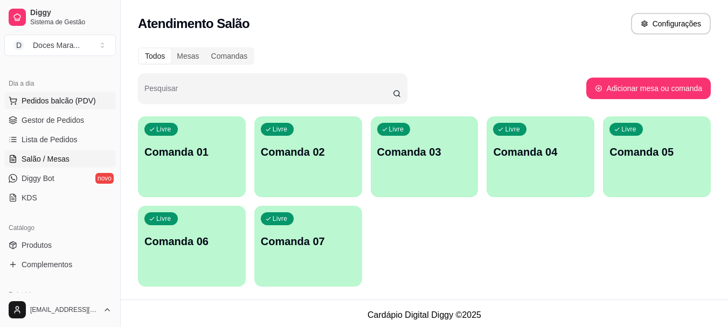
click at [66, 96] on span "Pedidos balcão (PDV)" at bounding box center [59, 100] width 74 height 11
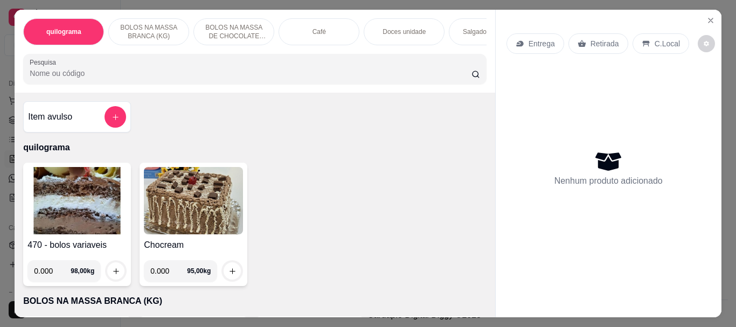
click at [302, 33] on div "Café" at bounding box center [319, 31] width 81 height 27
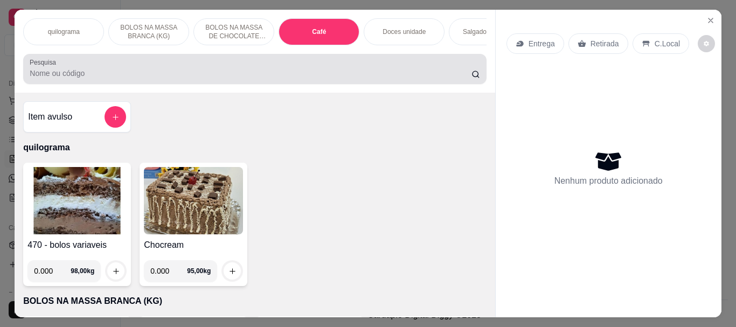
scroll to position [29, 0]
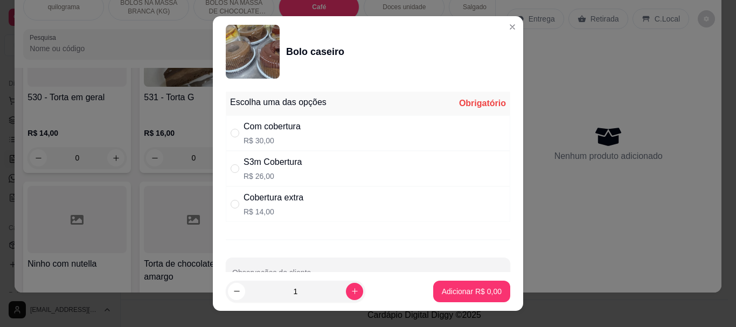
click at [237, 168] on div "" at bounding box center [237, 169] width 13 height 12
radio input "true"
click at [458, 288] on p "Adicionar R$ 26,00" at bounding box center [470, 291] width 63 height 10
type input "1"
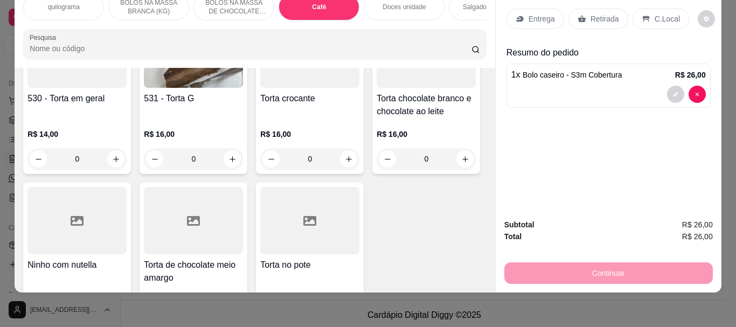
click at [611, 13] on p "Retirada" at bounding box center [605, 18] width 29 height 11
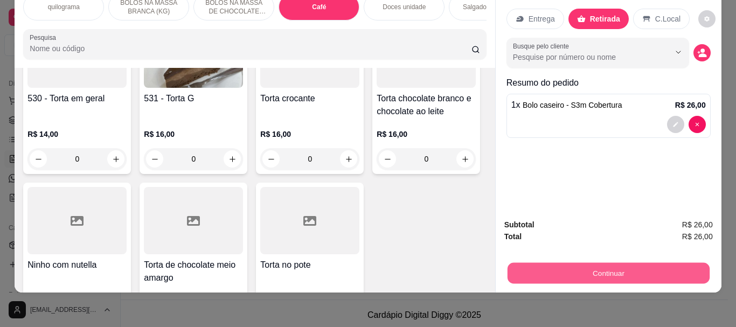
click at [610, 269] on button "Continuar" at bounding box center [608, 272] width 202 height 21
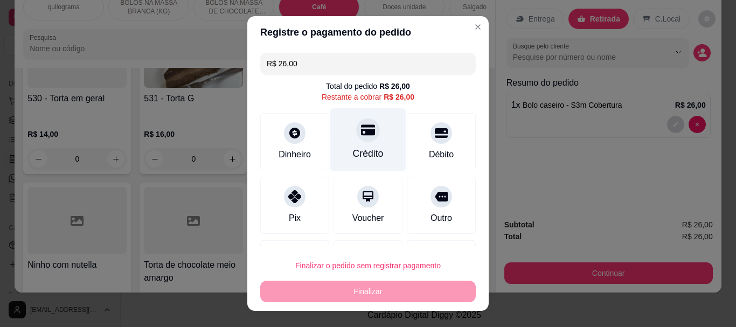
click at [355, 145] on div "Crédito" at bounding box center [368, 139] width 76 height 63
type input "R$ 0,00"
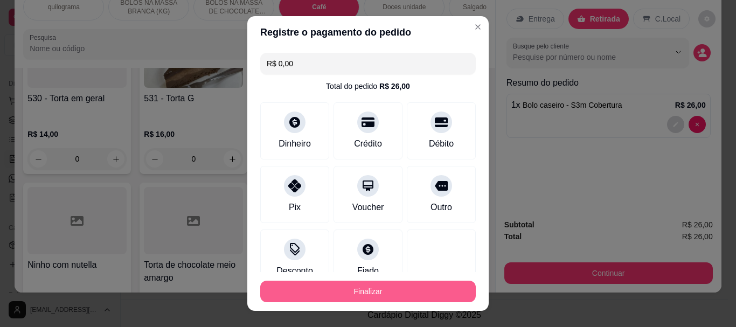
click at [375, 289] on button "Finalizar" at bounding box center [368, 292] width 216 height 22
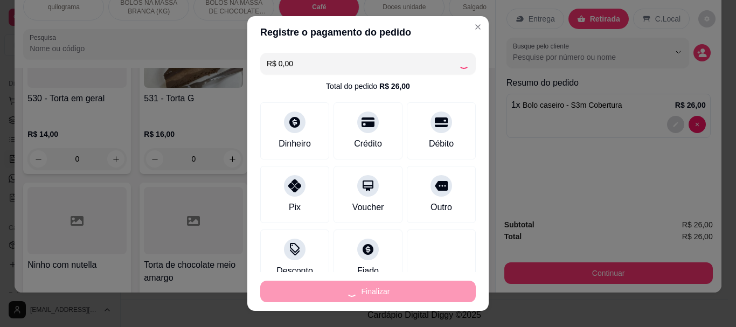
type input "0"
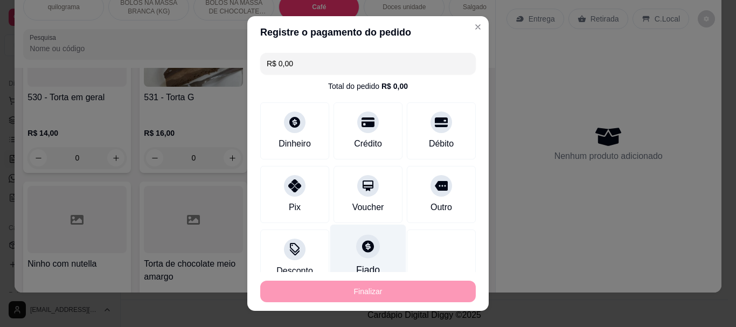
type input "-R$ 26,00"
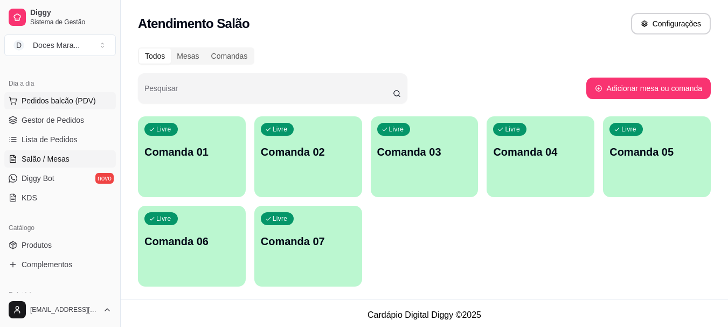
click at [44, 99] on span "Pedidos balcão (PDV)" at bounding box center [59, 100] width 74 height 11
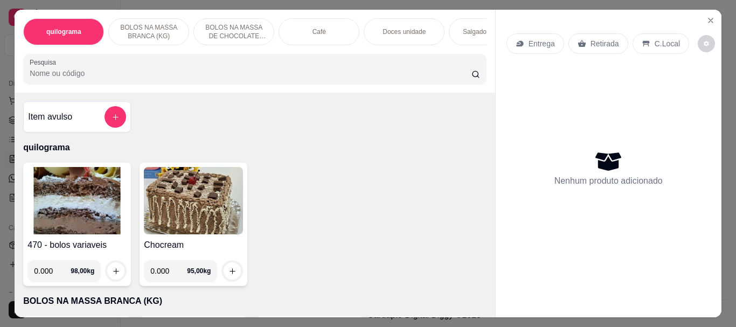
select select "ALL"
select select "0"
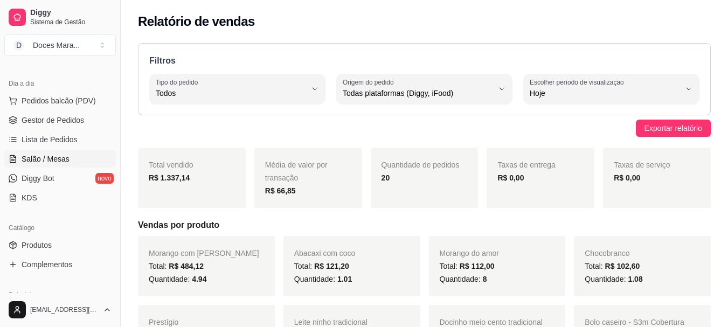
click at [60, 155] on span "Salão / Mesas" at bounding box center [46, 159] width 48 height 11
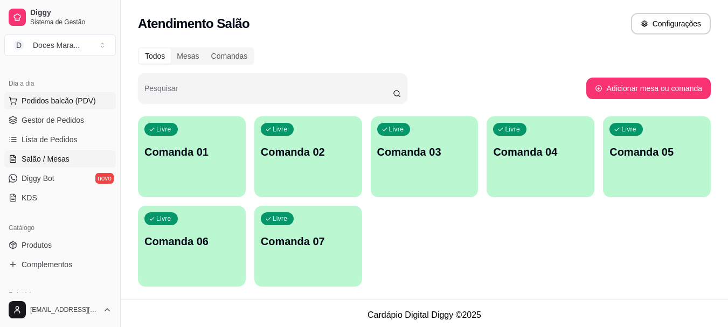
click at [56, 103] on span "Pedidos balcão (PDV)" at bounding box center [59, 100] width 74 height 11
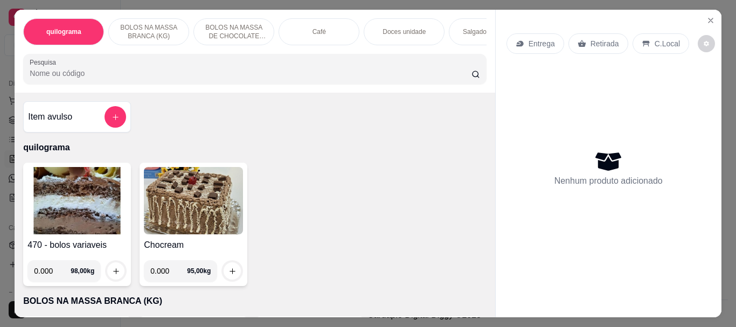
select select "ALL"
select select "0"
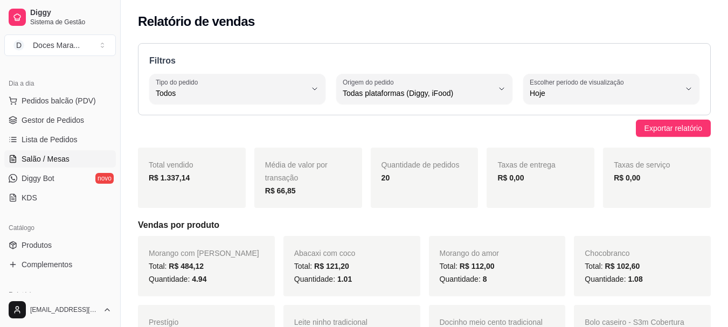
click at [53, 160] on span "Salão / Mesas" at bounding box center [46, 159] width 48 height 11
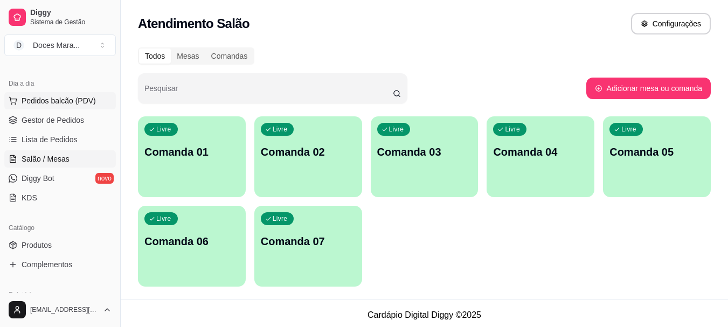
click at [66, 100] on span "Pedidos balcão (PDV)" at bounding box center [59, 100] width 74 height 11
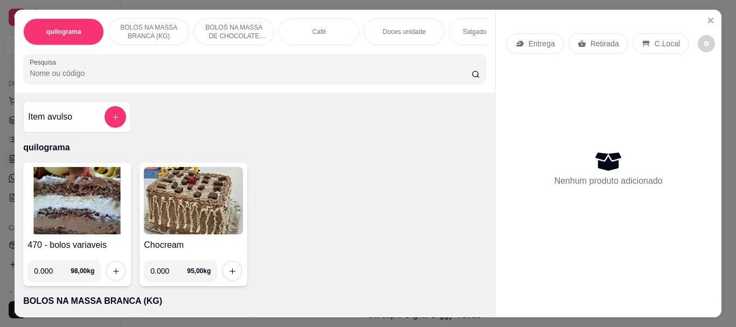
select select "ALL"
select select "0"
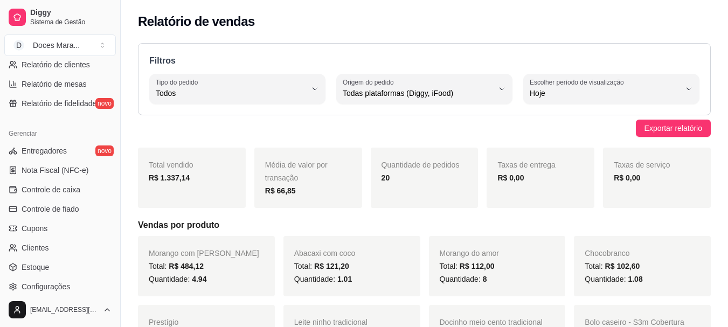
scroll to position [377, 0]
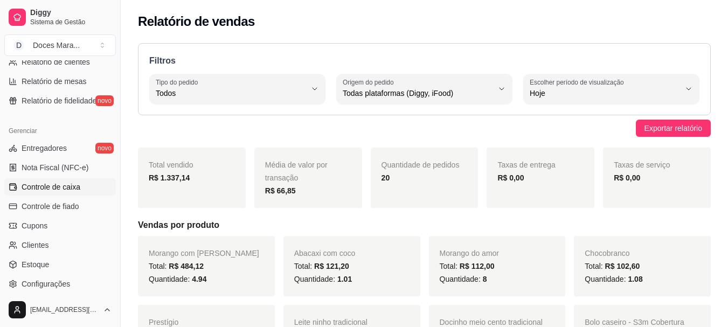
click at [61, 189] on span "Controle de caixa" at bounding box center [51, 187] width 59 height 11
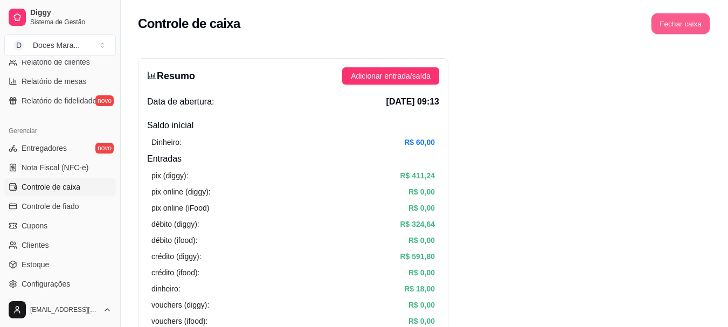
click at [682, 25] on button "Fechar caixa" at bounding box center [681, 23] width 59 height 21
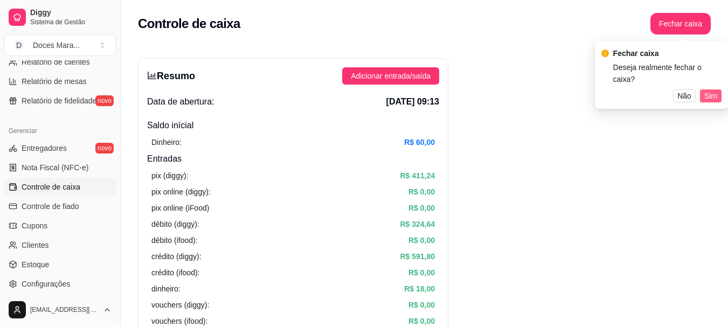
click at [712, 90] on span "Sim" at bounding box center [710, 96] width 13 height 12
